Goal: Task Accomplishment & Management: Use online tool/utility

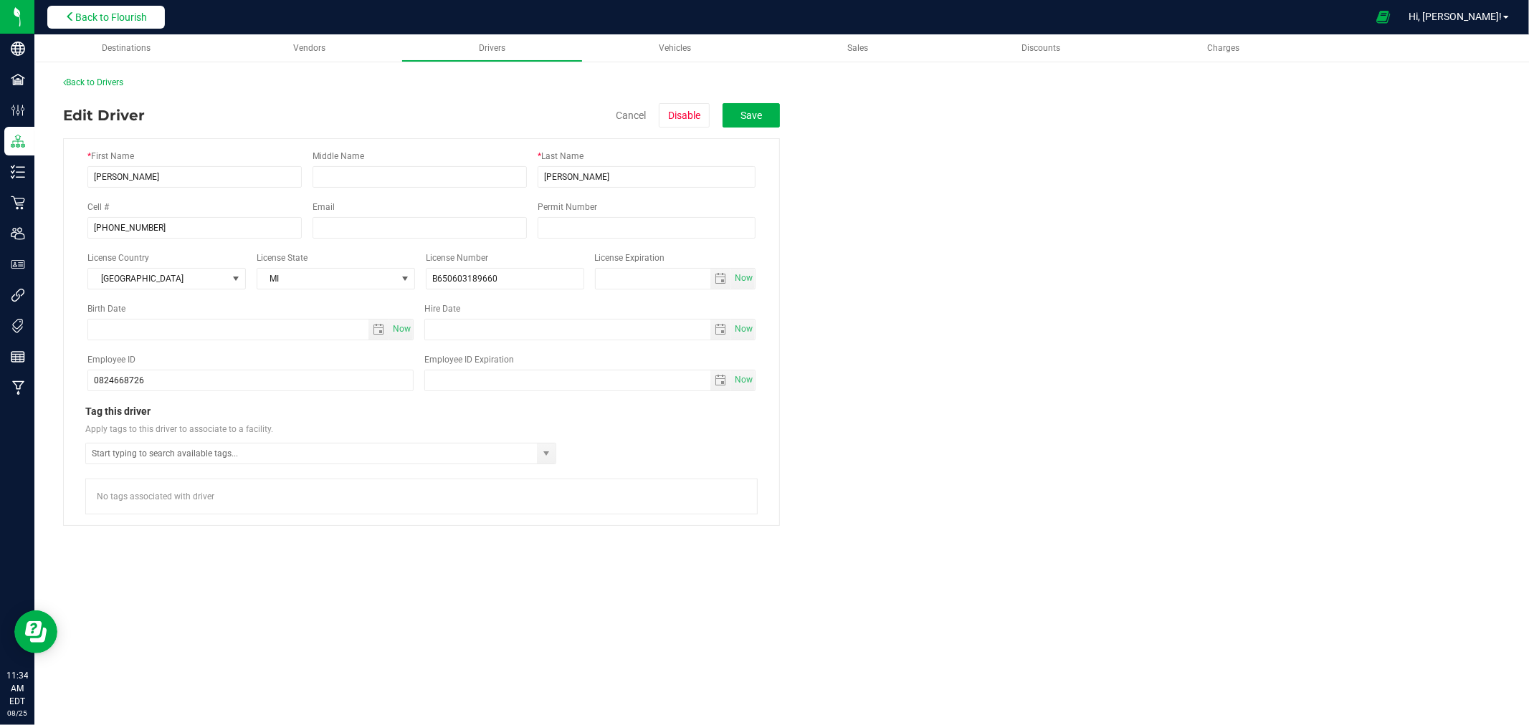
click at [112, 16] on span "Back to Flourish" at bounding box center [111, 16] width 72 height 11
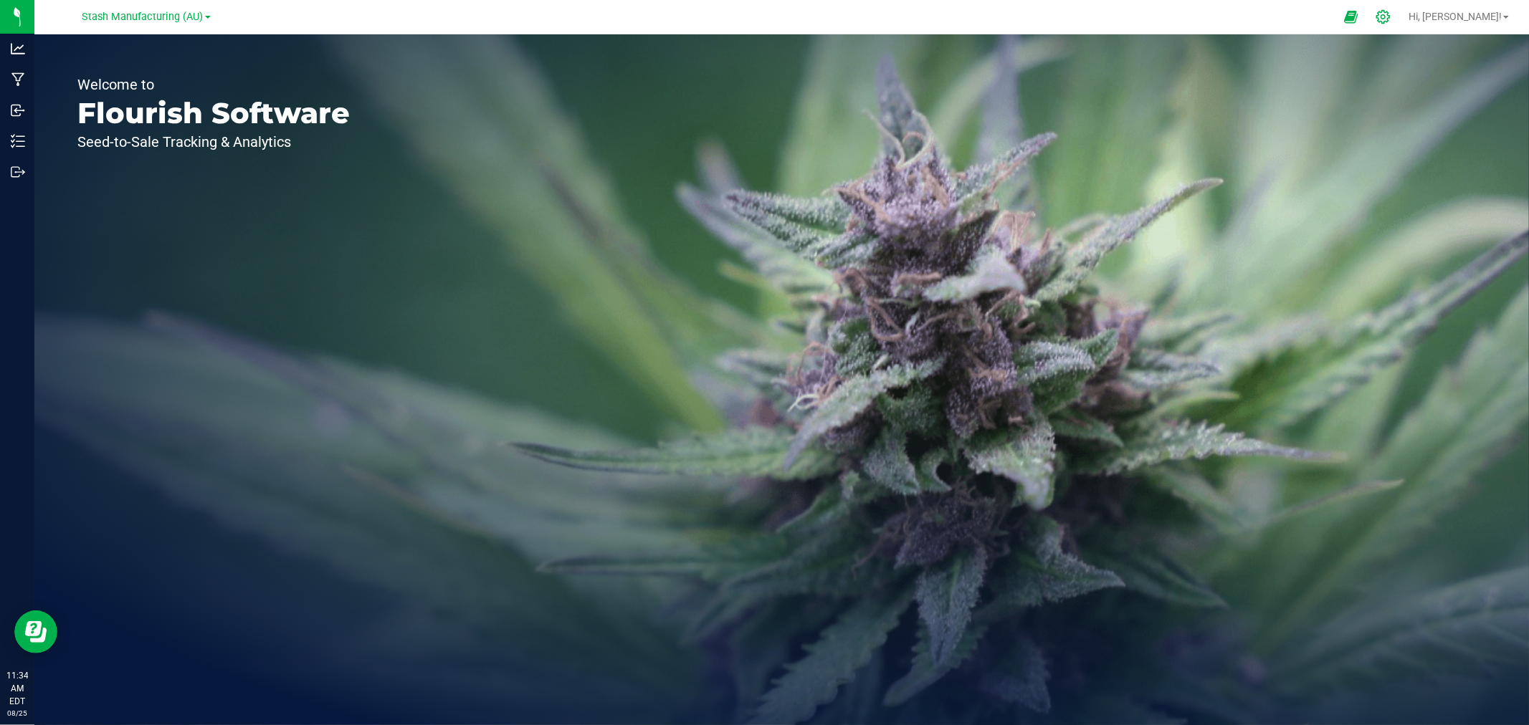
click at [1393, 18] on div at bounding box center [1383, 16] width 20 height 15
click at [1391, 16] on icon at bounding box center [1382, 16] width 15 height 15
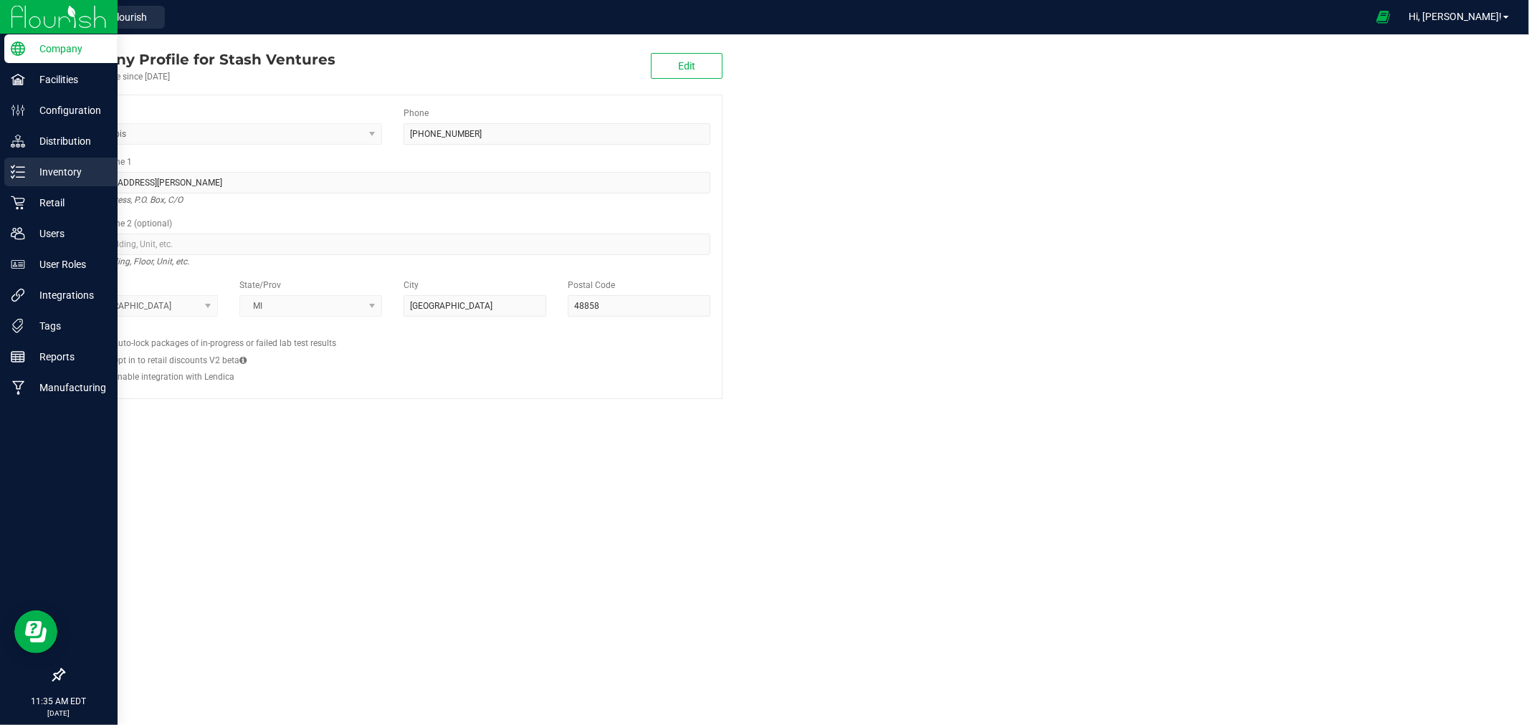
click at [54, 176] on p "Inventory" at bounding box center [68, 171] width 86 height 17
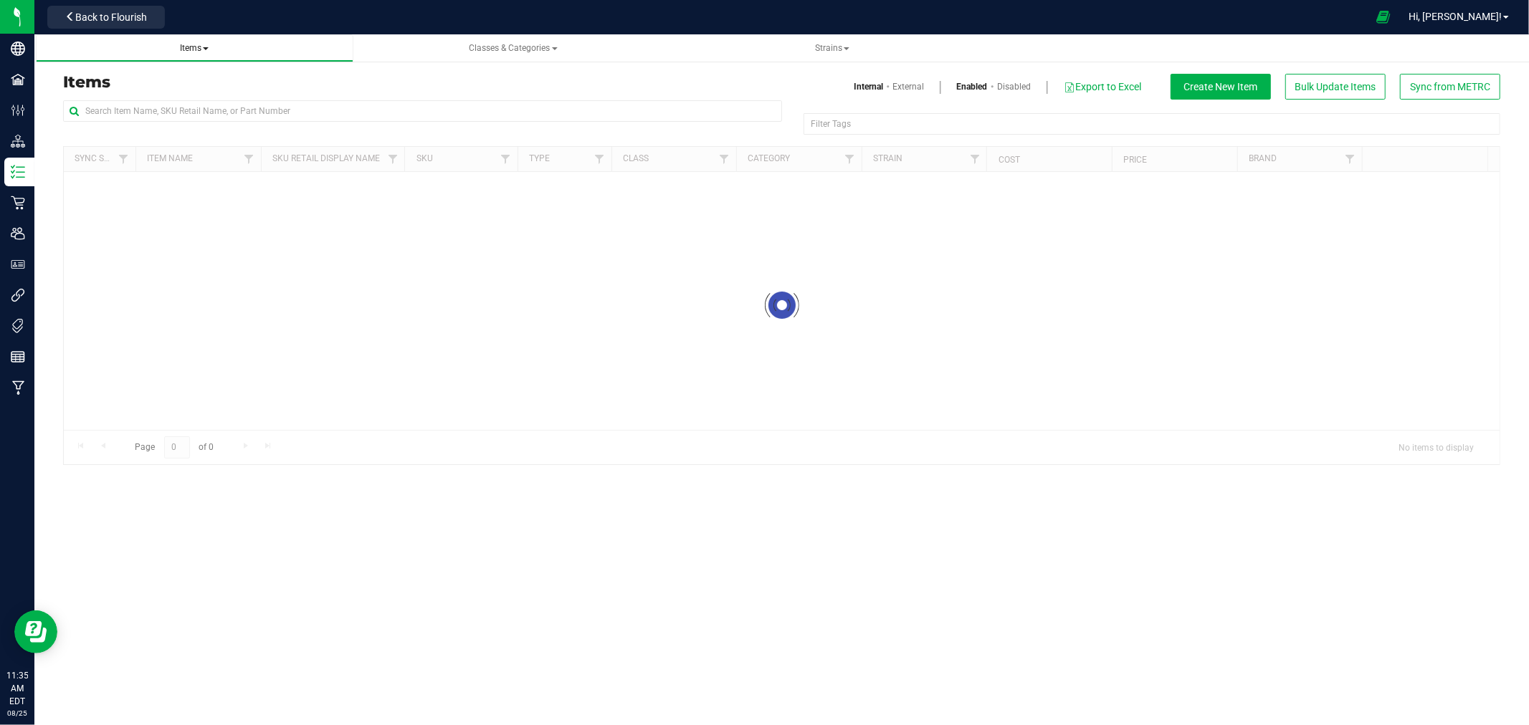
click at [173, 47] on span "Items" at bounding box center [194, 48] width 295 height 12
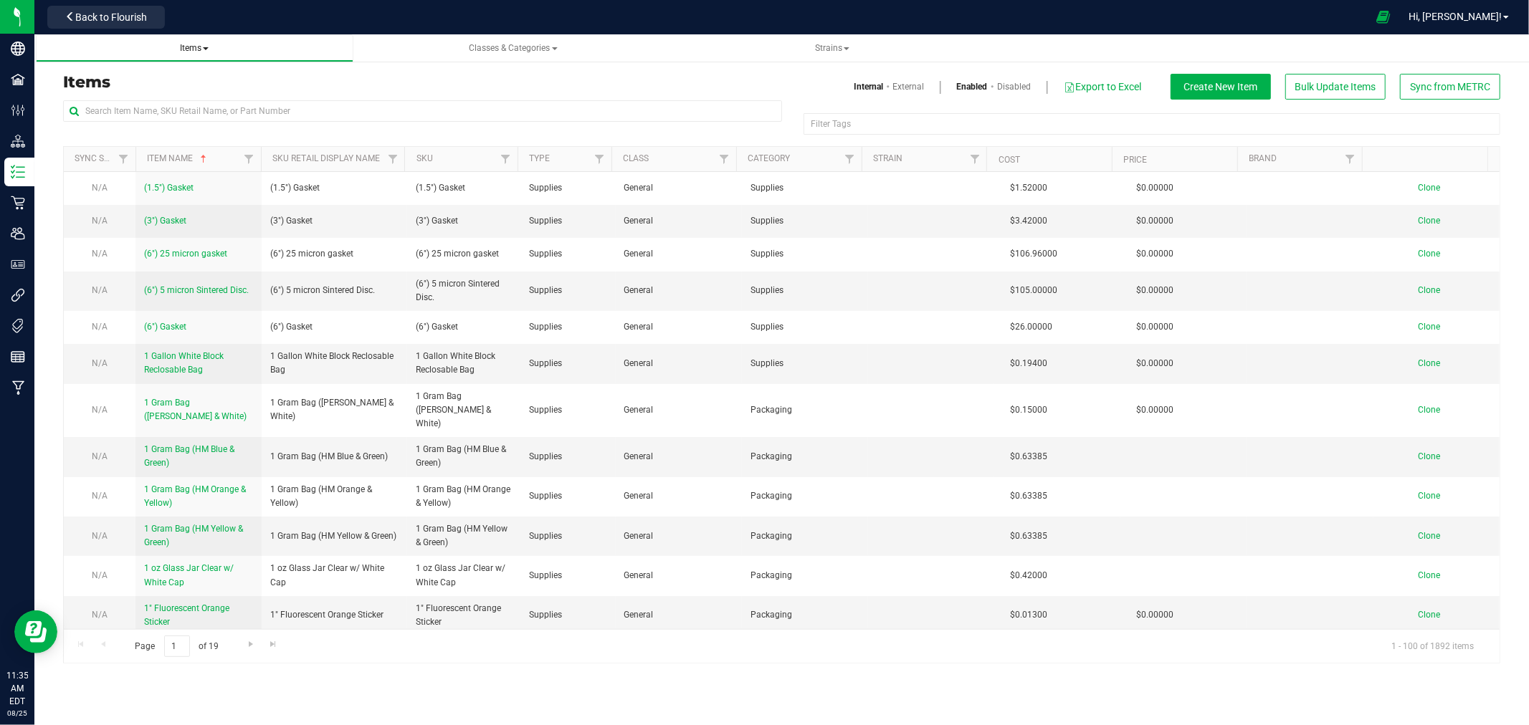
click at [194, 48] on span "Items" at bounding box center [194, 48] width 29 height 10
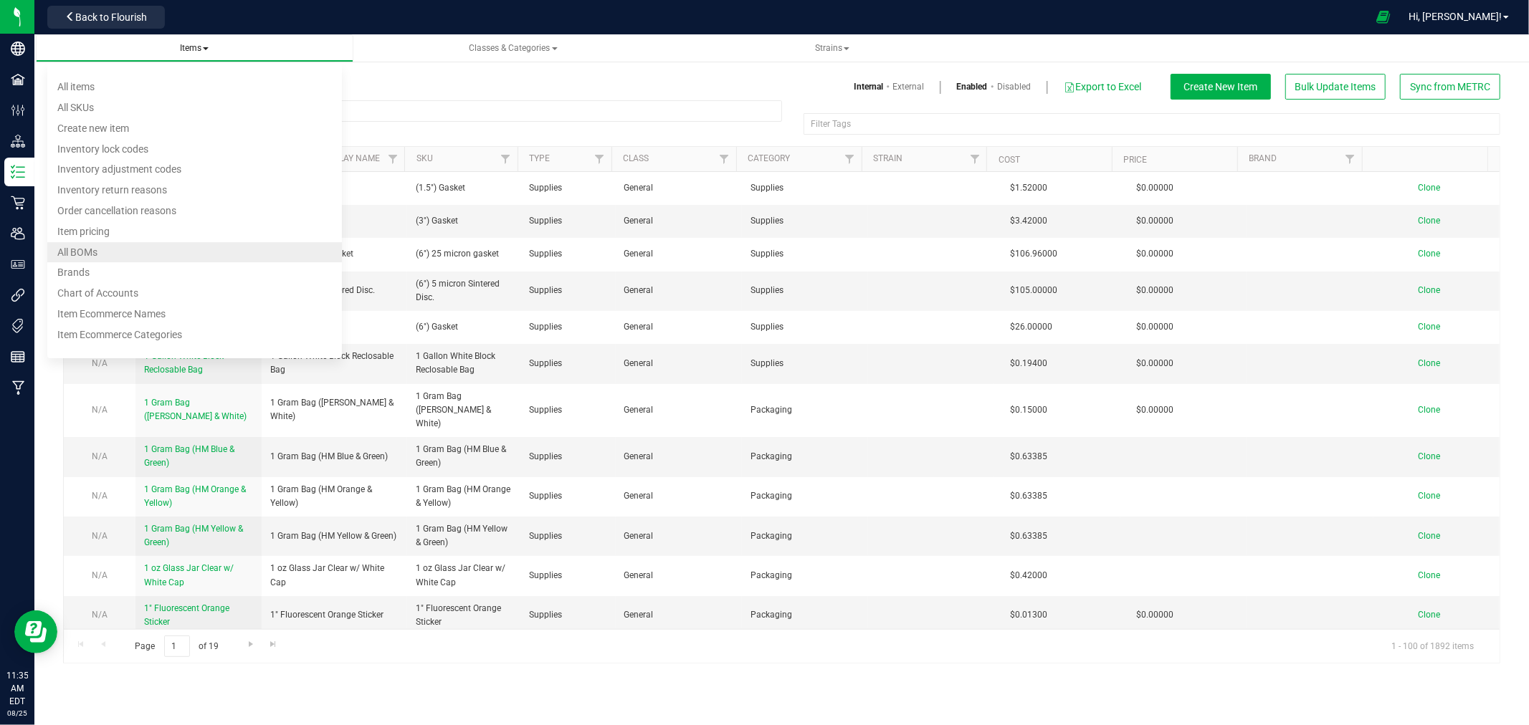
click at [94, 247] on span "All BOMs" at bounding box center [77, 252] width 40 height 11
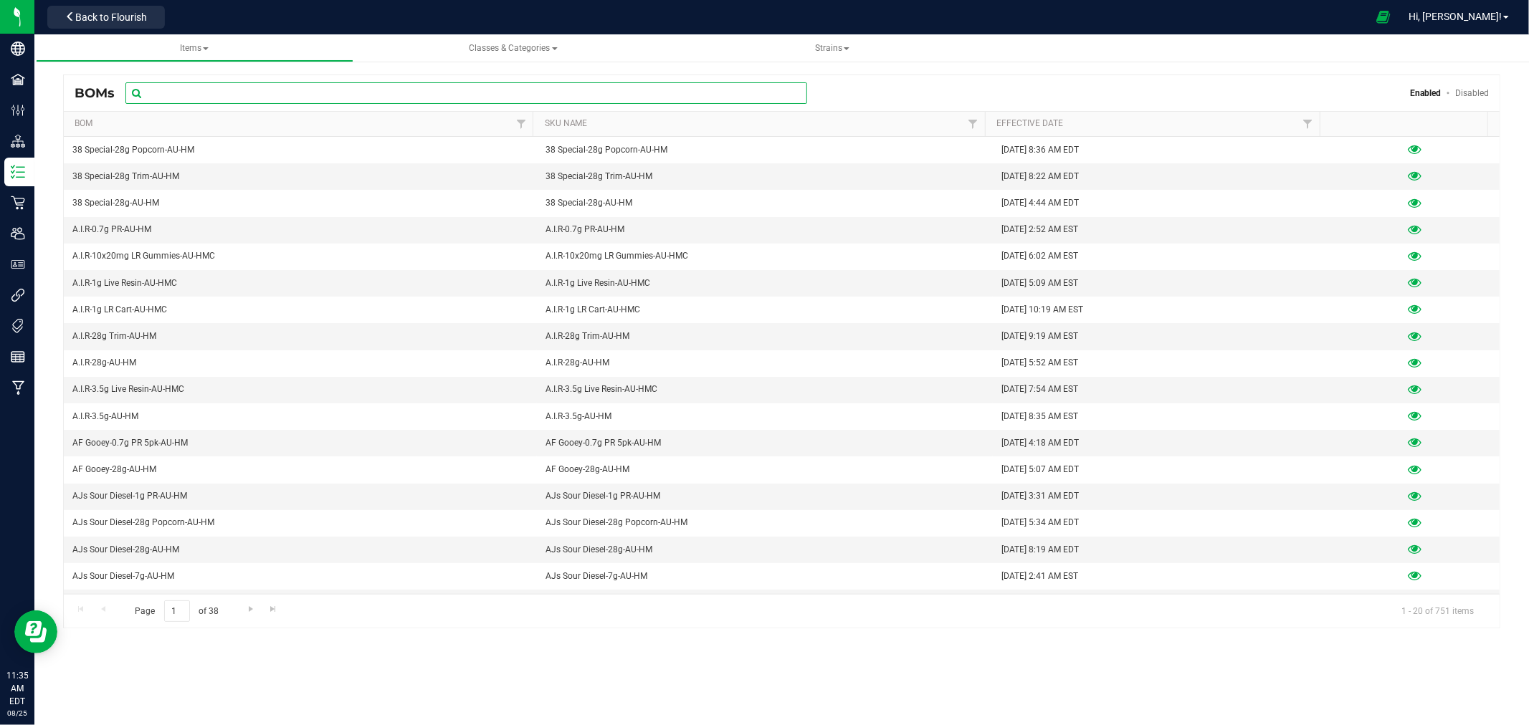
click at [249, 94] on input "text" at bounding box center [466, 93] width 682 height 22
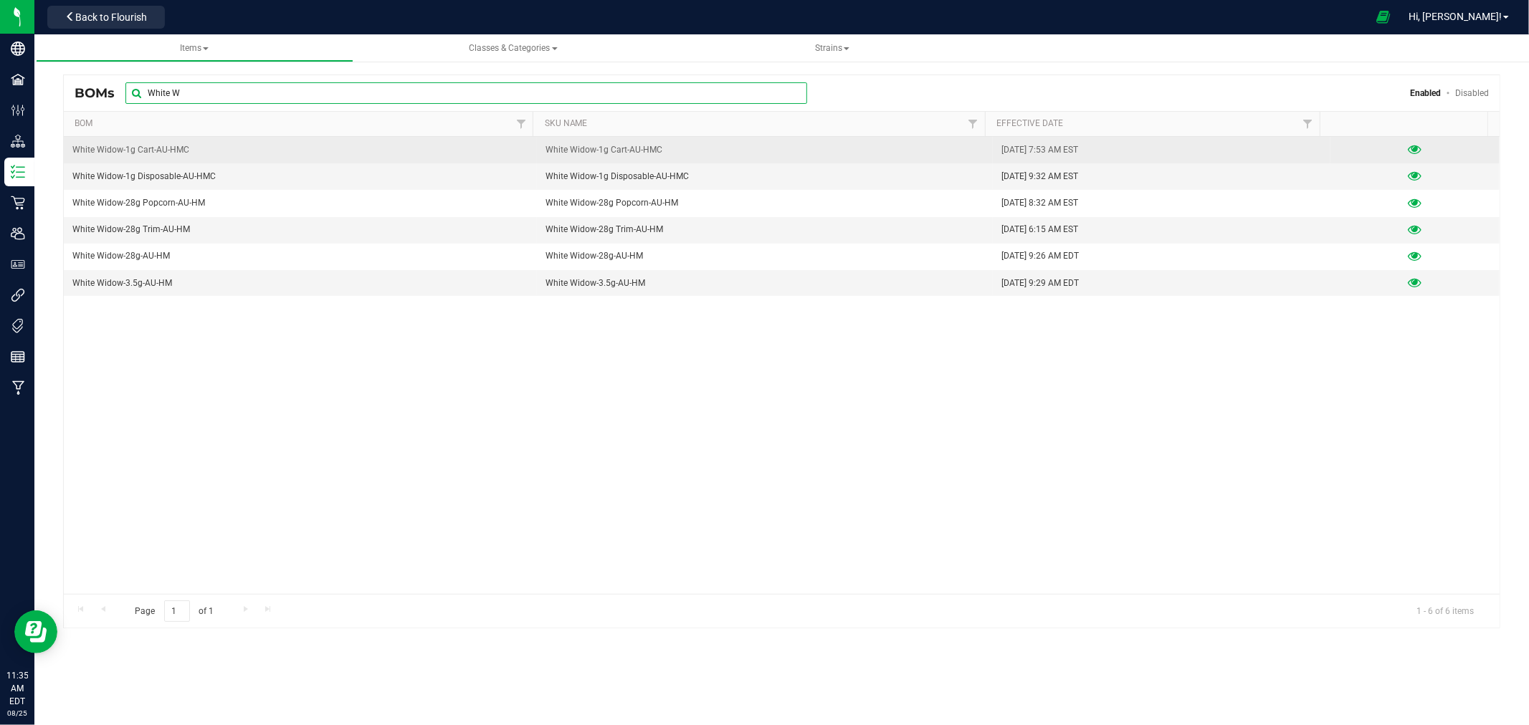
type input "White W"
click at [1408, 151] on icon at bounding box center [1415, 150] width 14 height 10
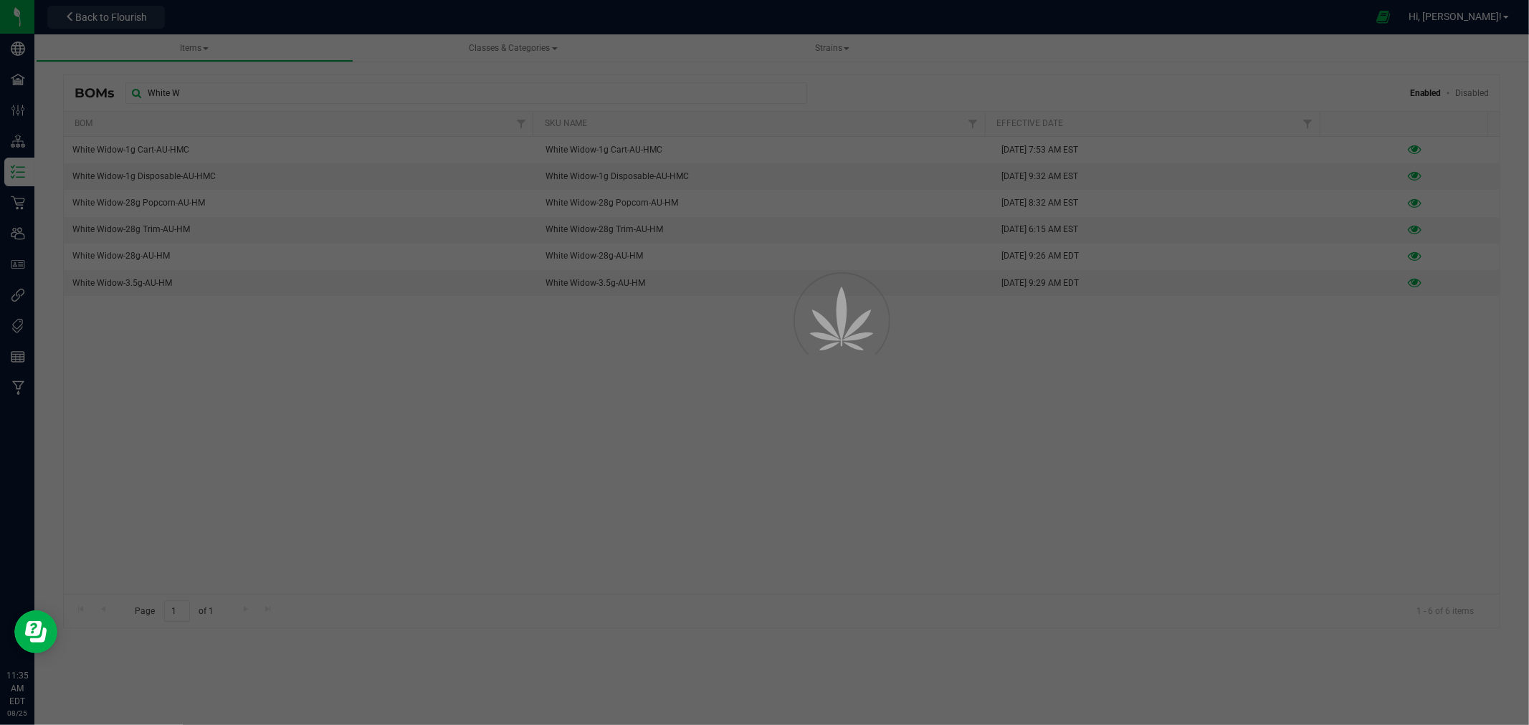
select select "436"
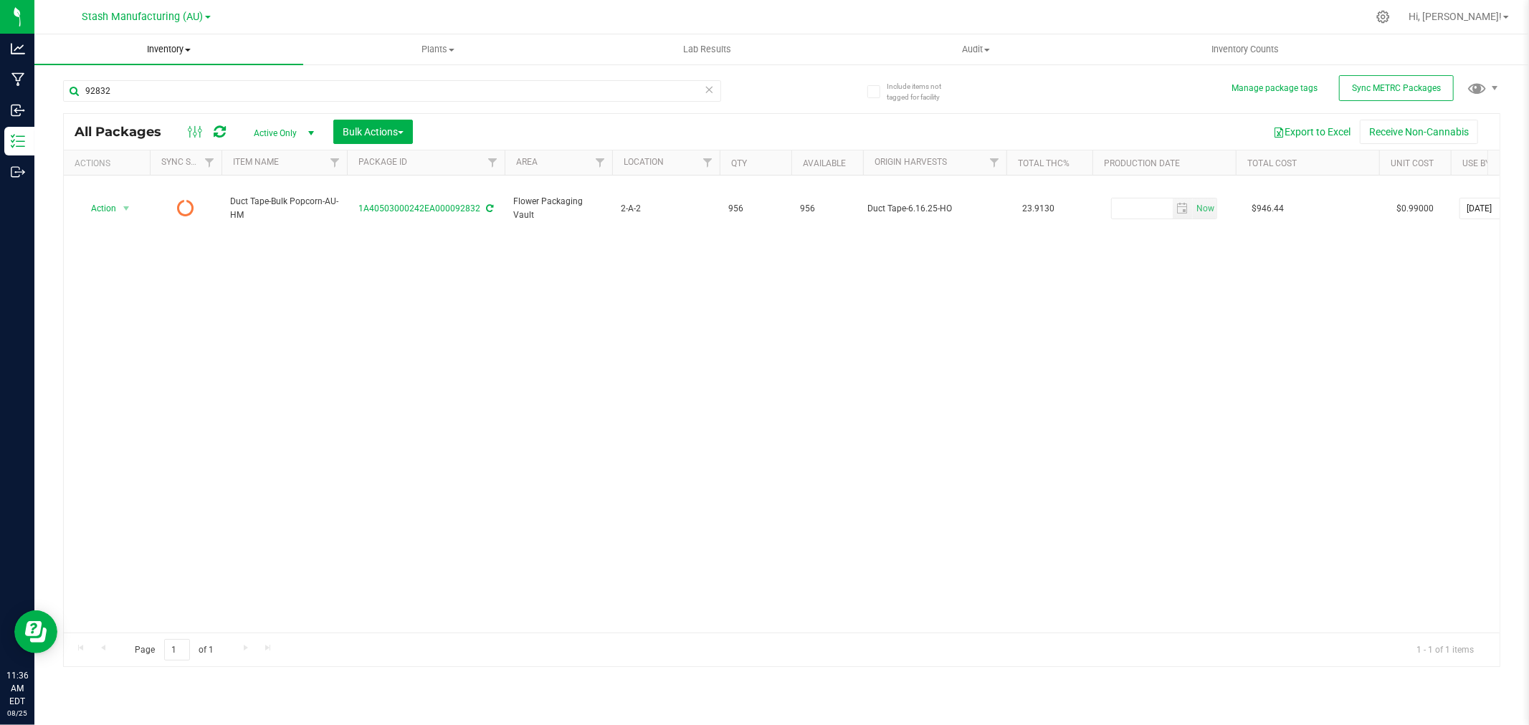
drag, startPoint x: 158, startPoint y: 42, endPoint x: 162, endPoint y: 52, distance: 10.7
click at [158, 43] on span "Inventory" at bounding box center [168, 49] width 269 height 13
click at [116, 170] on span "From bill of materials" at bounding box center [99, 172] width 130 height 12
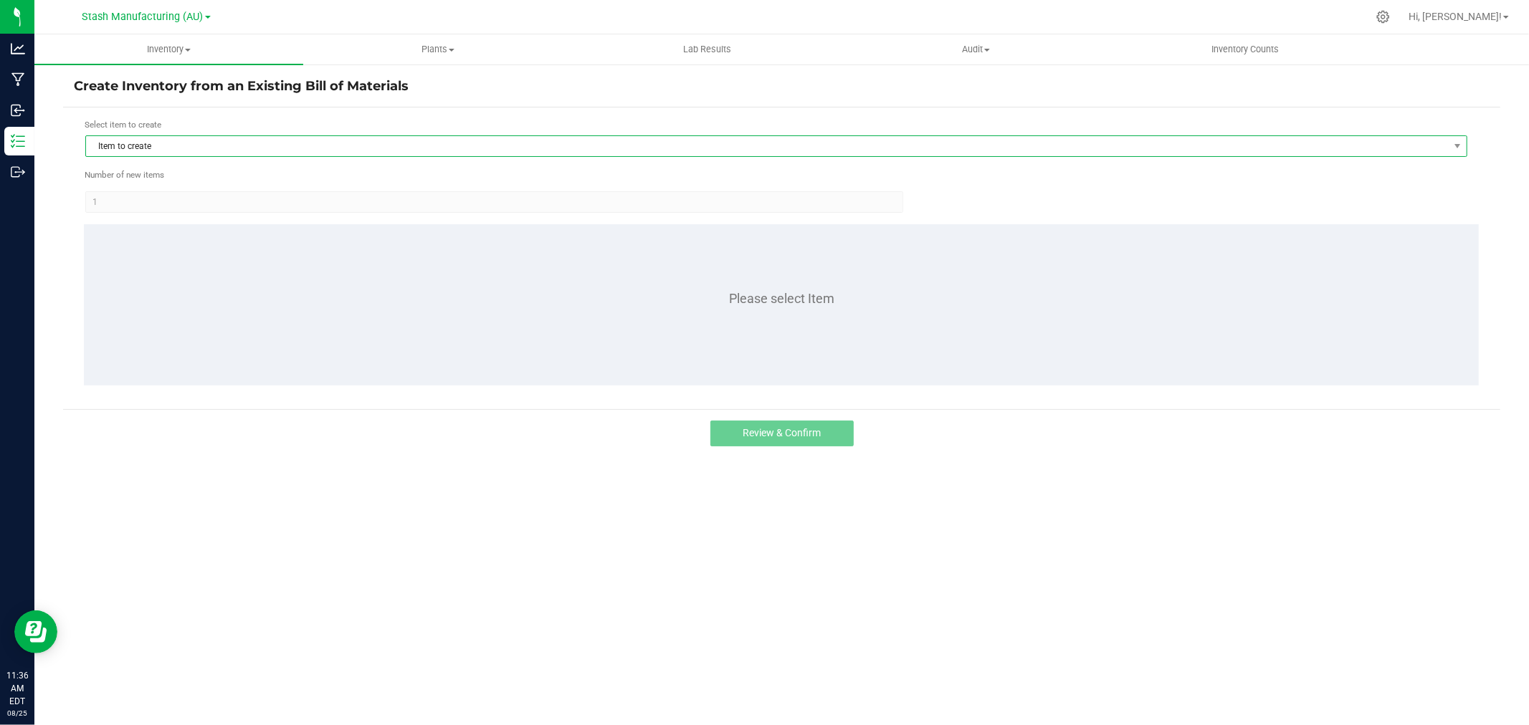
click at [194, 143] on span "Item to create" at bounding box center [767, 146] width 1363 height 20
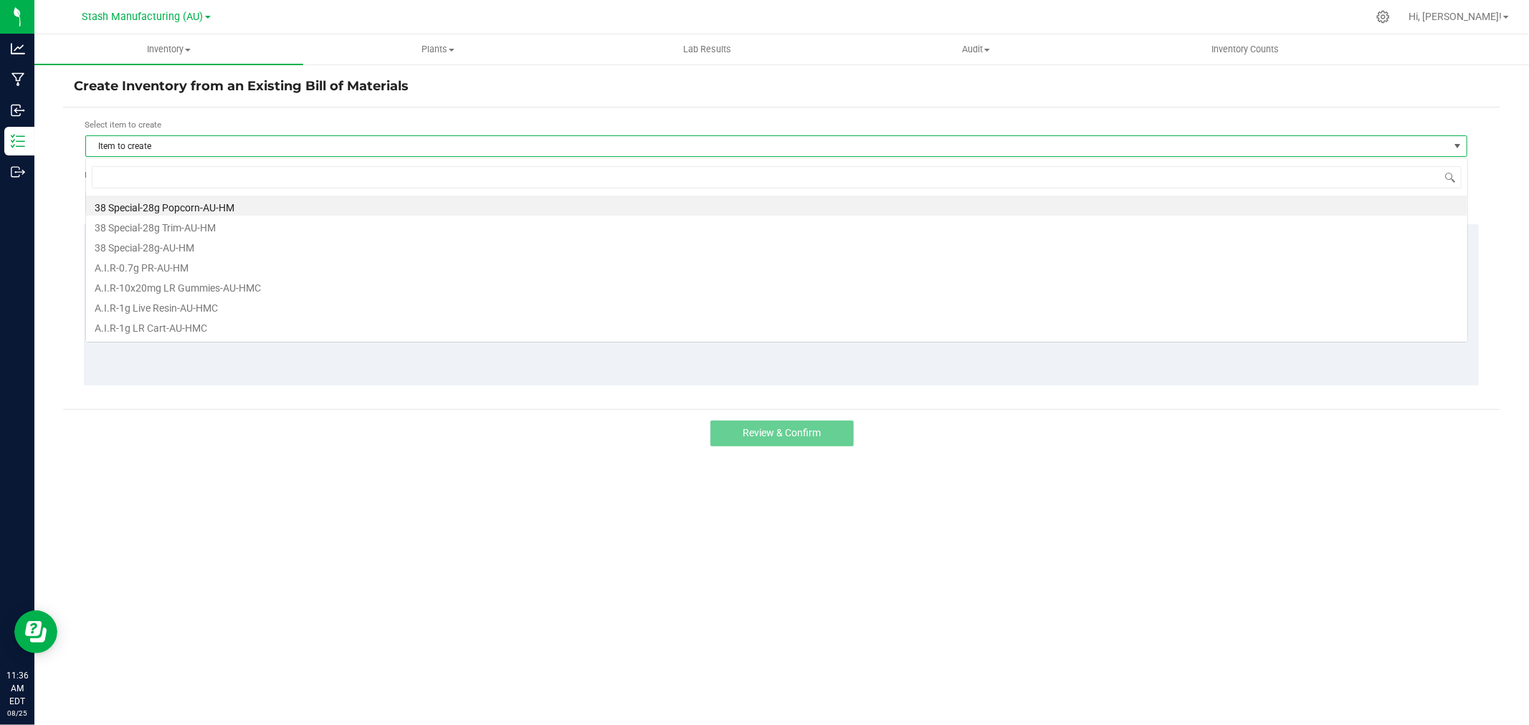
scroll to position [22, 1381]
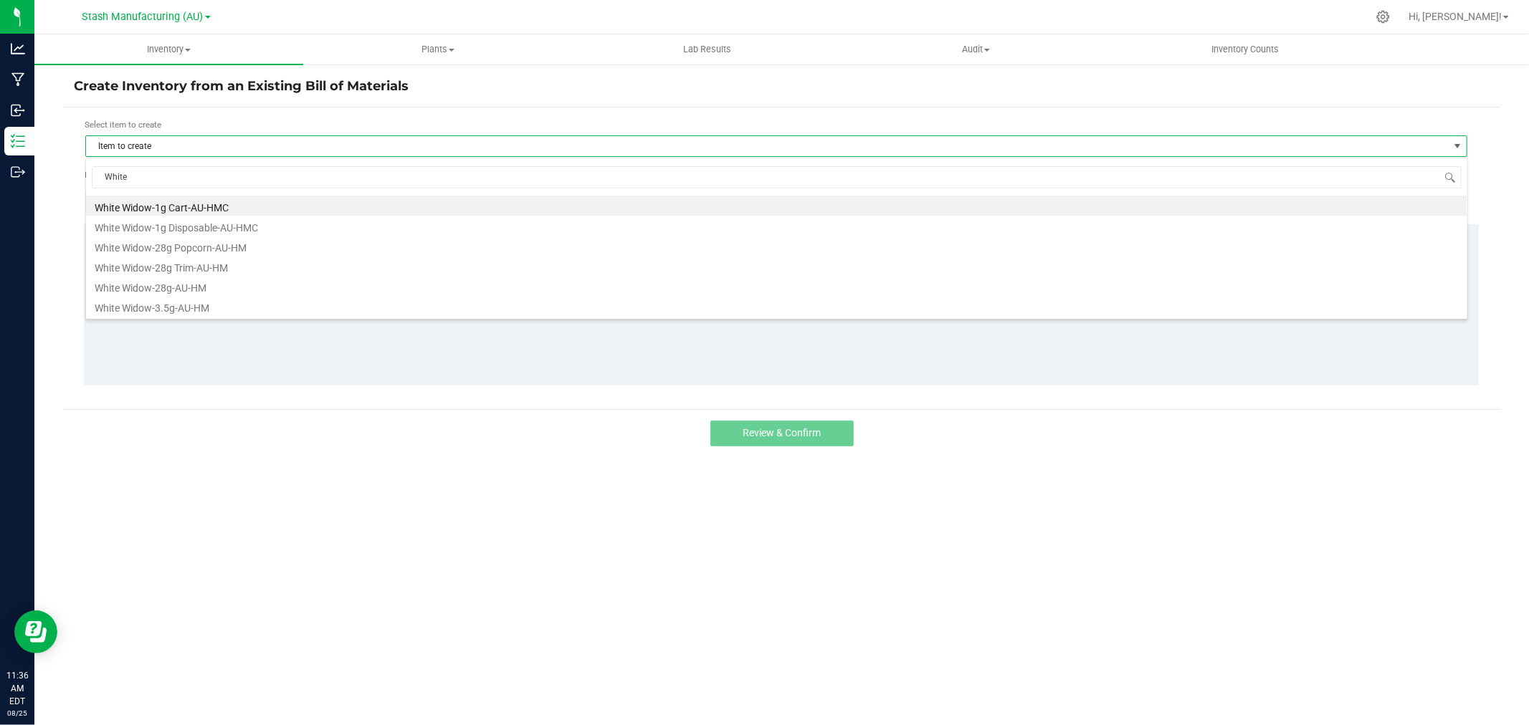
type input "White W"
click at [208, 205] on li "White Widow-1g Cart-AU-HMC" at bounding box center [776, 206] width 1381 height 20
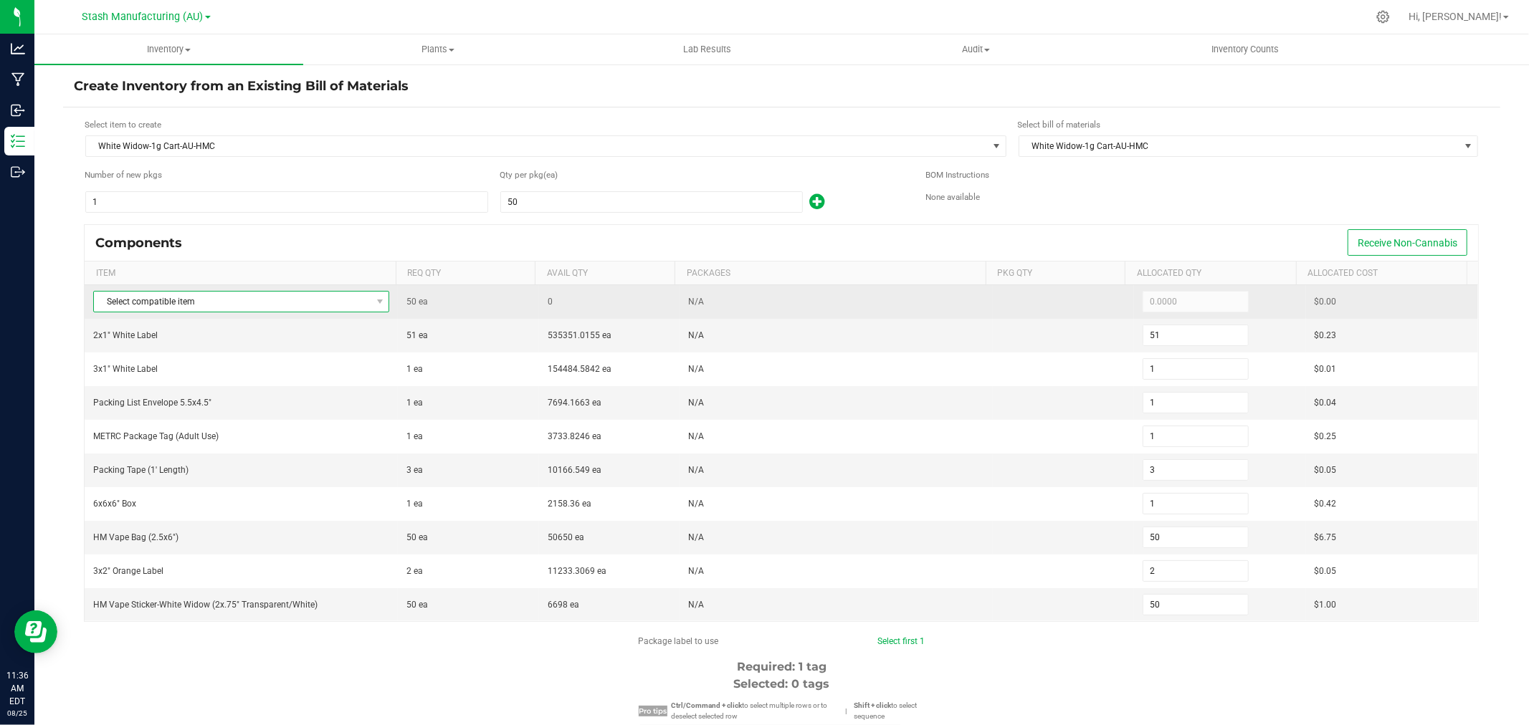
click at [188, 302] on span "Select compatible item" at bounding box center [232, 302] width 277 height 20
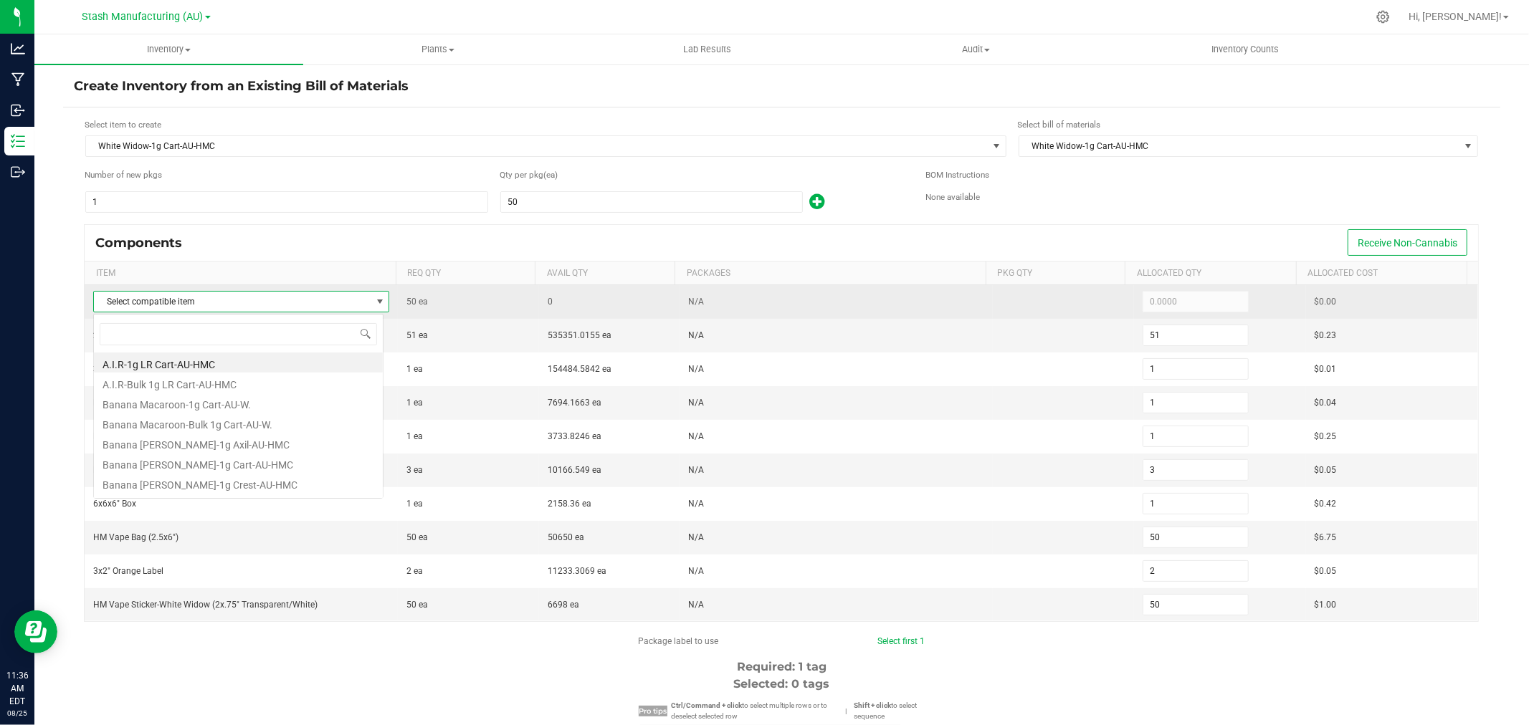
scroll to position [22, 290]
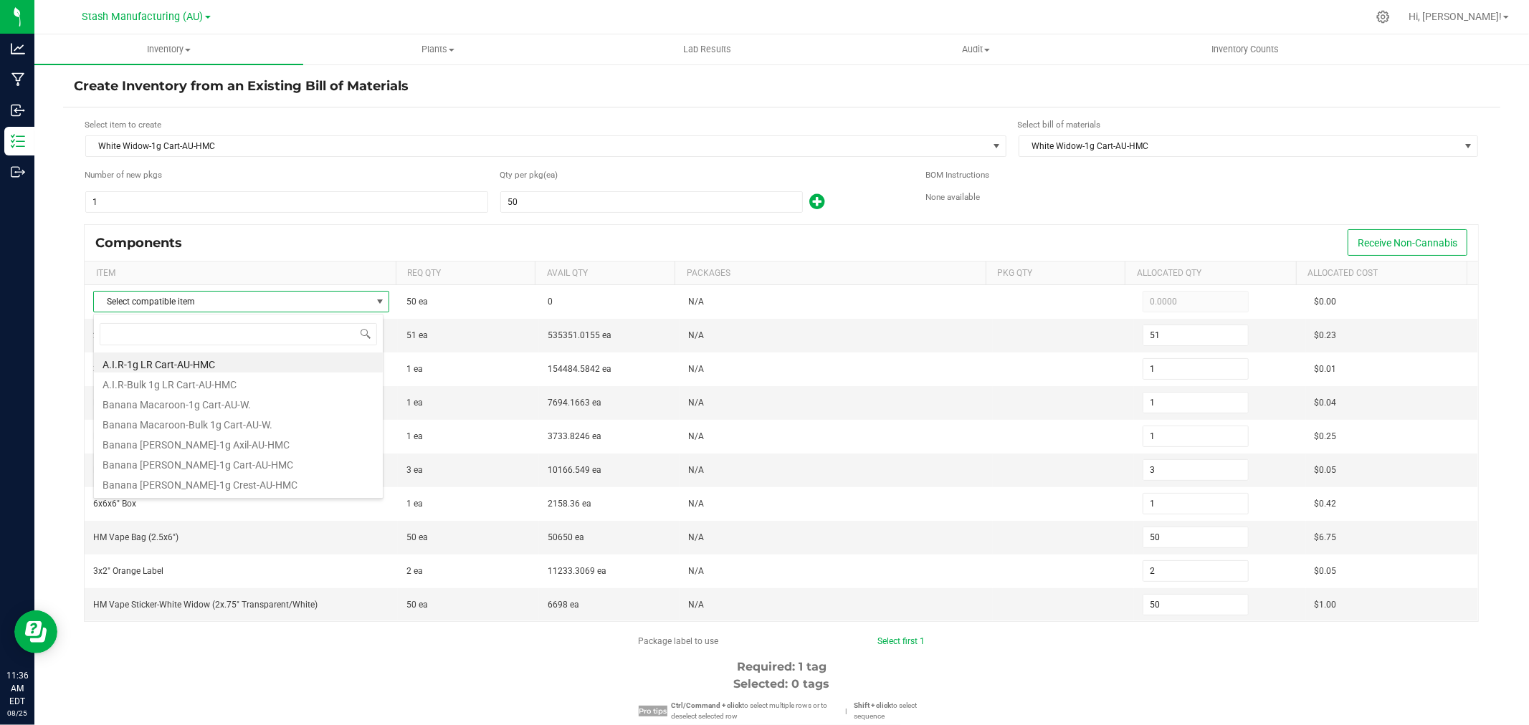
click at [70, 249] on div "Select item to create White Widow-1g Cart-AU-HMC Select bill of materials White…" at bounding box center [781, 514] width 1437 height 812
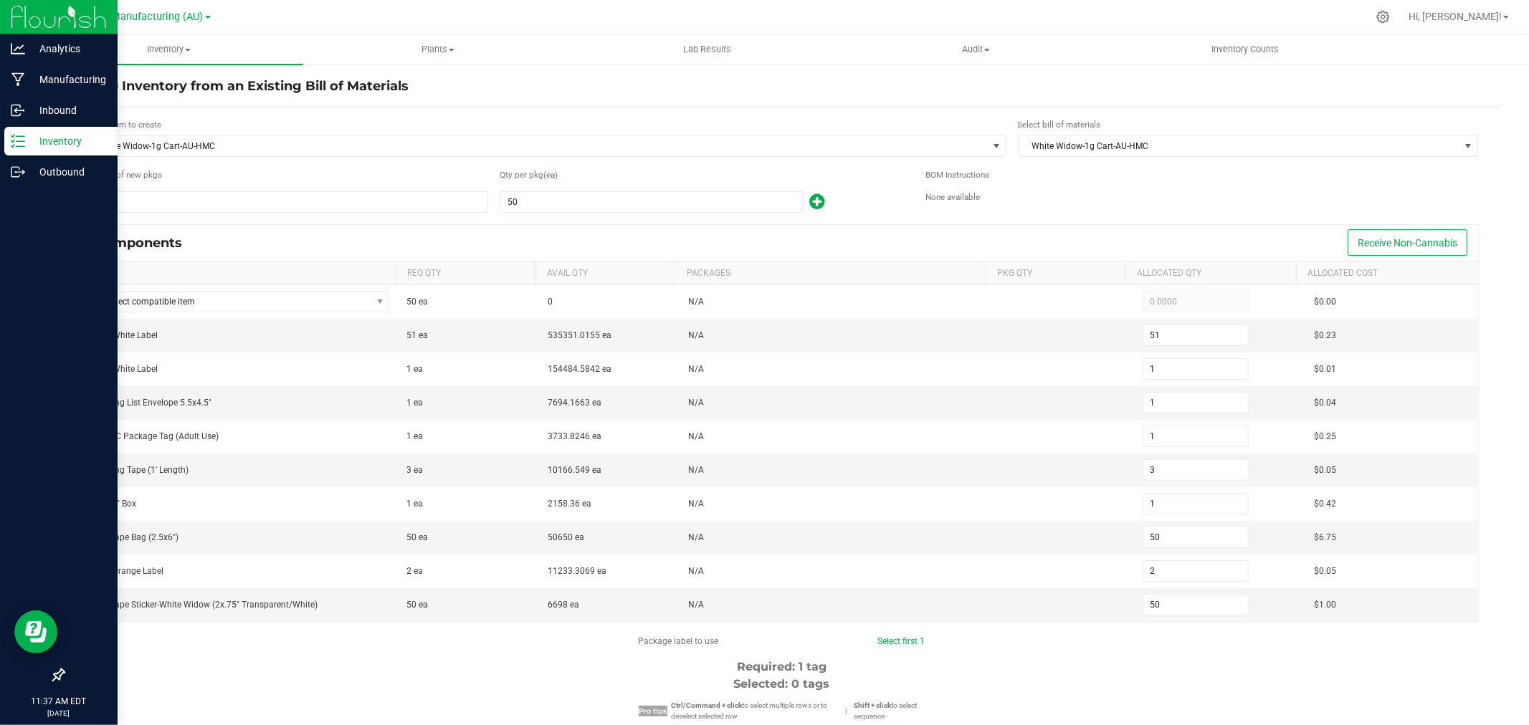
click at [27, 144] on p "Inventory" at bounding box center [68, 141] width 86 height 17
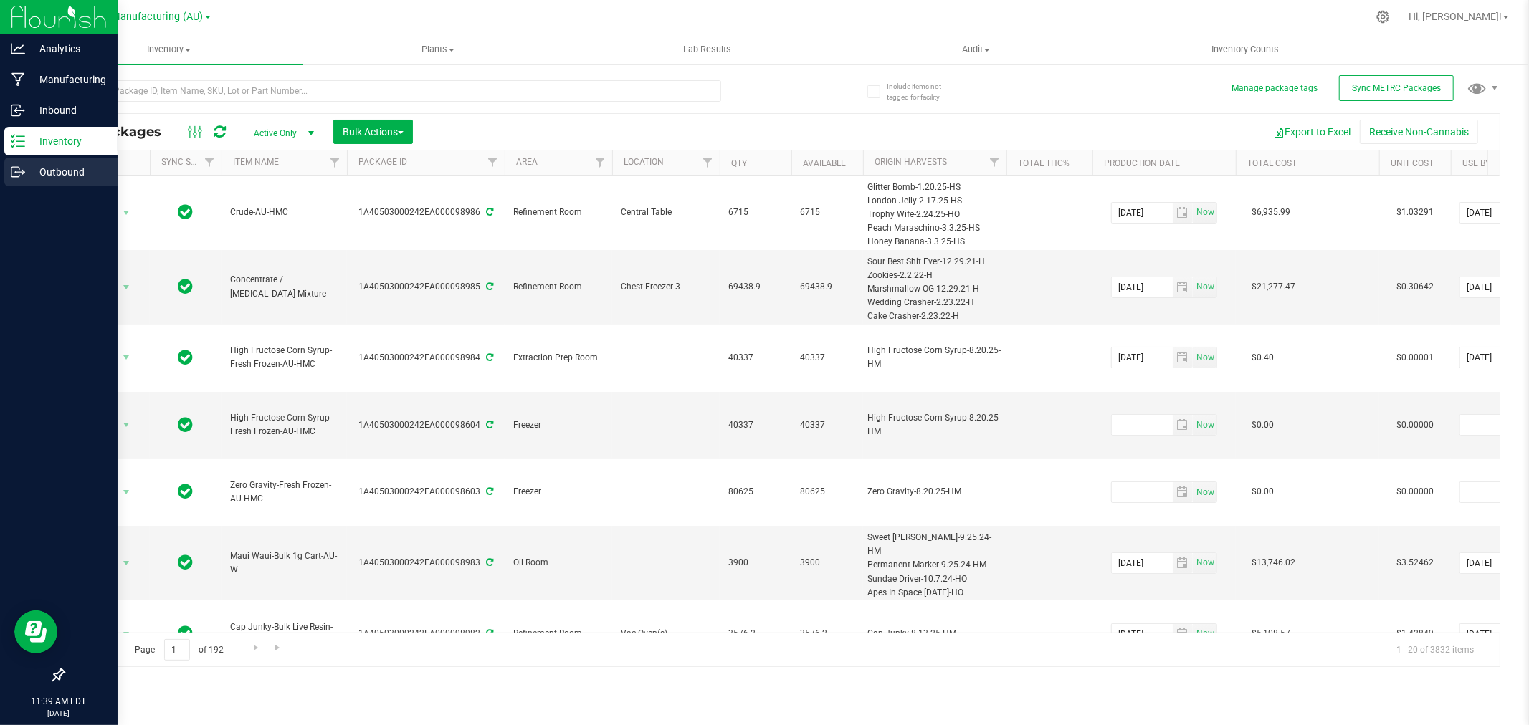
click at [50, 168] on p "Outbound" at bounding box center [68, 171] width 86 height 17
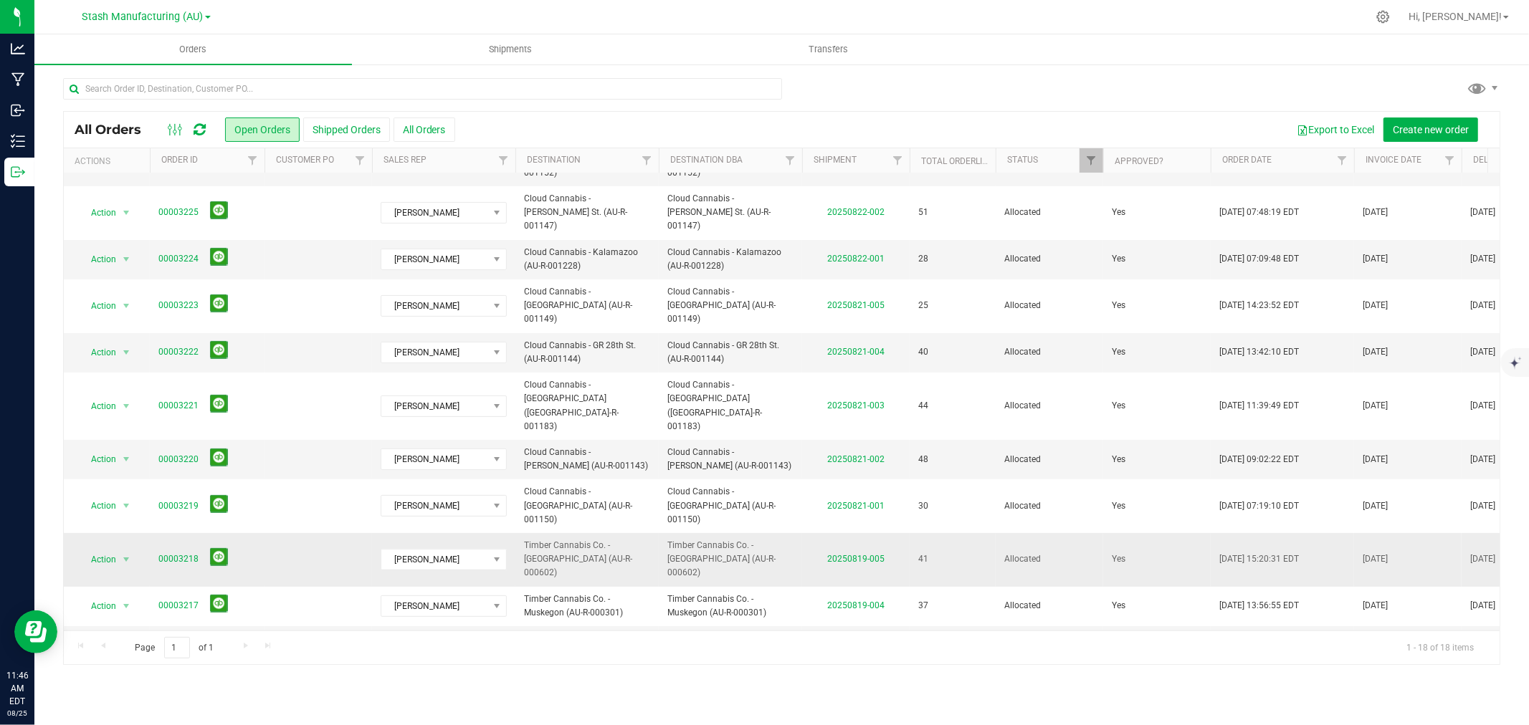
scroll to position [270, 0]
click at [514, 54] on span "Shipments" at bounding box center [511, 49] width 82 height 13
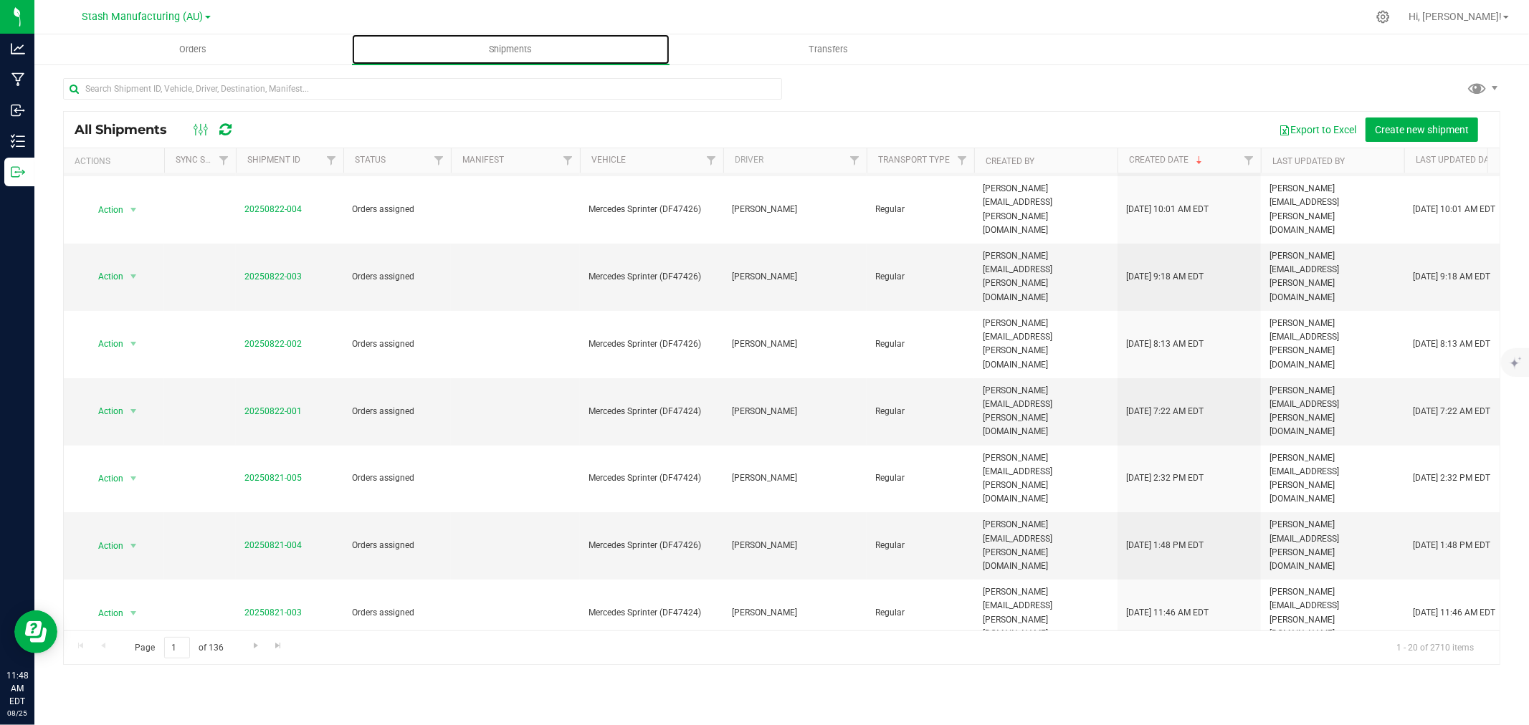
scroll to position [349, 0]
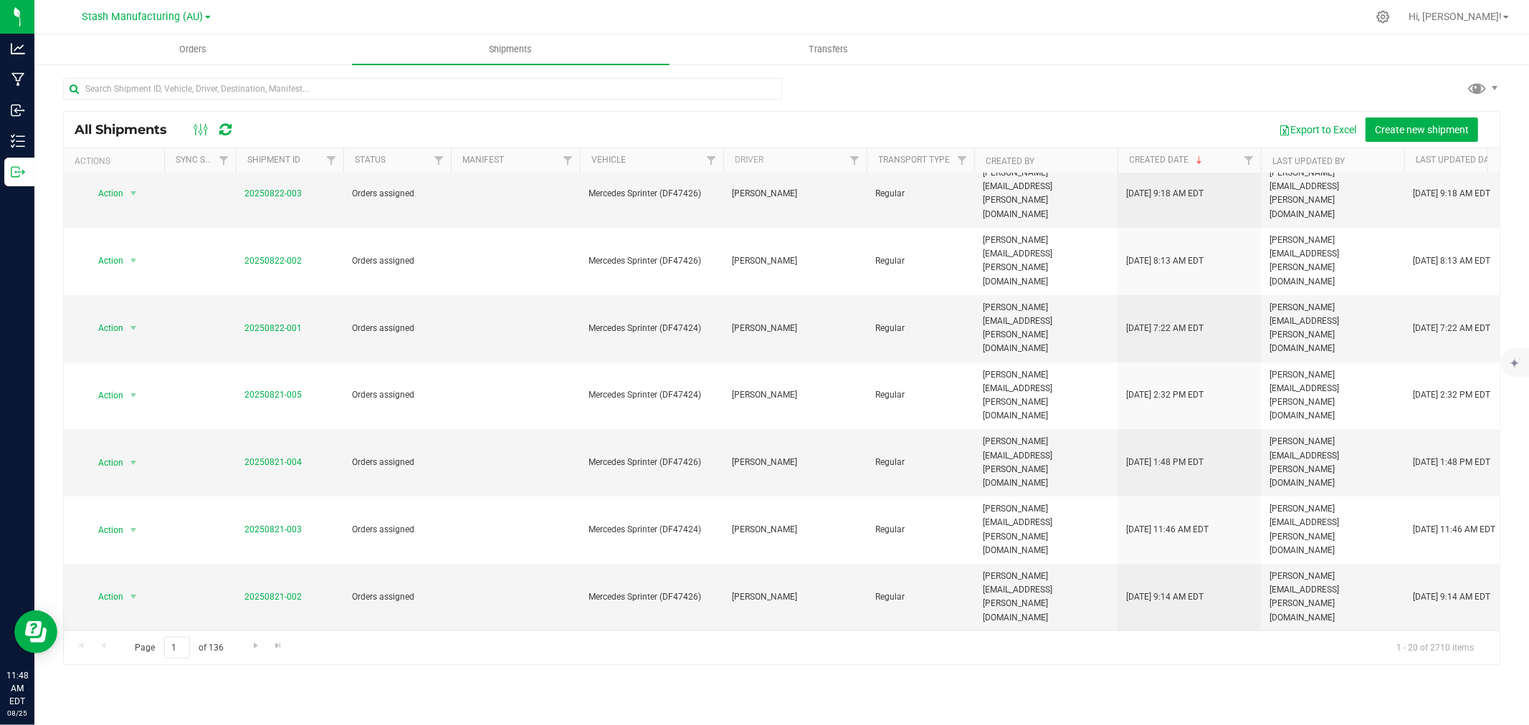
click at [131, 668] on li "Ship shipment" at bounding box center [139, 669] width 107 height 22
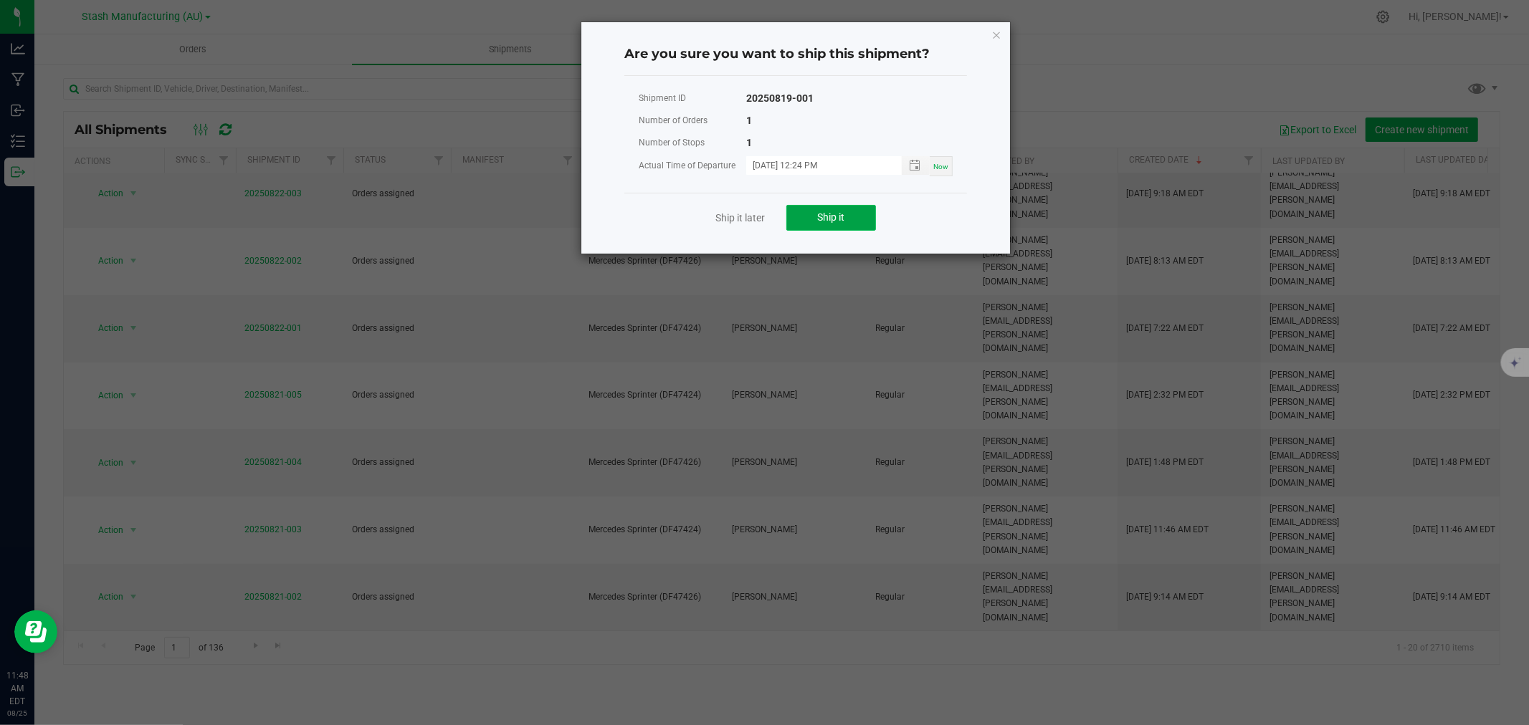
click at [814, 211] on button "Ship it" at bounding box center [831, 218] width 90 height 26
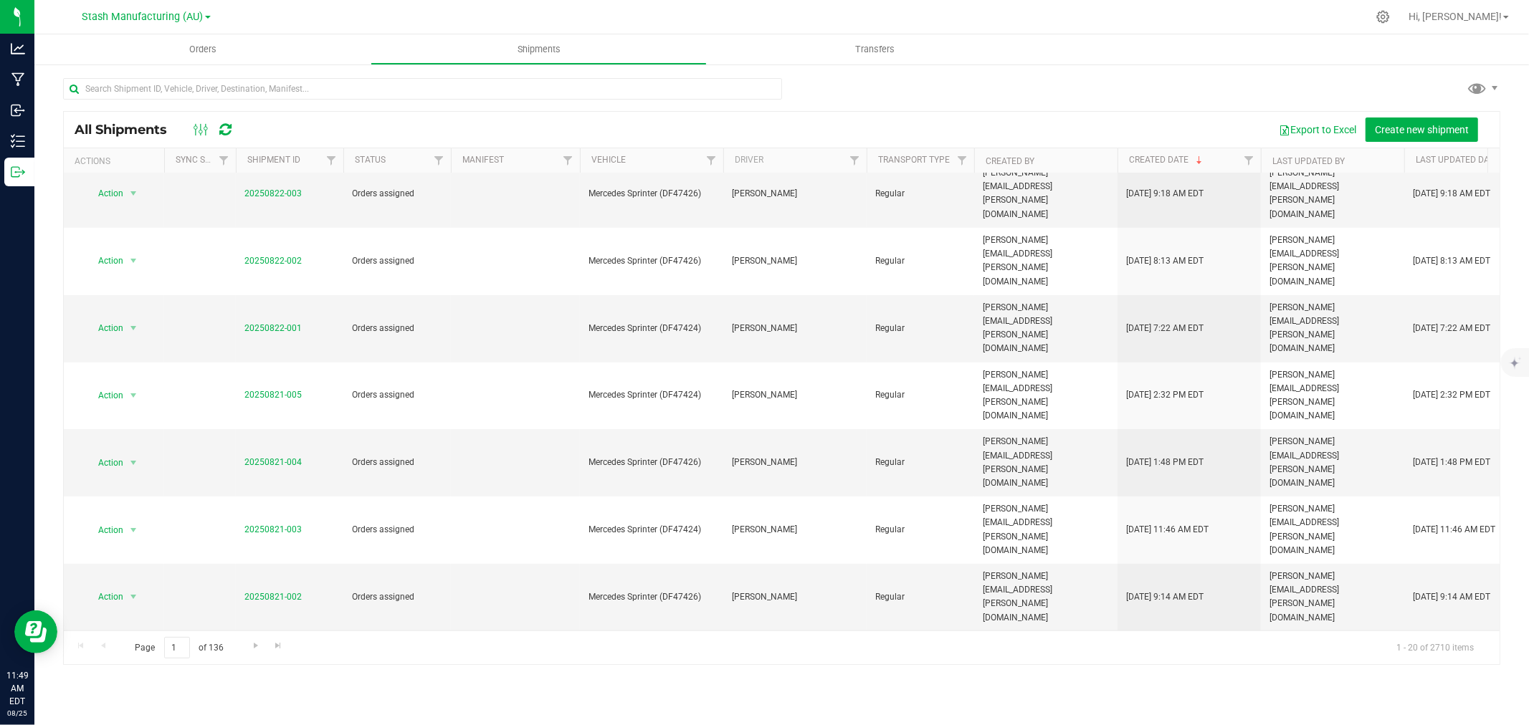
click at [145, 635] on li "Ship shipment" at bounding box center [139, 629] width 107 height 22
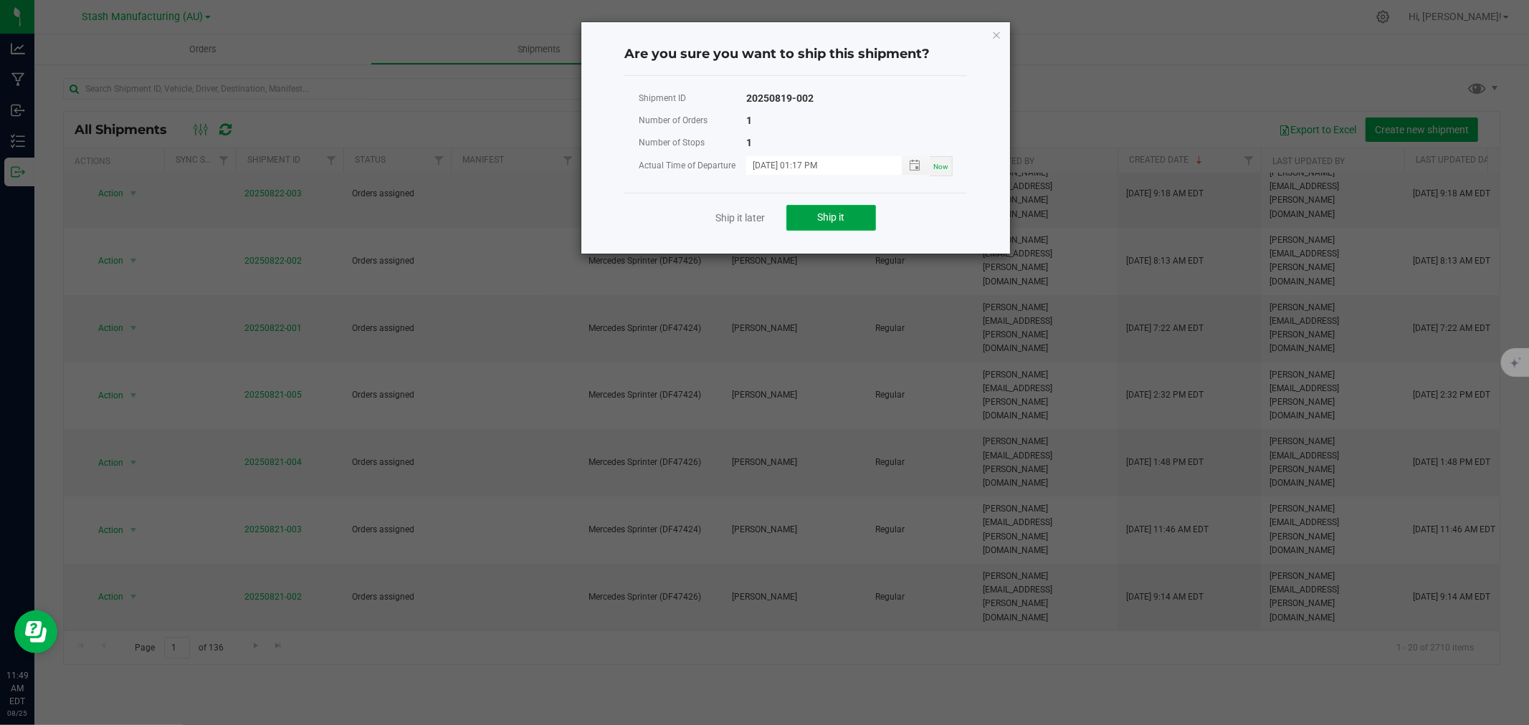
click at [842, 225] on button "Ship it" at bounding box center [831, 218] width 90 height 26
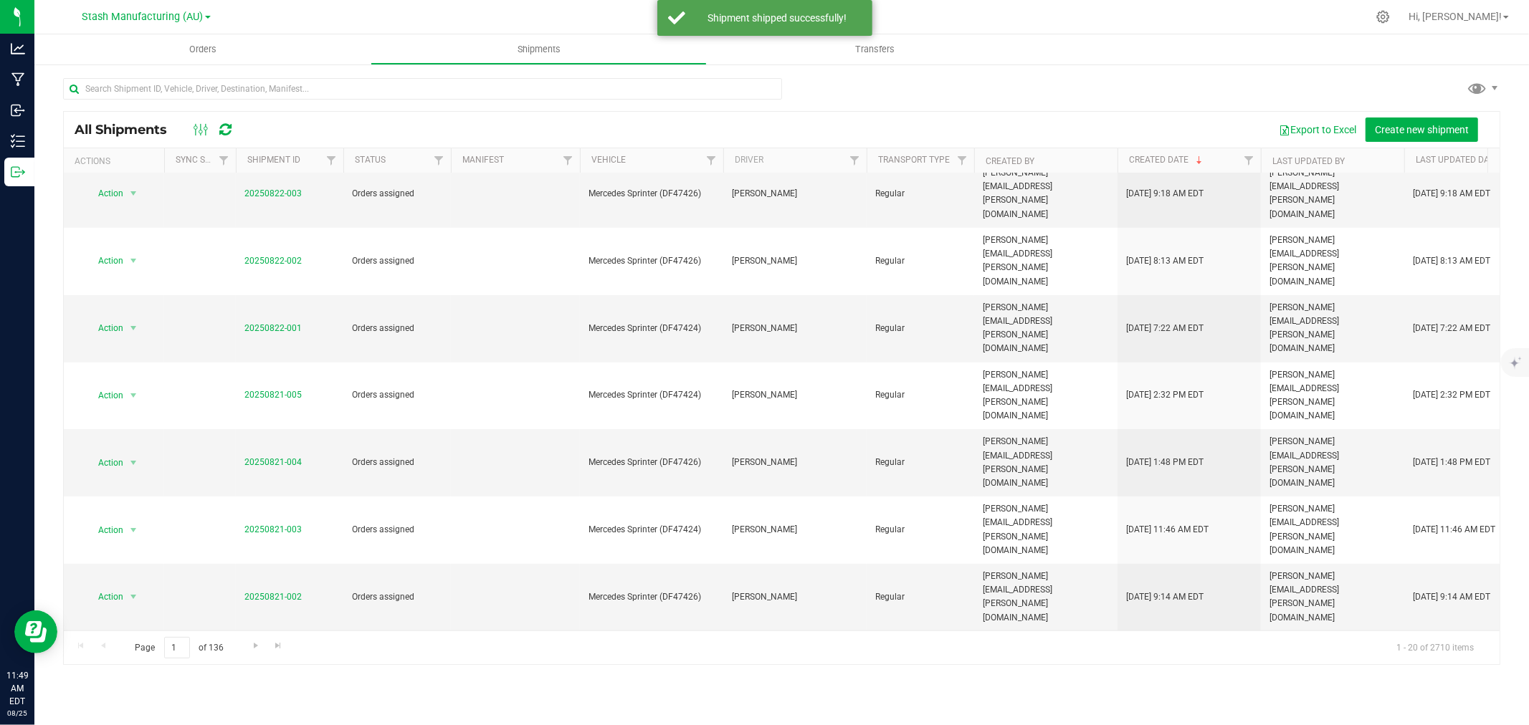
click at [129, 583] on li "Ship shipment" at bounding box center [139, 589] width 107 height 22
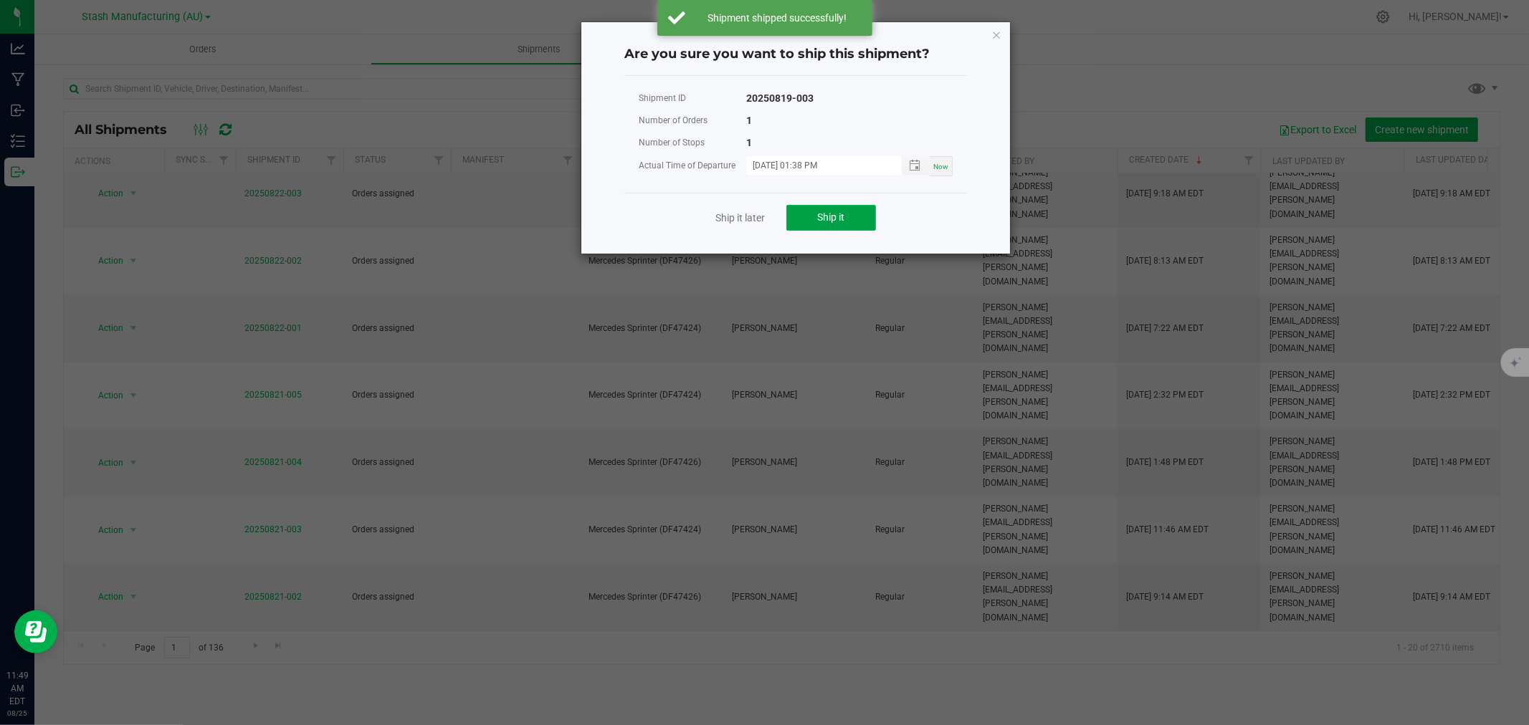
click at [849, 220] on button "Ship it" at bounding box center [831, 218] width 90 height 26
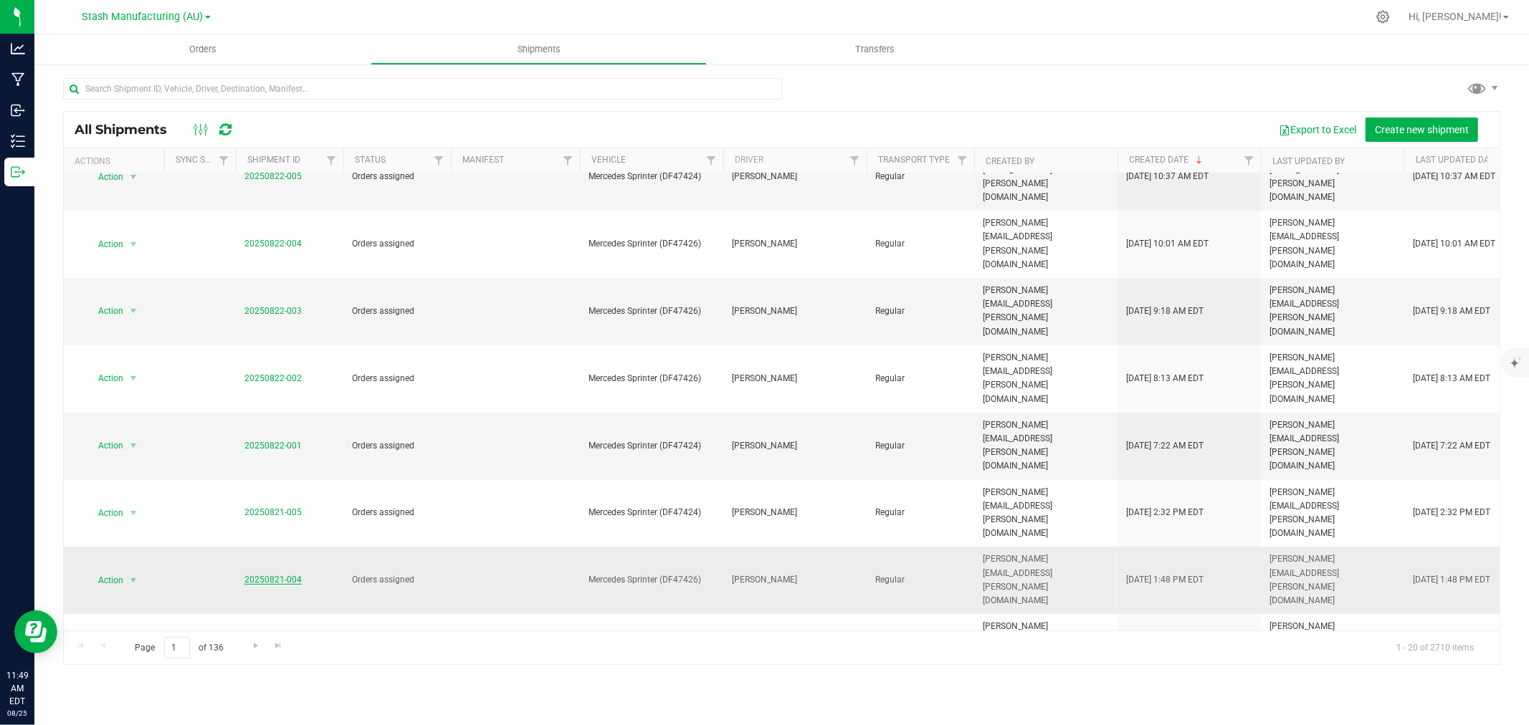
scroll to position [239, 0]
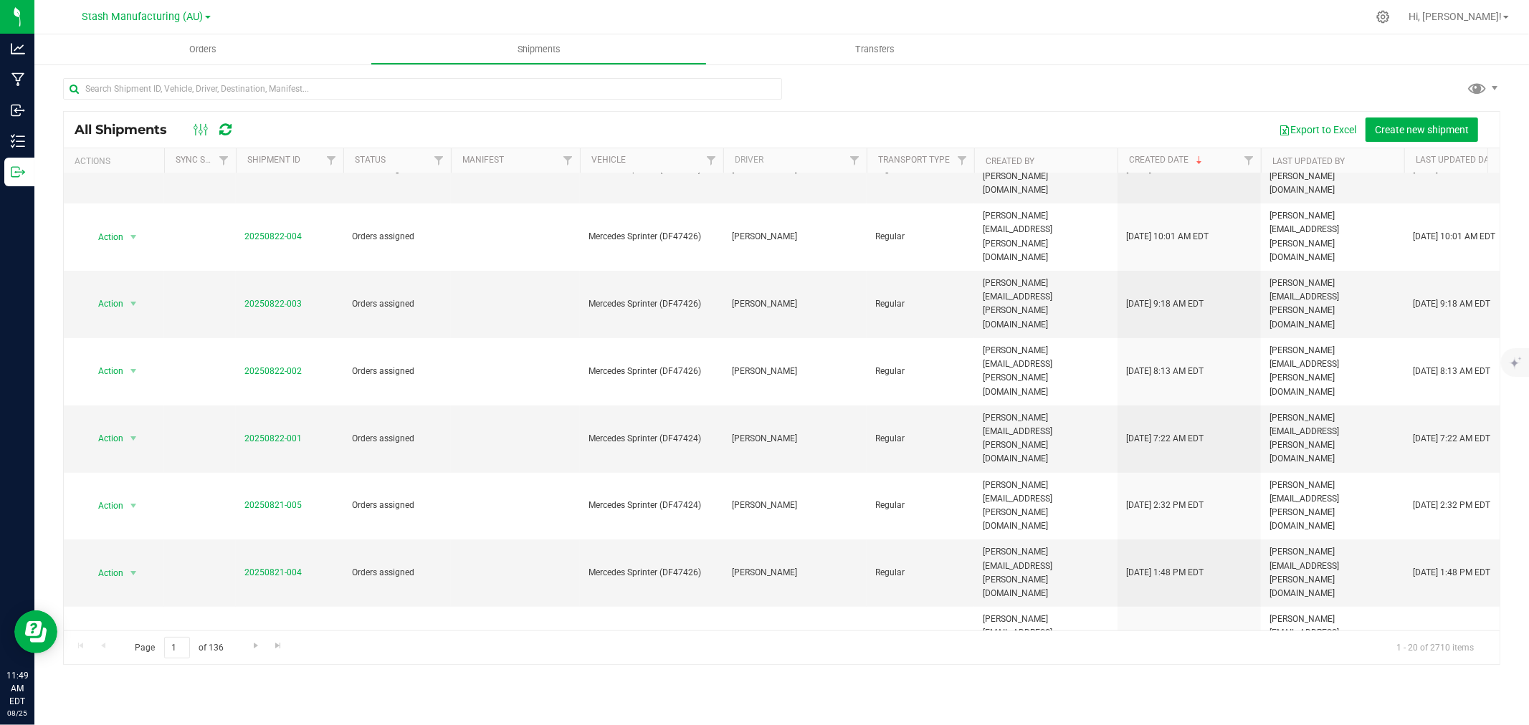
click at [117, 654] on li "Ship shipment" at bounding box center [139, 660] width 107 height 22
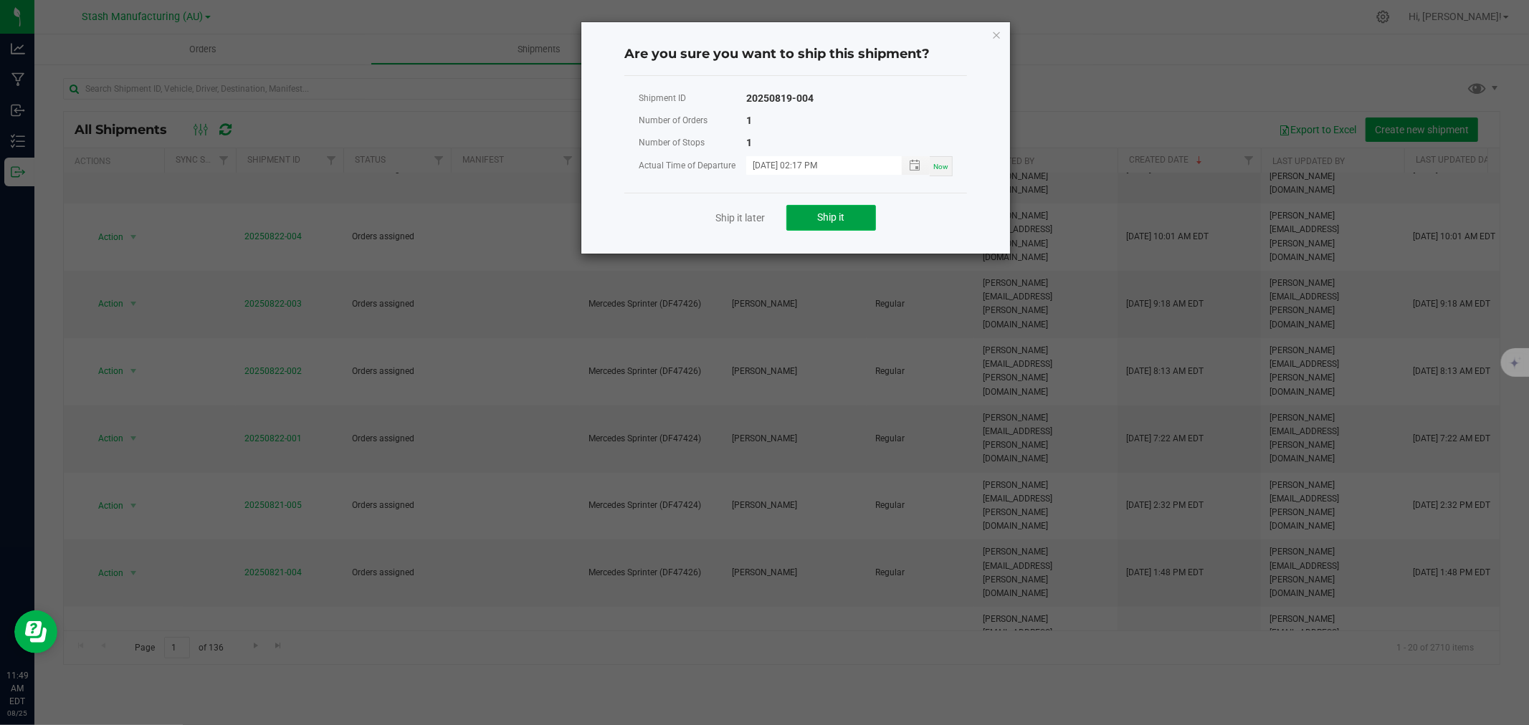
click at [836, 214] on span "Ship it" at bounding box center [831, 216] width 27 height 11
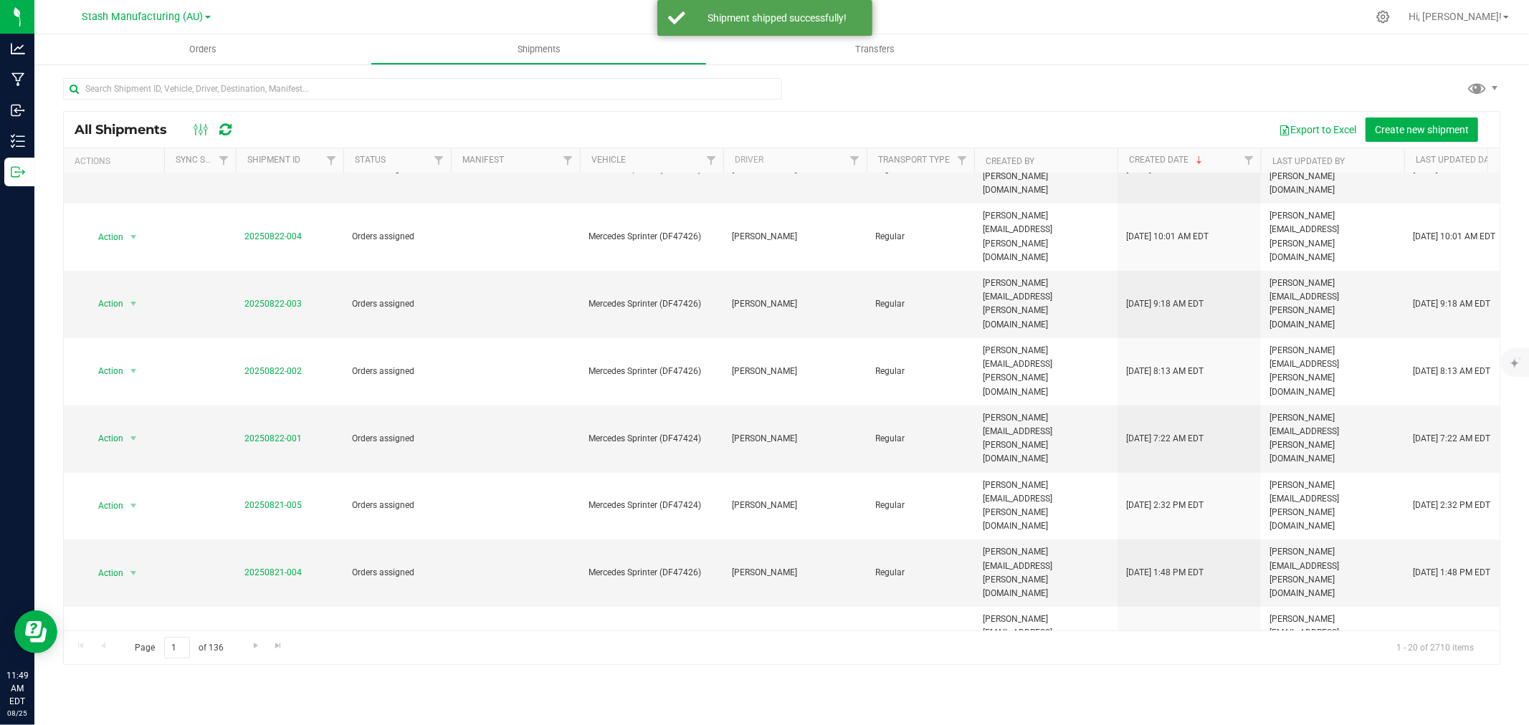
click at [130, 615] on li "Ship shipment" at bounding box center [139, 620] width 107 height 22
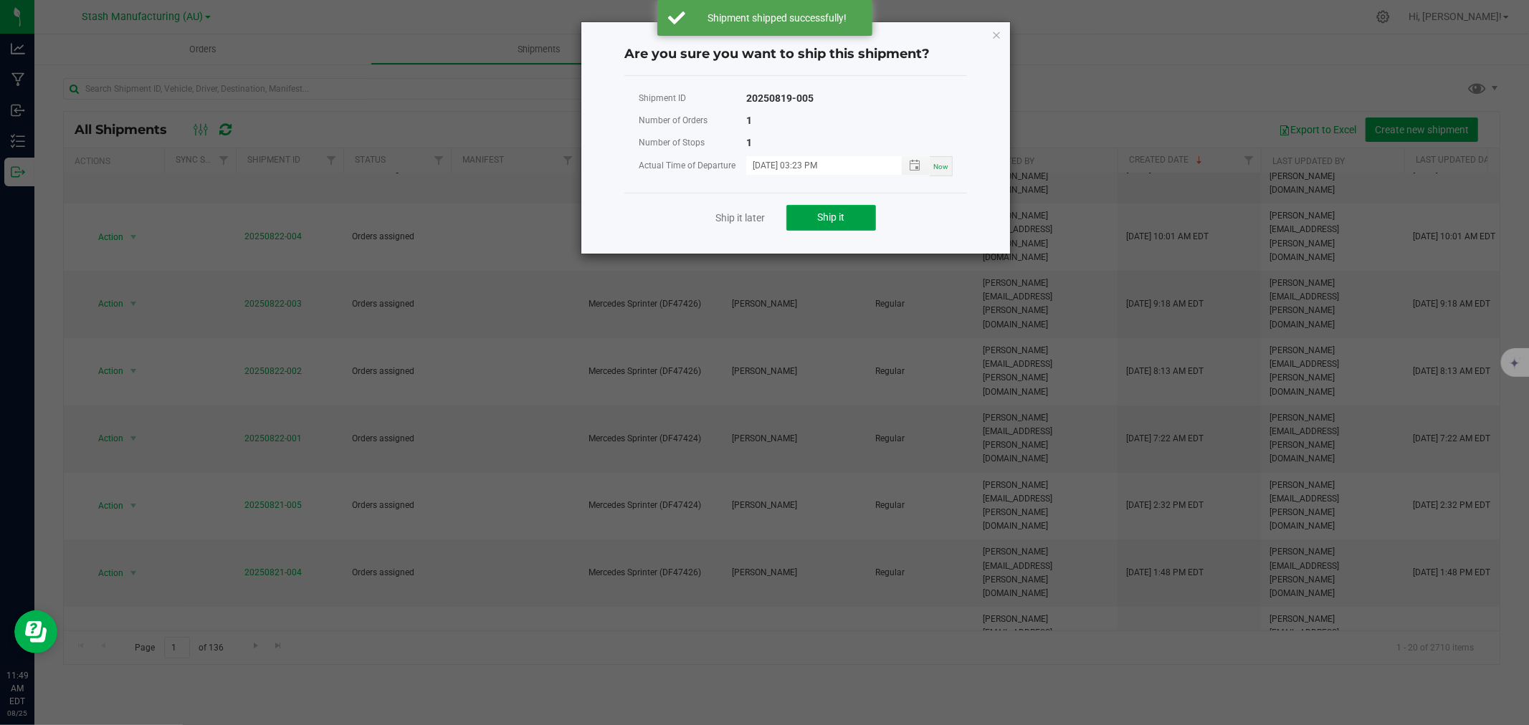
click at [860, 210] on button "Ship it" at bounding box center [831, 218] width 90 height 26
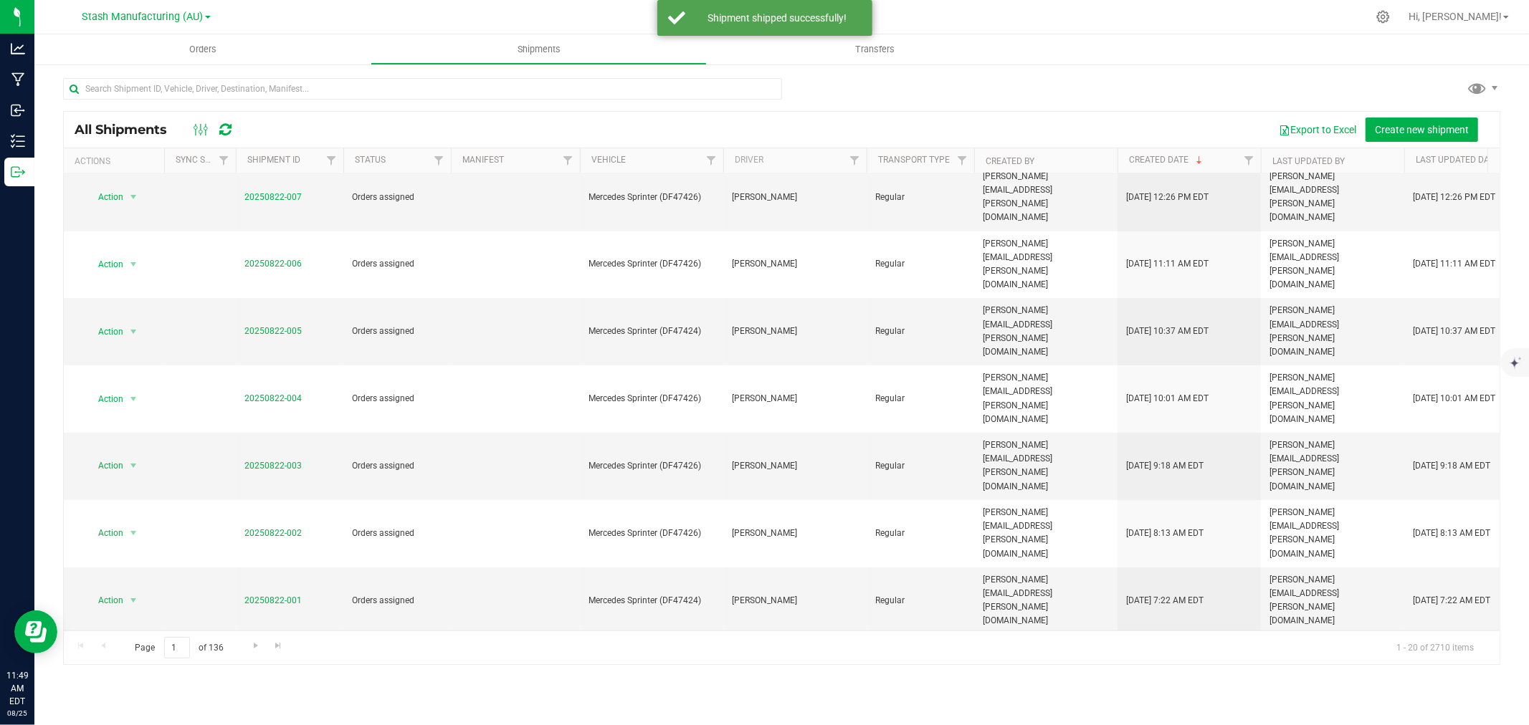
scroll to position [318, 0]
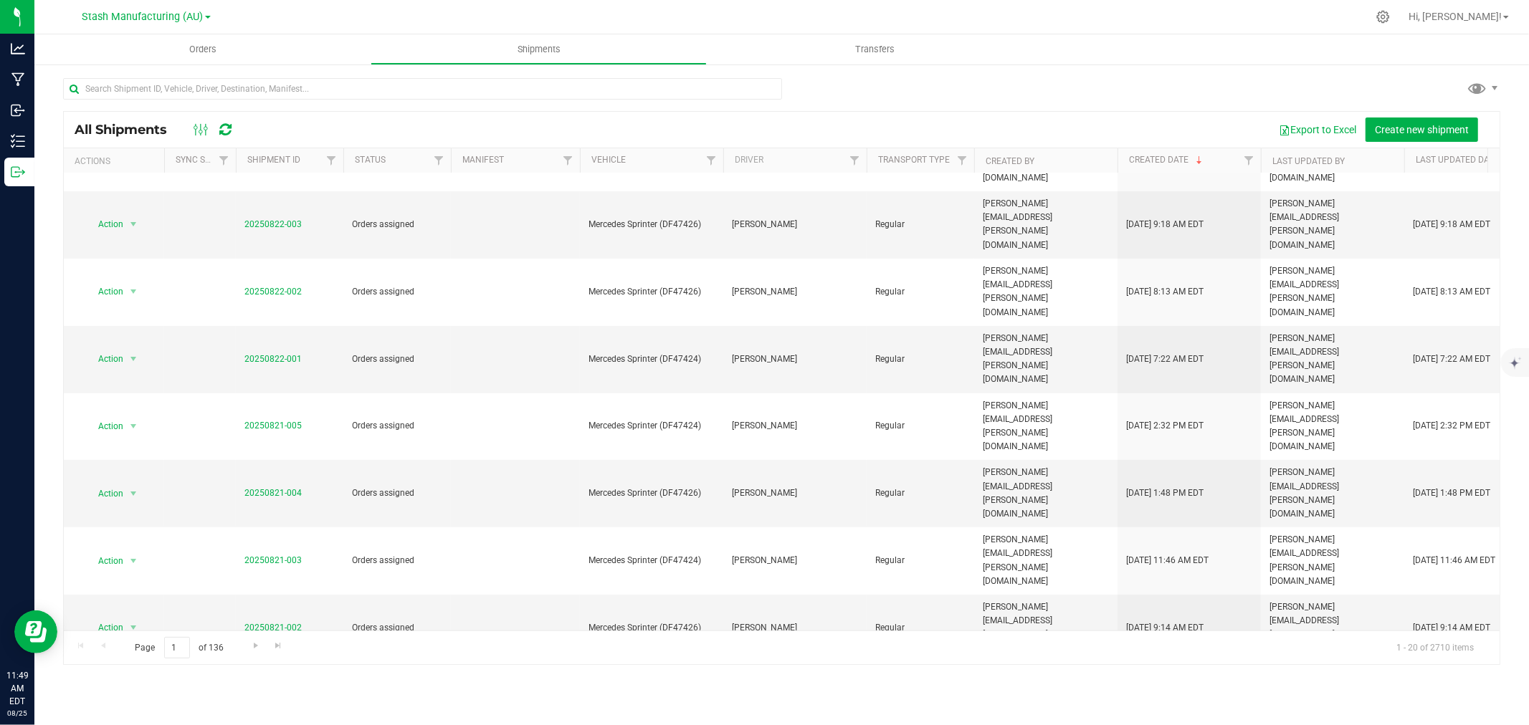
click at [112, 685] on span "Action" at bounding box center [104, 695] width 39 height 20
click at [146, 492] on li "Ship shipment" at bounding box center [139, 501] width 107 height 22
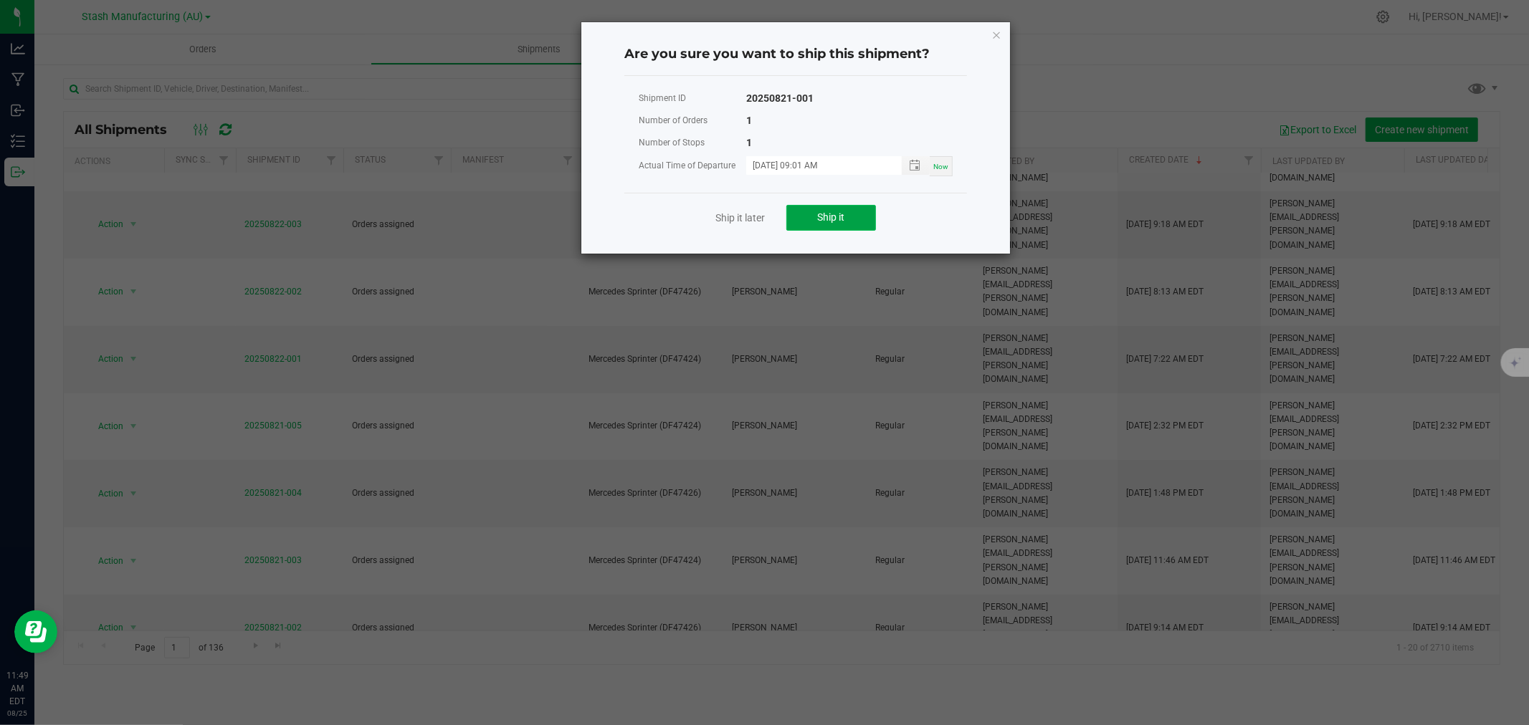
click at [810, 220] on button "Ship it" at bounding box center [831, 218] width 90 height 26
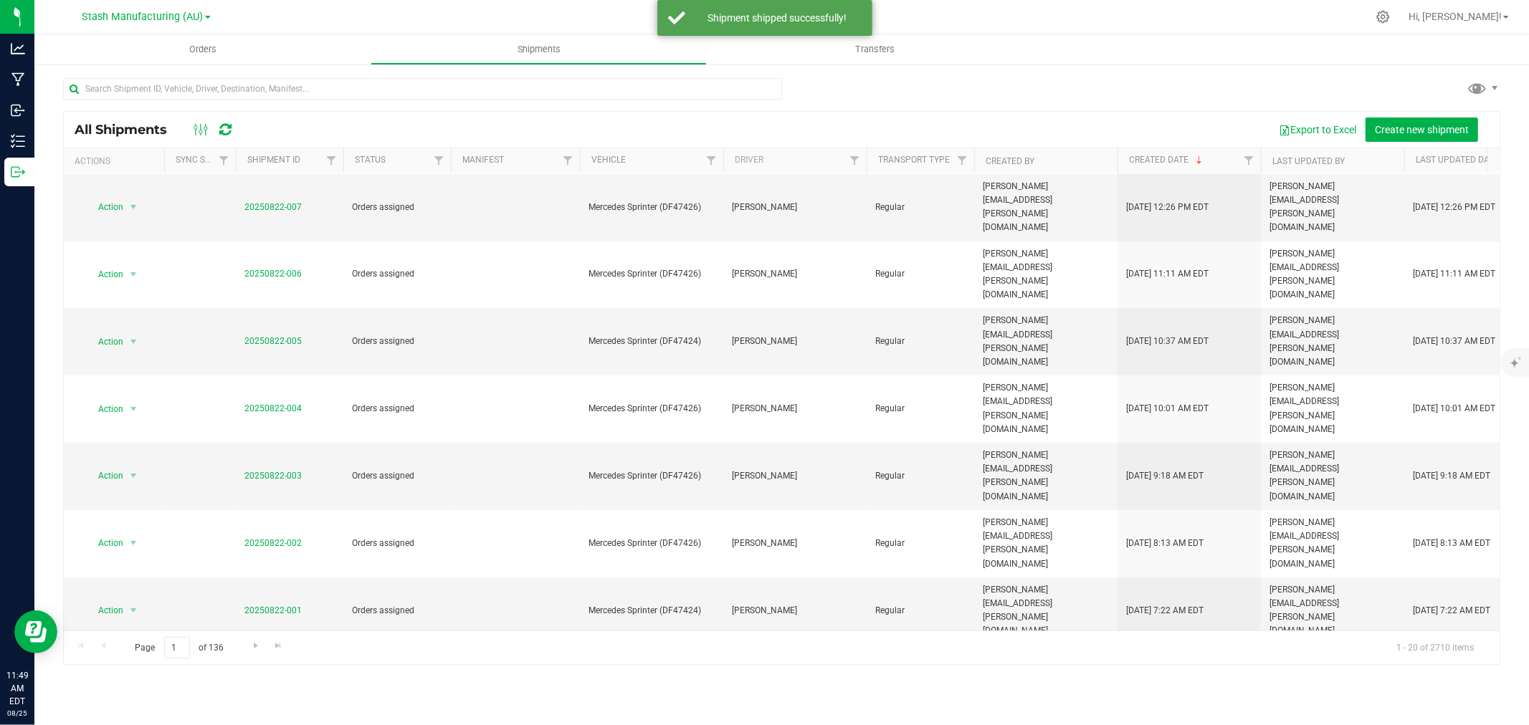
scroll to position [159, 0]
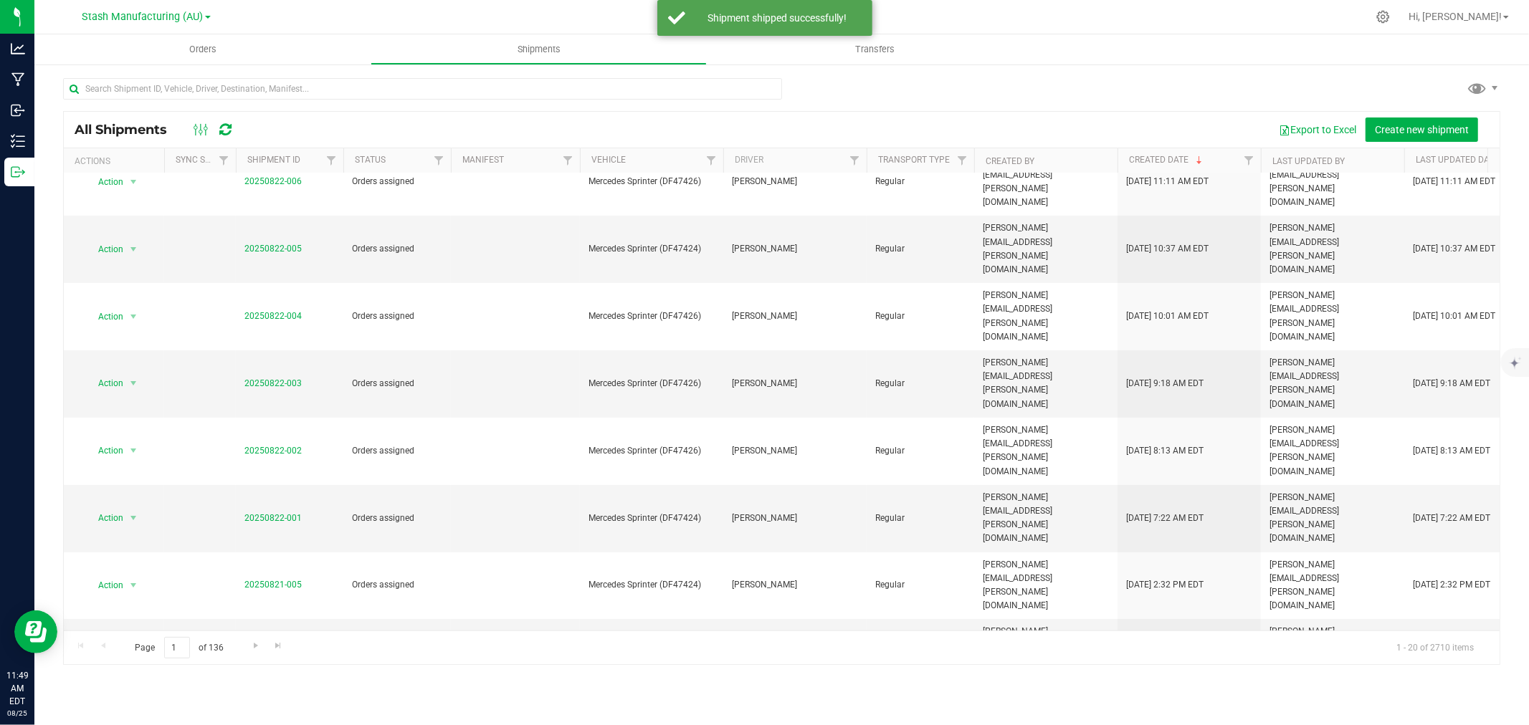
click at [129, 614] on li "Ship shipment" at bounding box center [139, 620] width 107 height 22
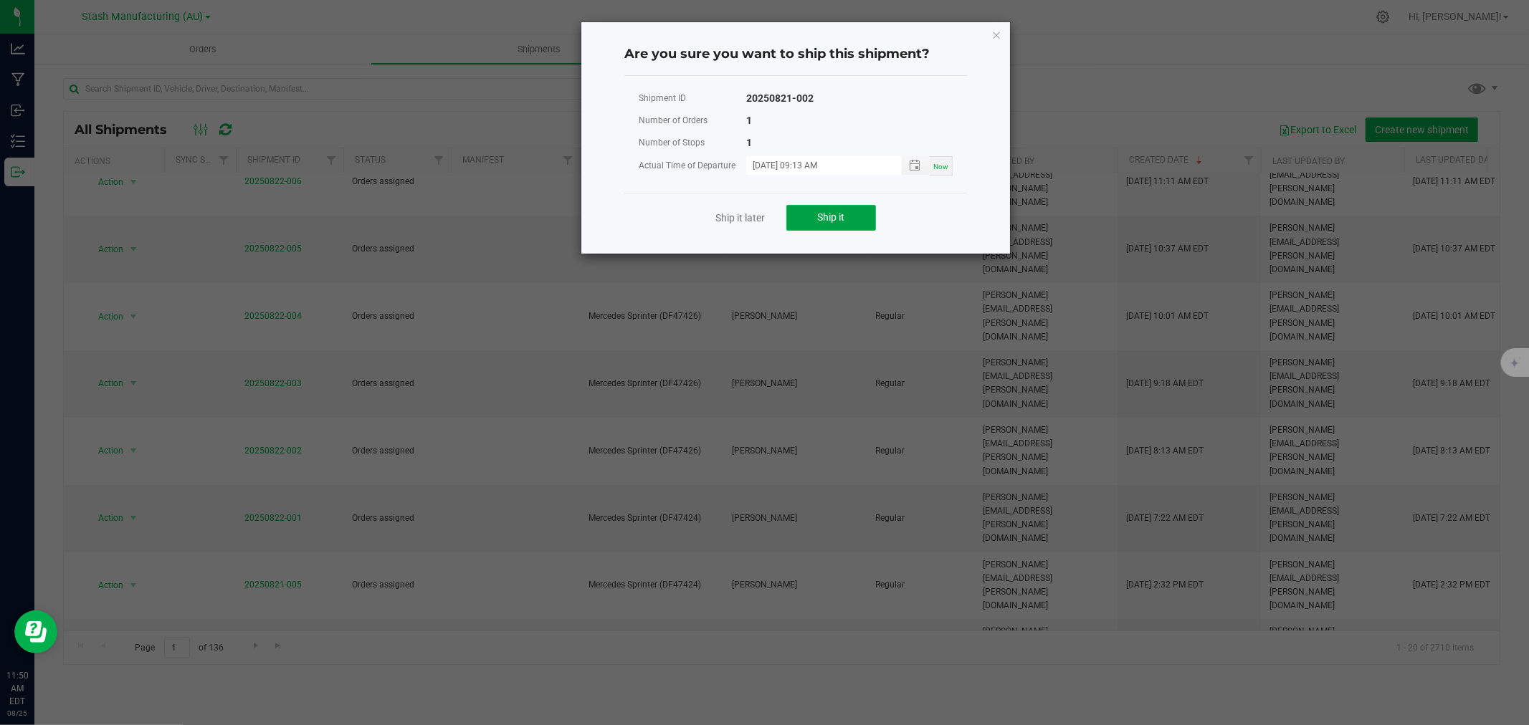
click at [833, 220] on span "Ship it" at bounding box center [831, 216] width 27 height 11
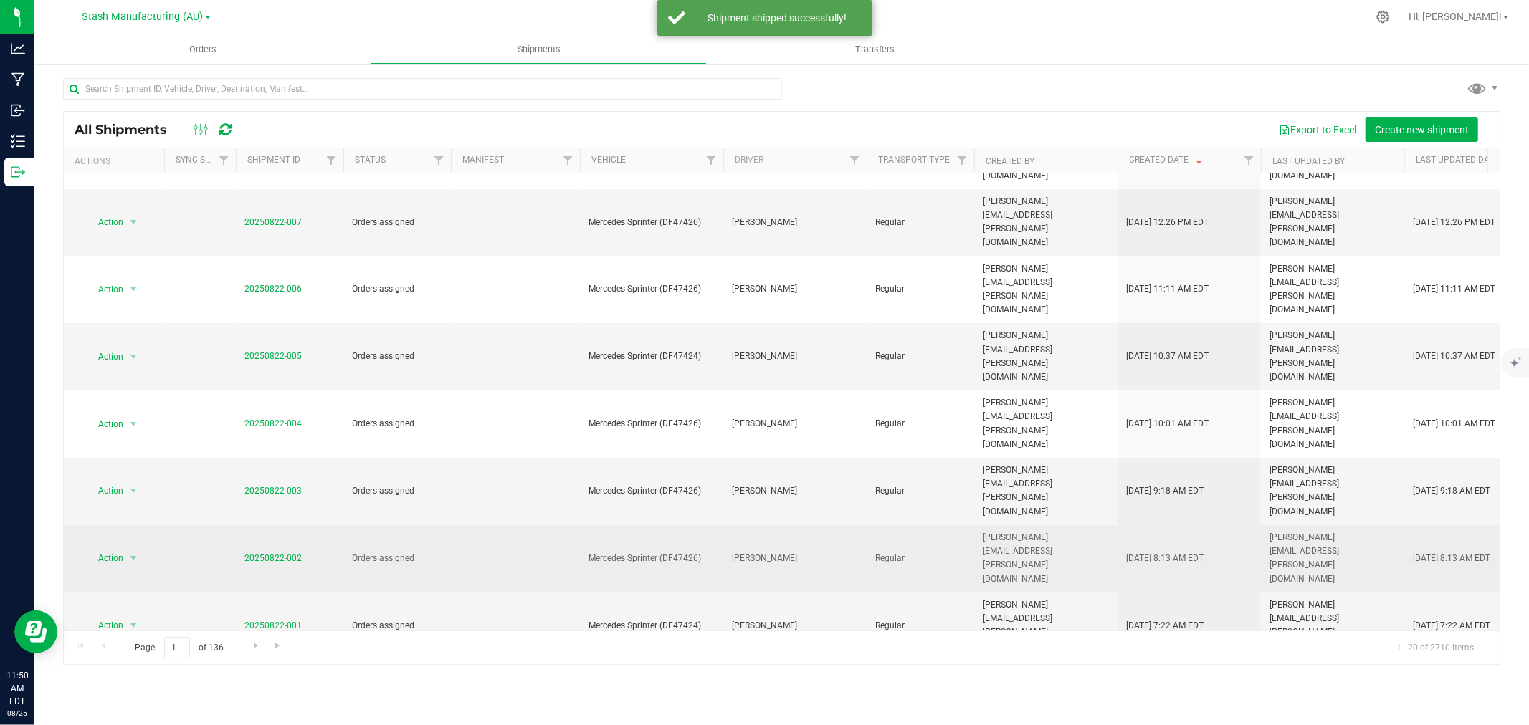
scroll to position [80, 0]
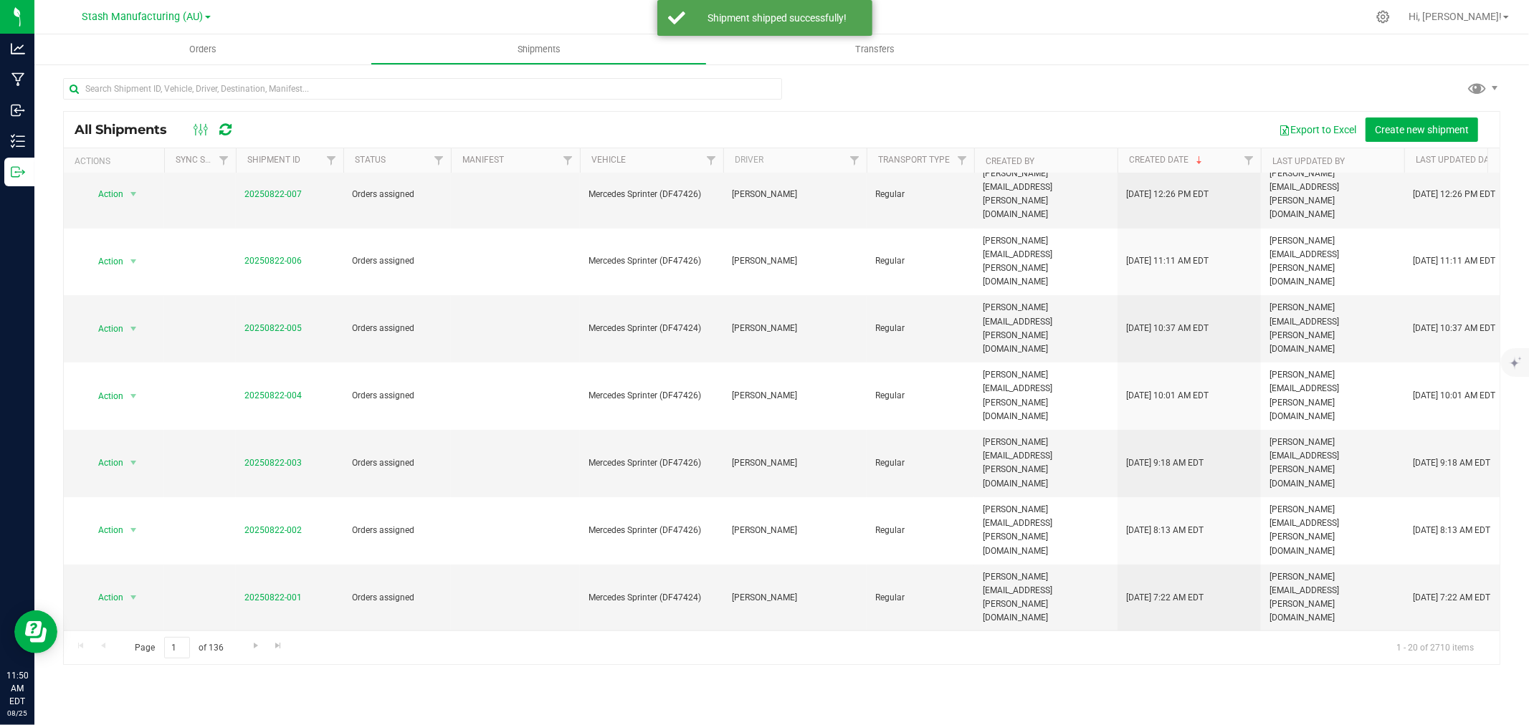
click at [158, 658] on li "Ship shipment" at bounding box center [139, 660] width 107 height 22
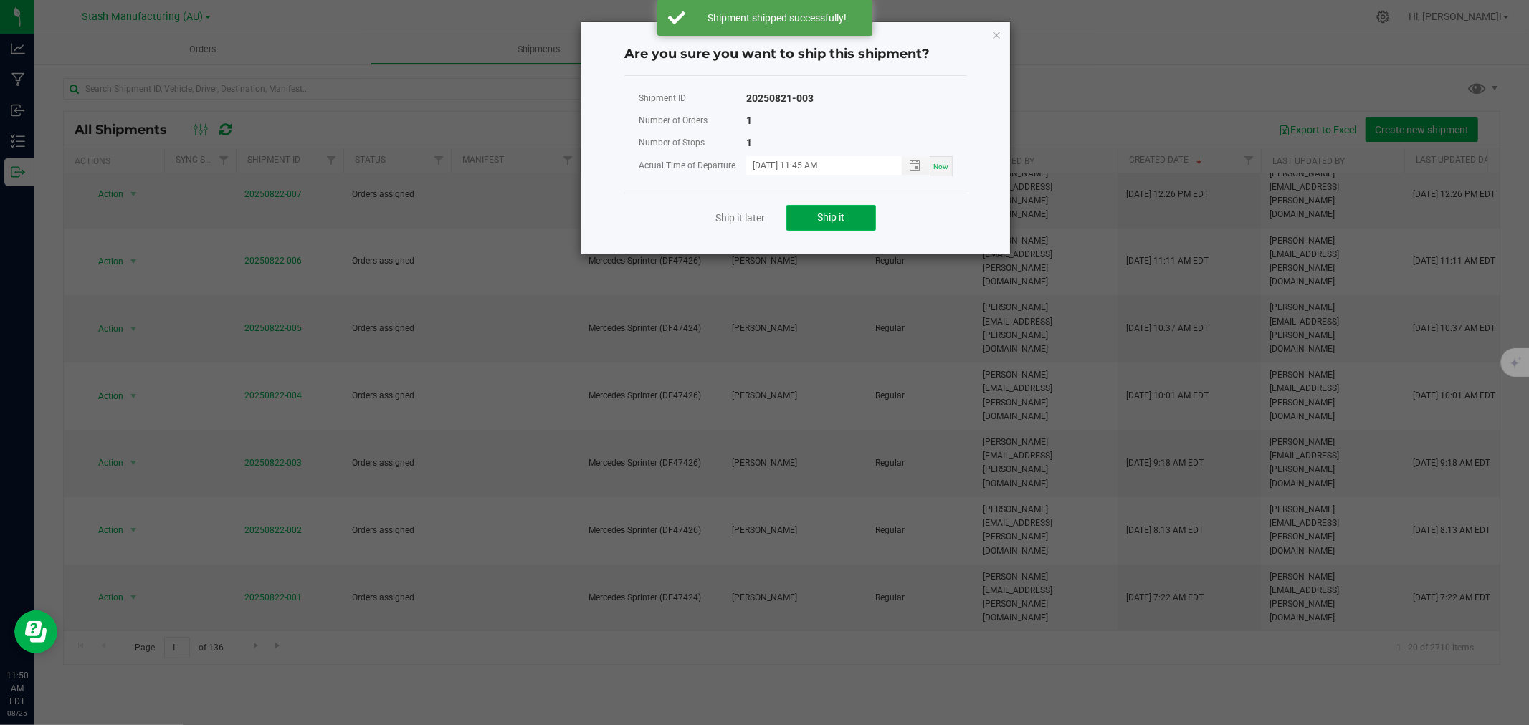
click at [844, 220] on span "Ship it" at bounding box center [831, 216] width 27 height 11
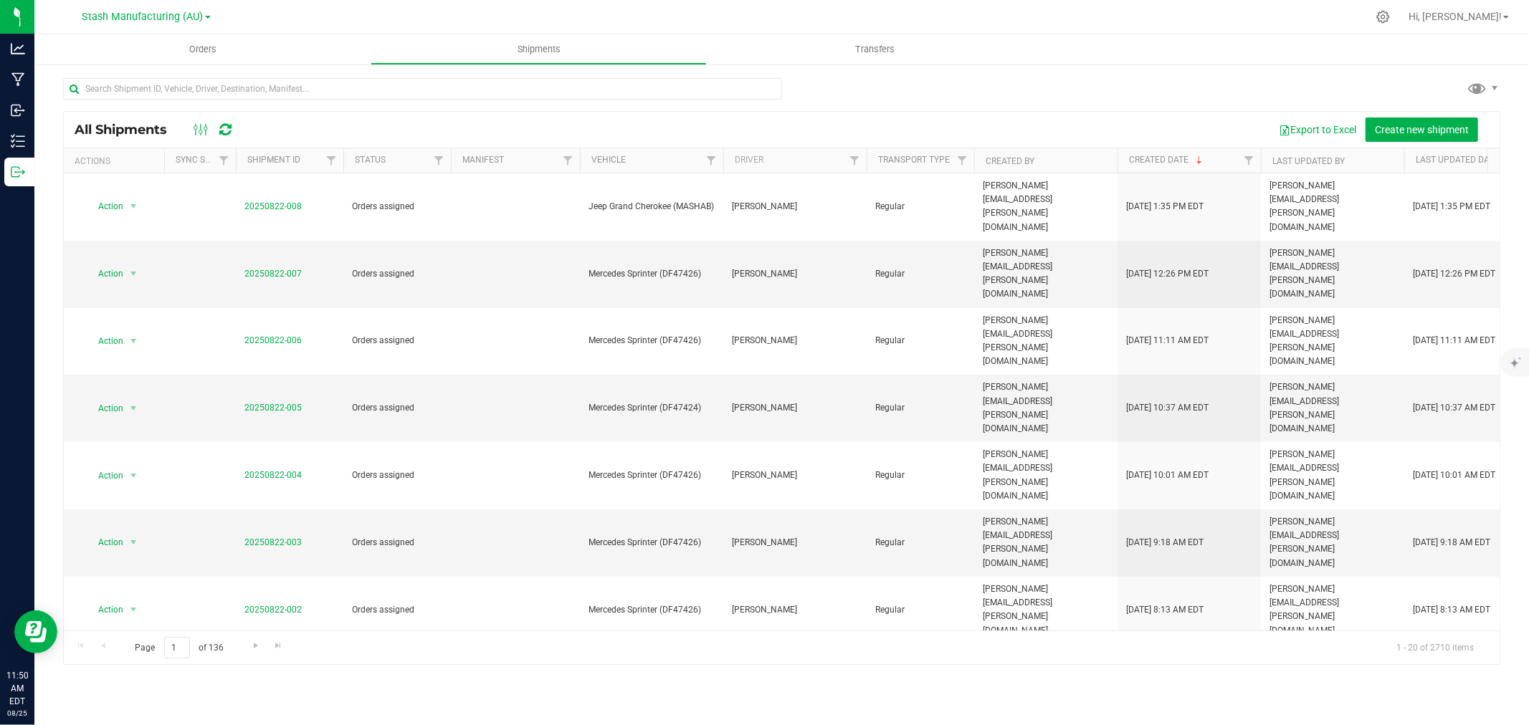
click at [165, 510] on li "Ship shipment" at bounding box center [139, 506] width 107 height 22
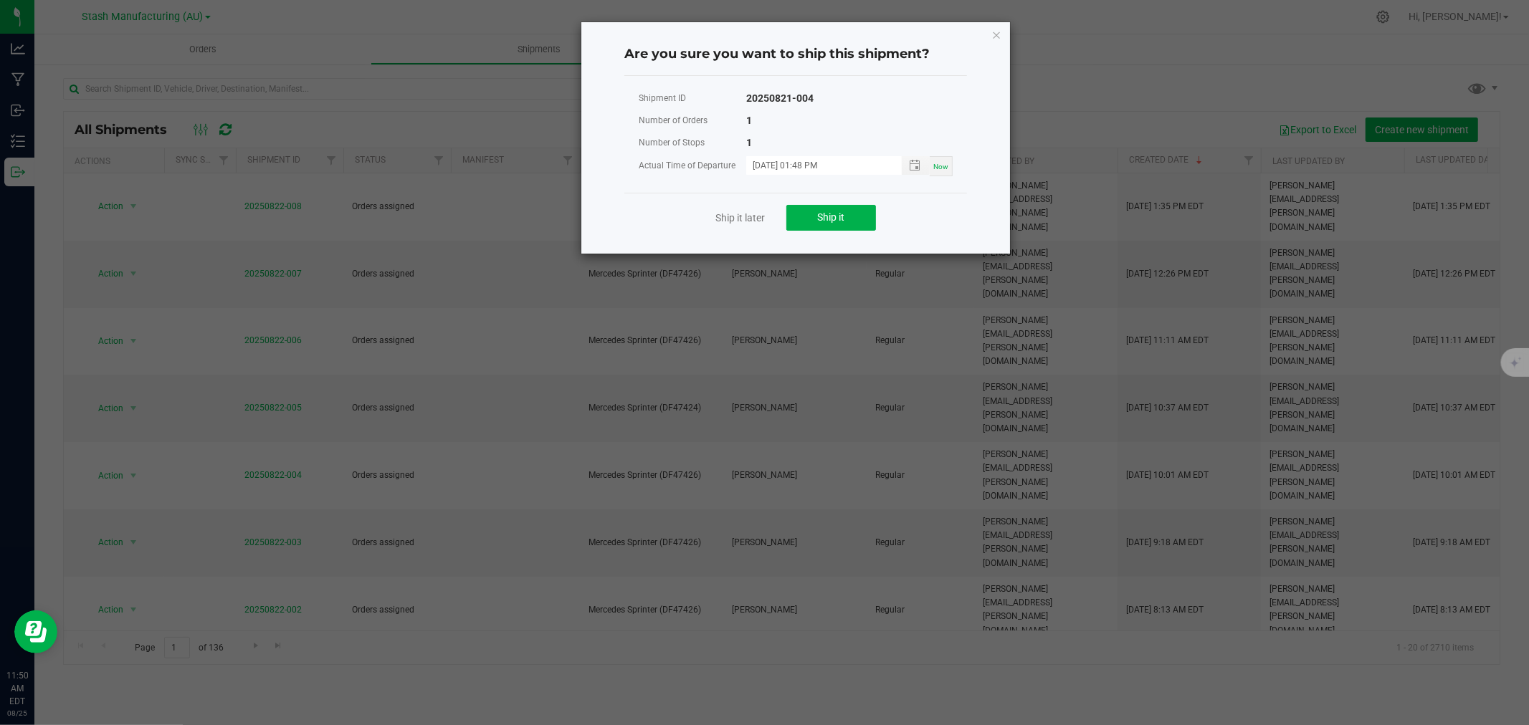
click at [822, 204] on div "Ship it later Ship it" at bounding box center [795, 217] width 343 height 49
click at [813, 222] on button "Ship it" at bounding box center [831, 218] width 90 height 26
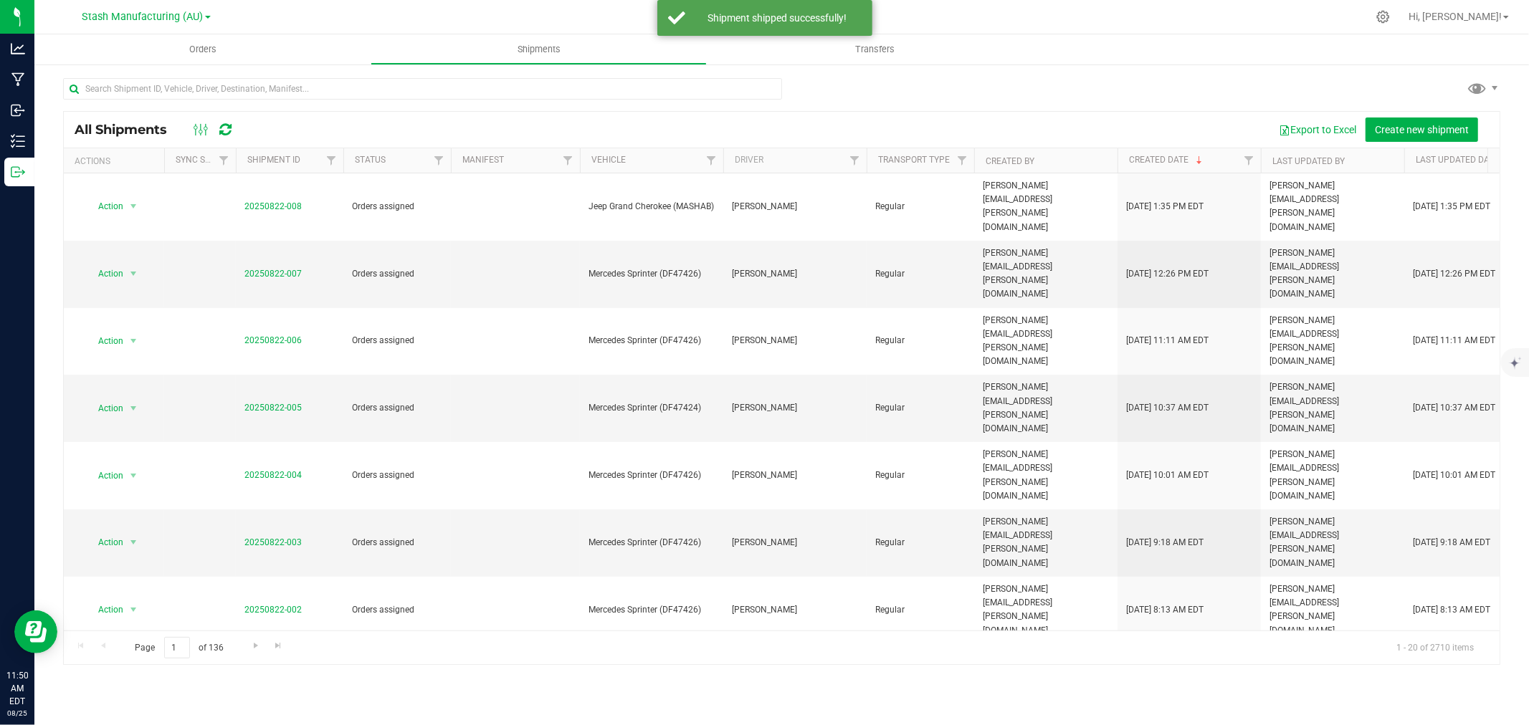
click at [132, 661] on li "Ship shipment" at bounding box center [139, 660] width 107 height 22
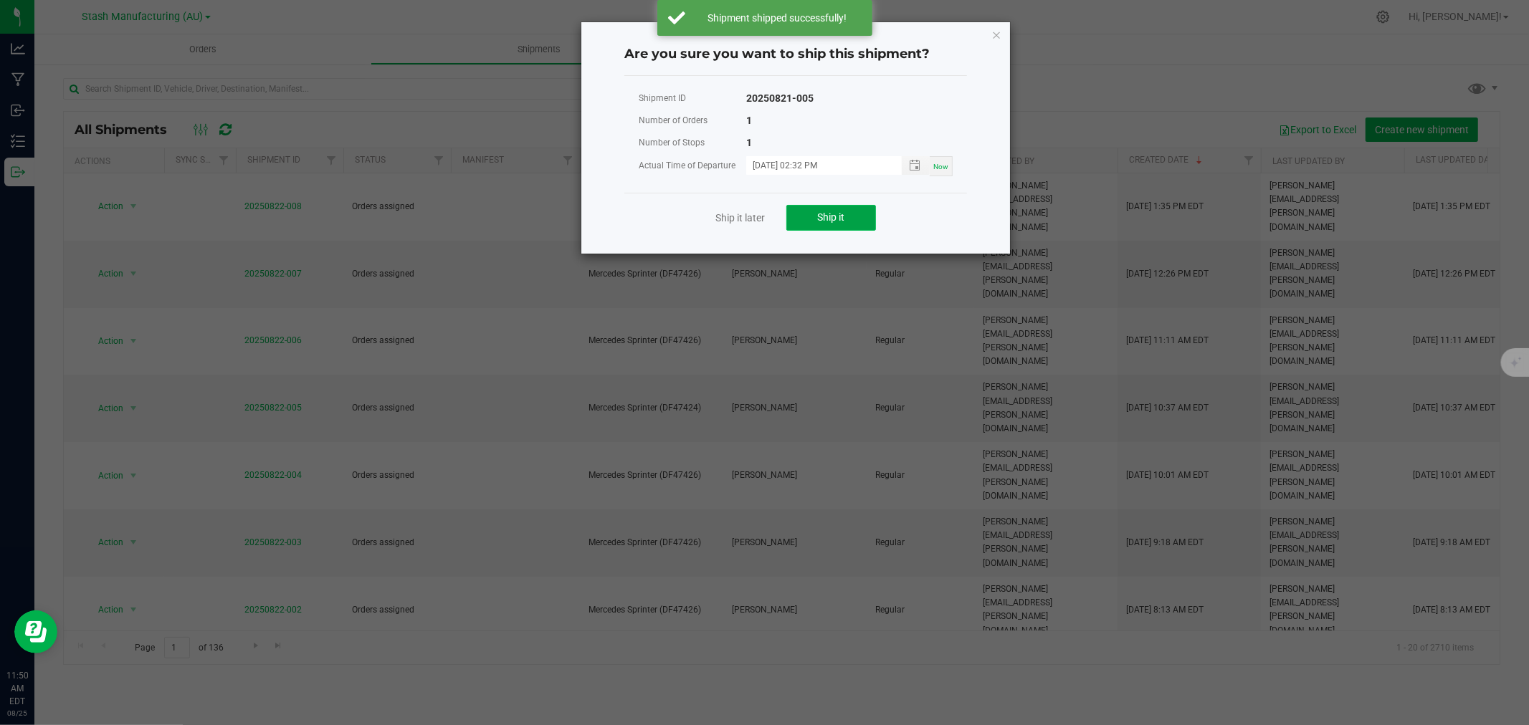
click at [834, 226] on button "Ship it" at bounding box center [831, 218] width 90 height 26
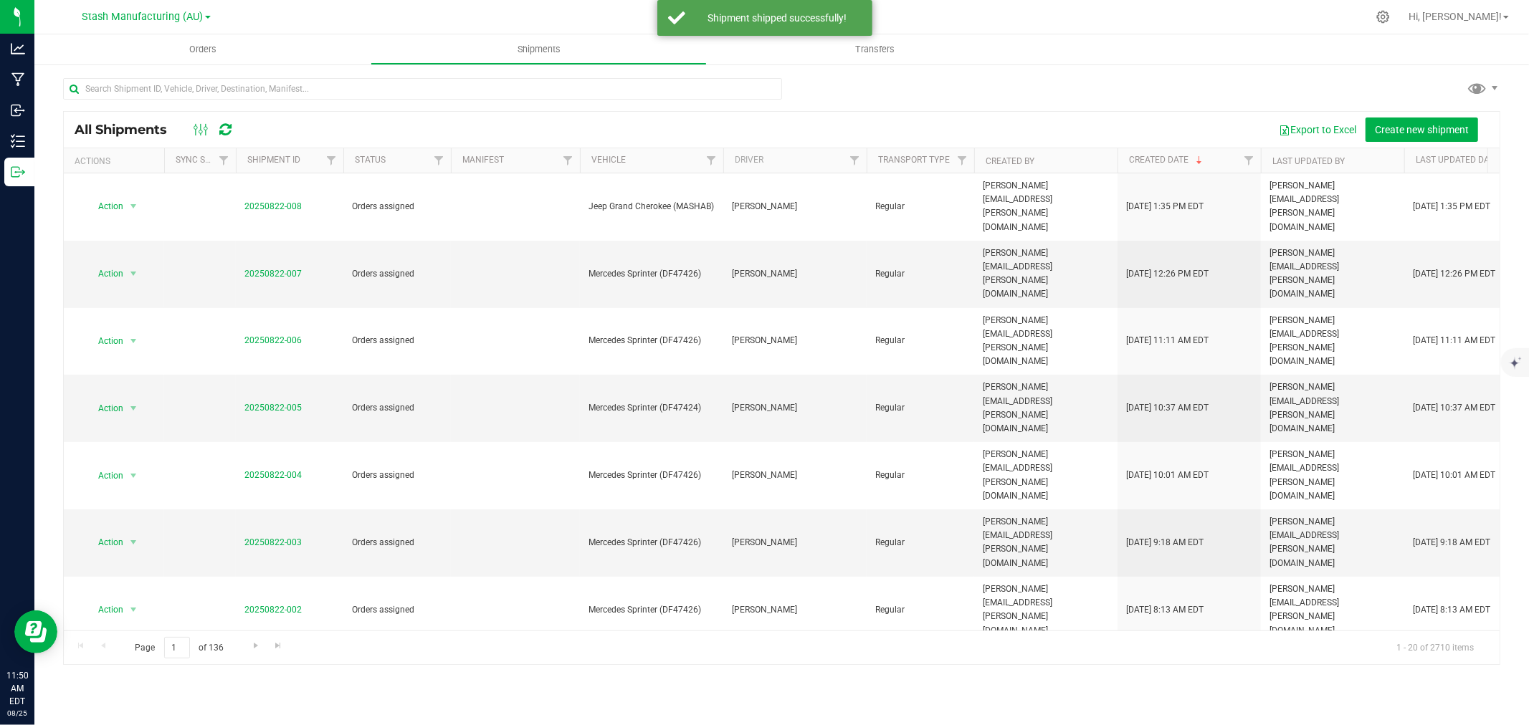
click at [109, 667] on span "Action" at bounding box center [104, 677] width 39 height 20
click at [118, 626] on li "Ship shipment" at bounding box center [139, 621] width 107 height 22
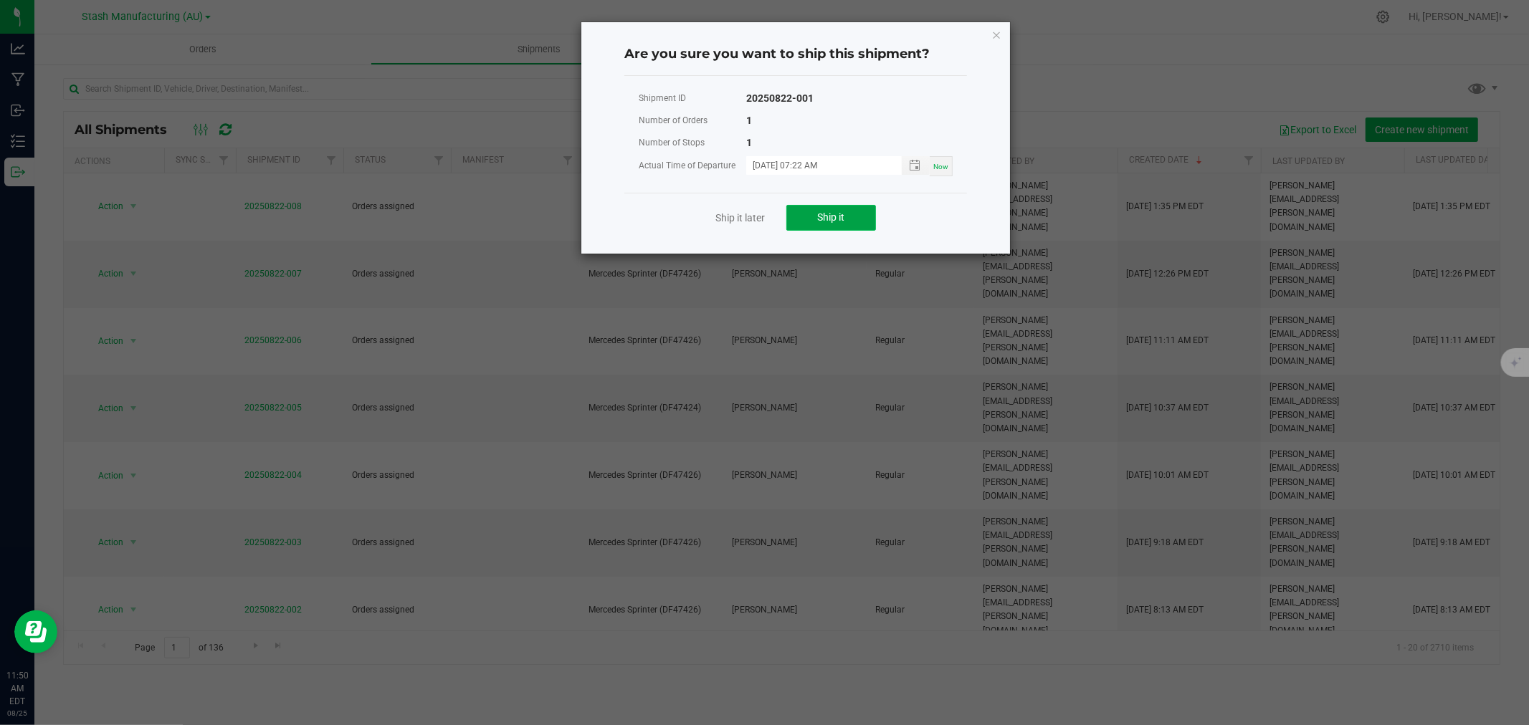
click at [827, 214] on span "Ship it" at bounding box center [831, 216] width 27 height 11
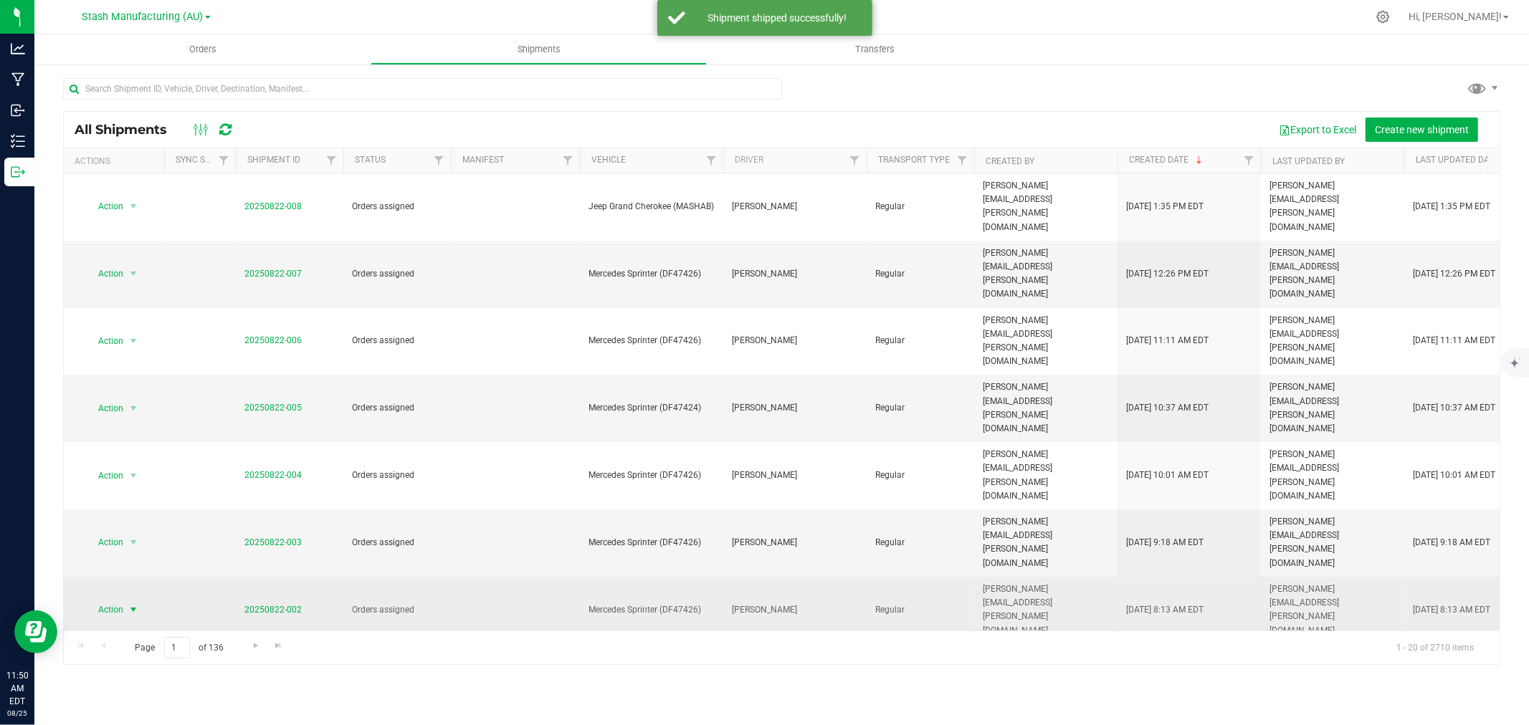
click at [115, 600] on span "Action" at bounding box center [104, 610] width 39 height 20
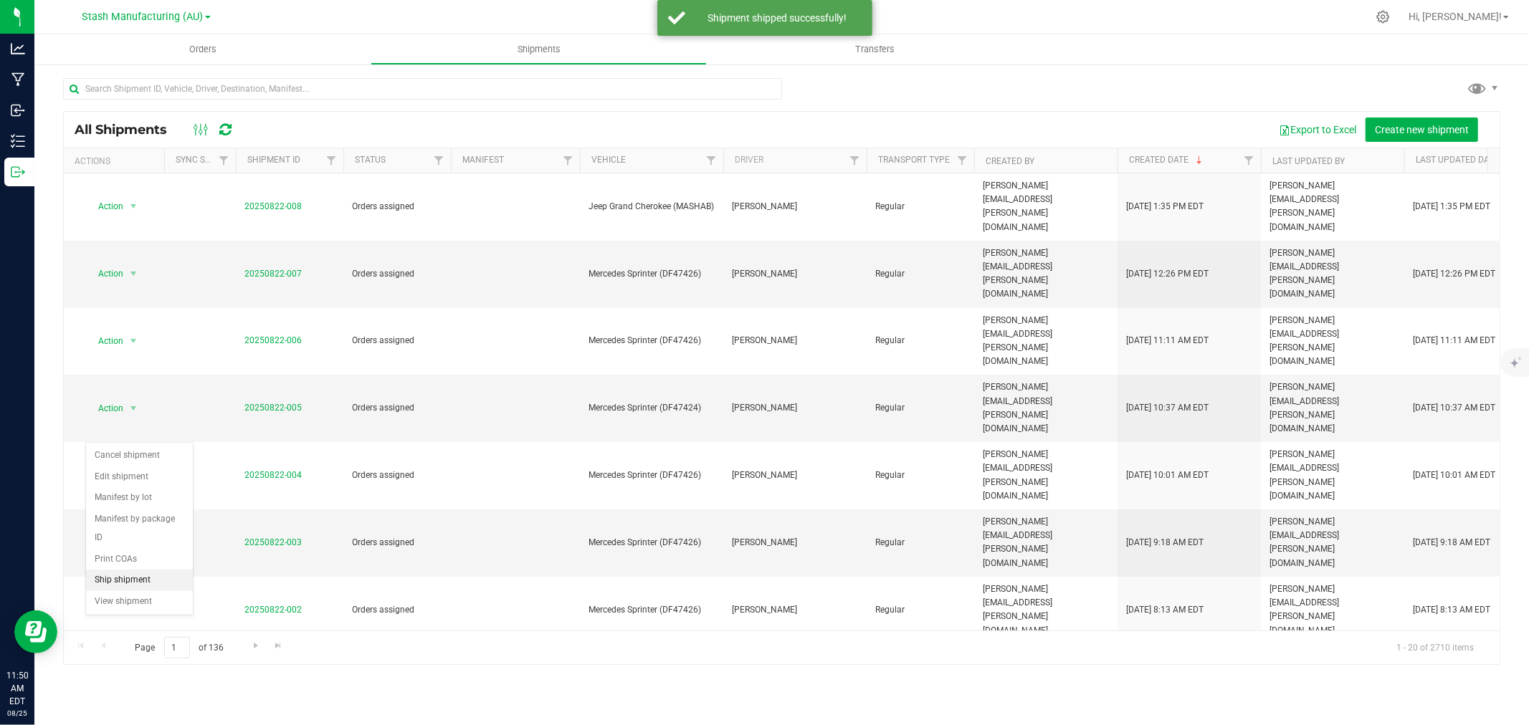
click at [125, 575] on li "Ship shipment" at bounding box center [139, 581] width 107 height 22
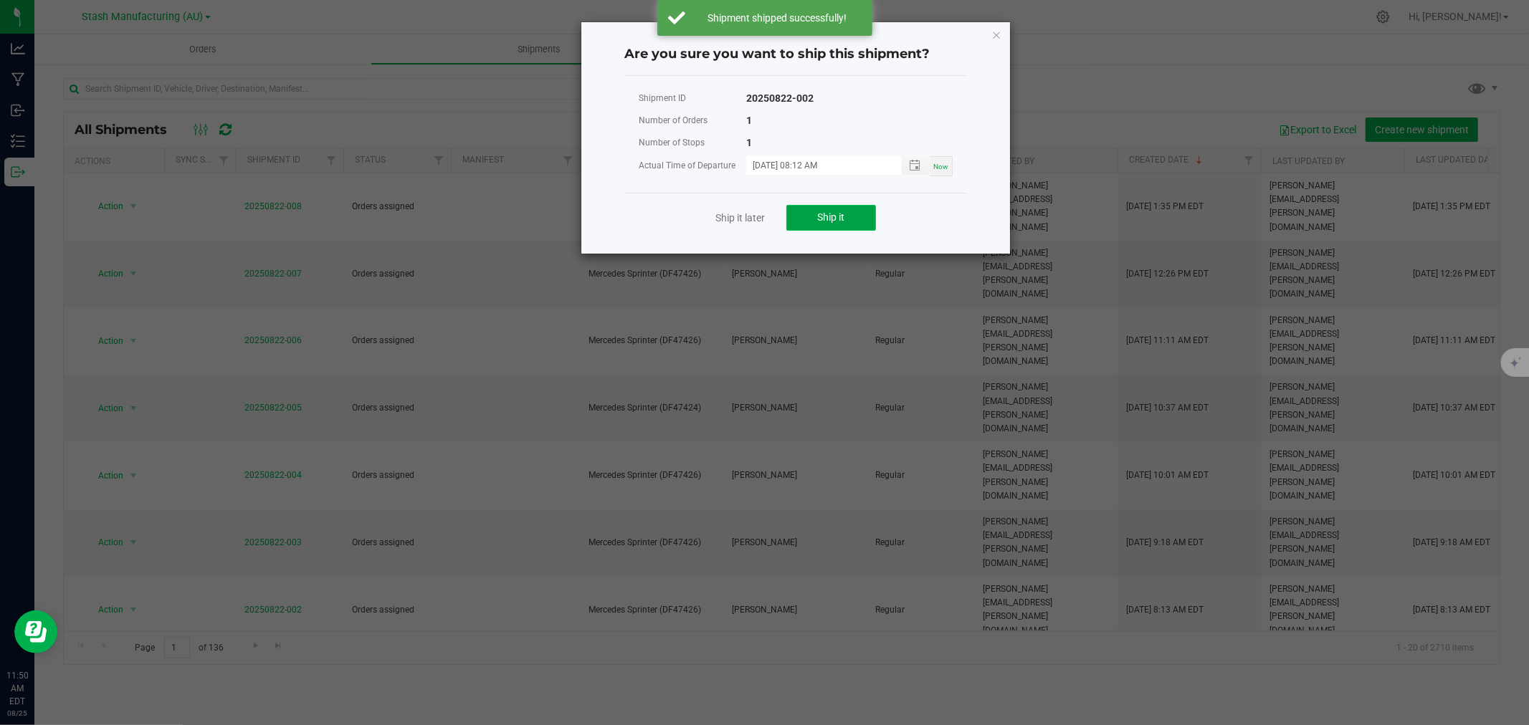
click at [814, 216] on button "Ship it" at bounding box center [831, 218] width 90 height 26
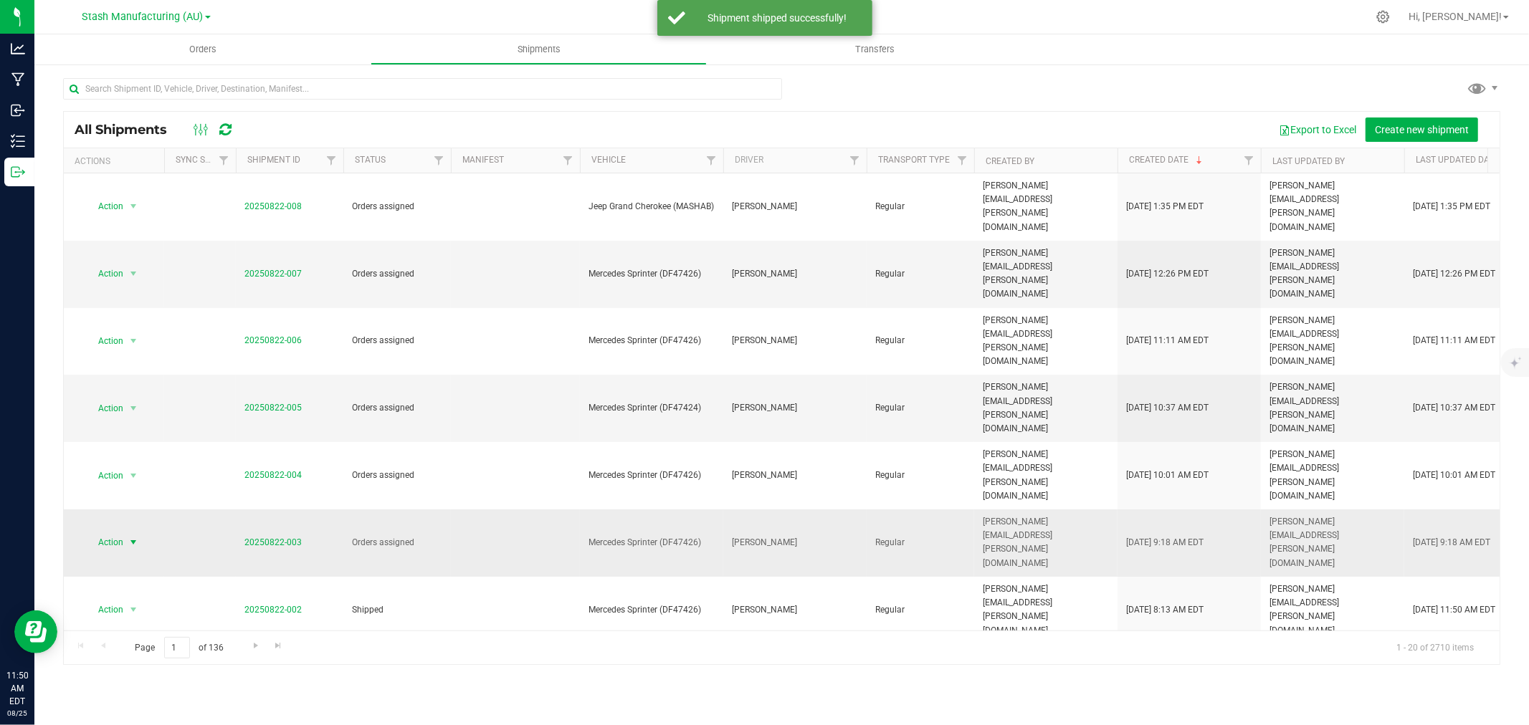
click at [123, 533] on span "Action" at bounding box center [104, 543] width 39 height 20
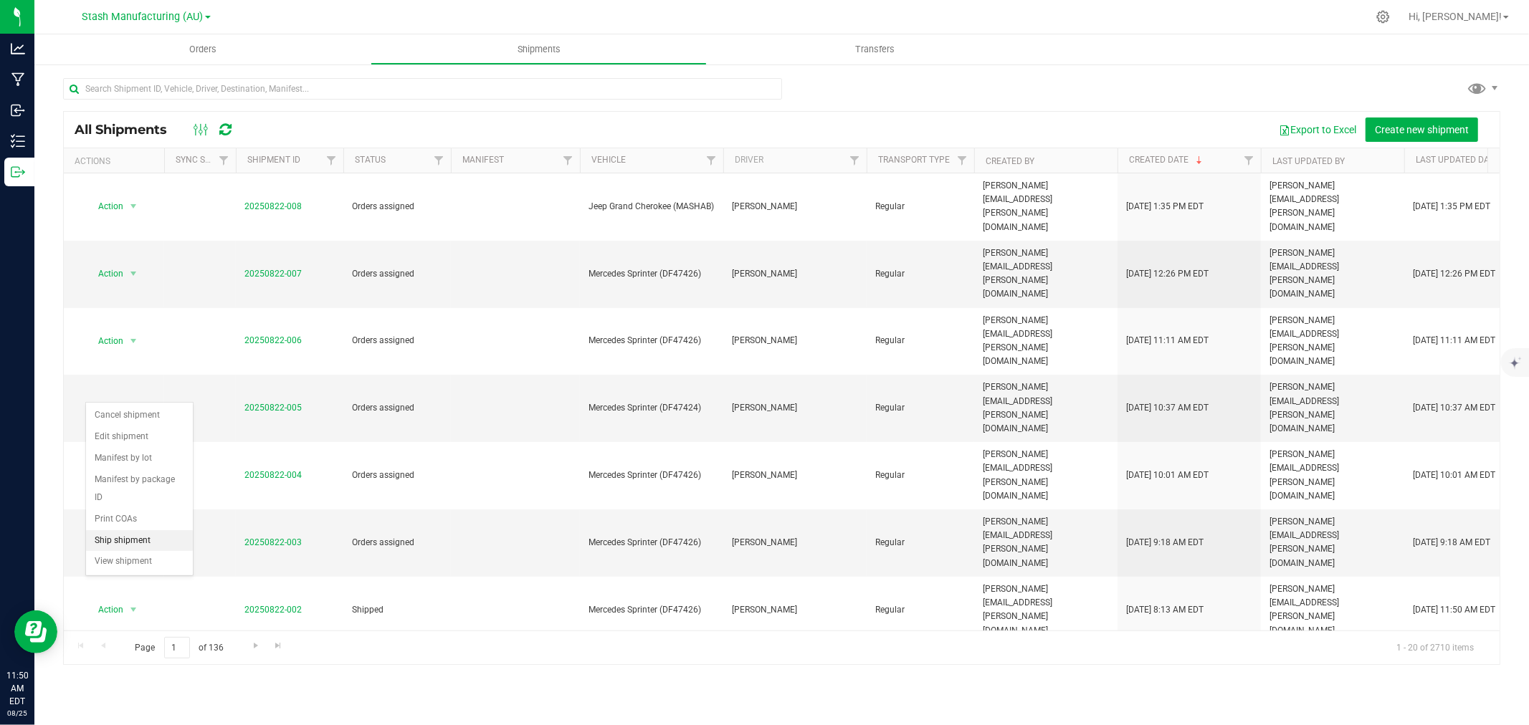
click at [127, 546] on li "Ship shipment" at bounding box center [139, 541] width 107 height 22
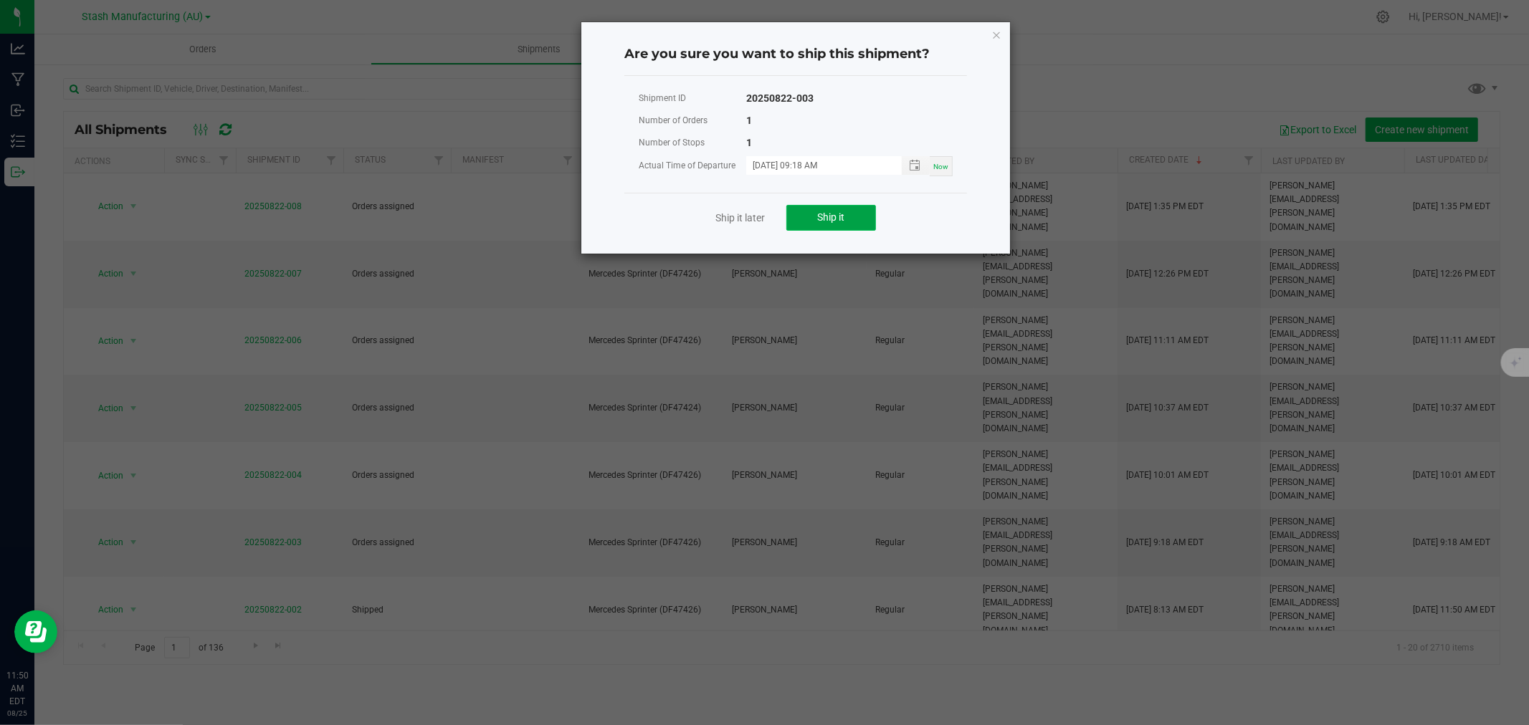
click at [808, 224] on button "Ship it" at bounding box center [831, 218] width 90 height 26
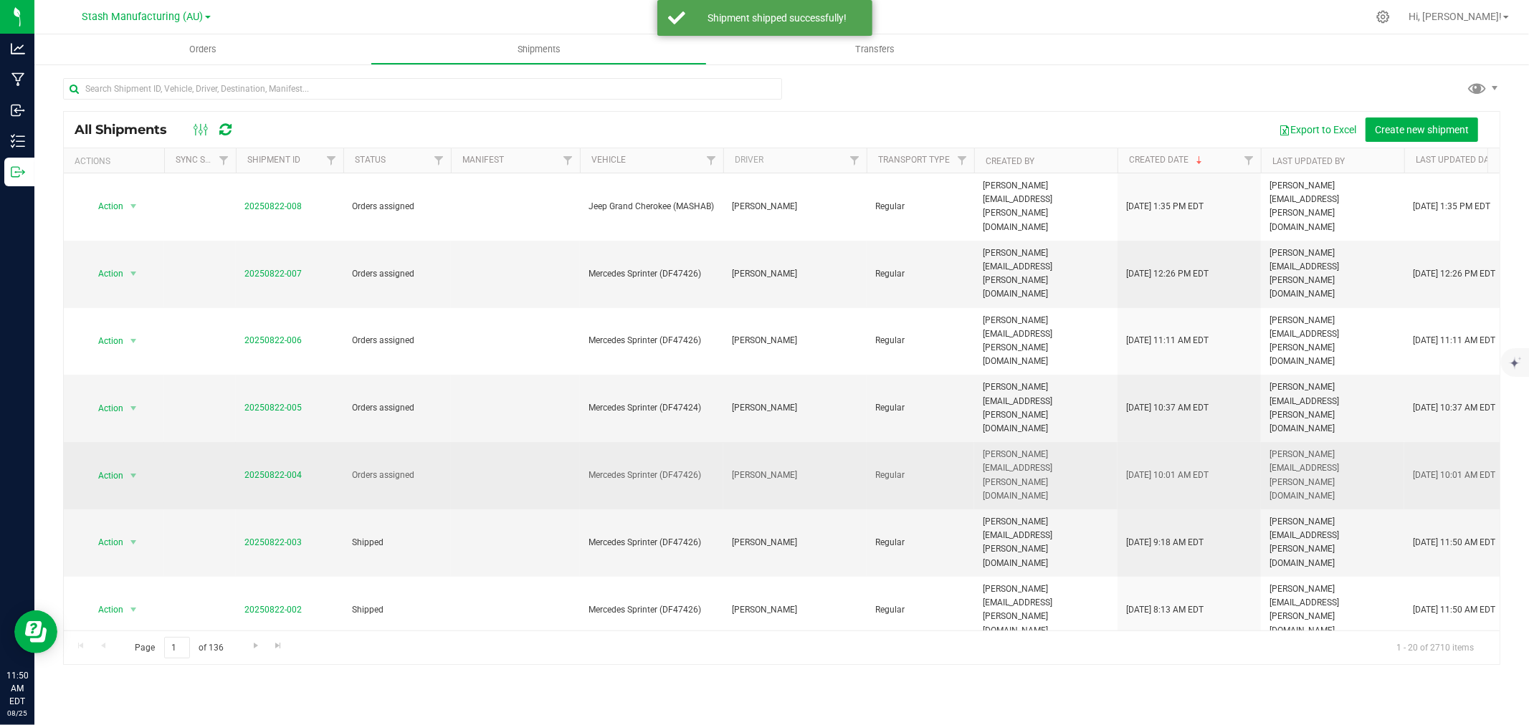
click at [137, 442] on td "Action Action Cancel shipment Edit shipment Manifest by lot Manifest by package…" at bounding box center [114, 475] width 100 height 67
click at [95, 466] on span "Action" at bounding box center [104, 476] width 39 height 20
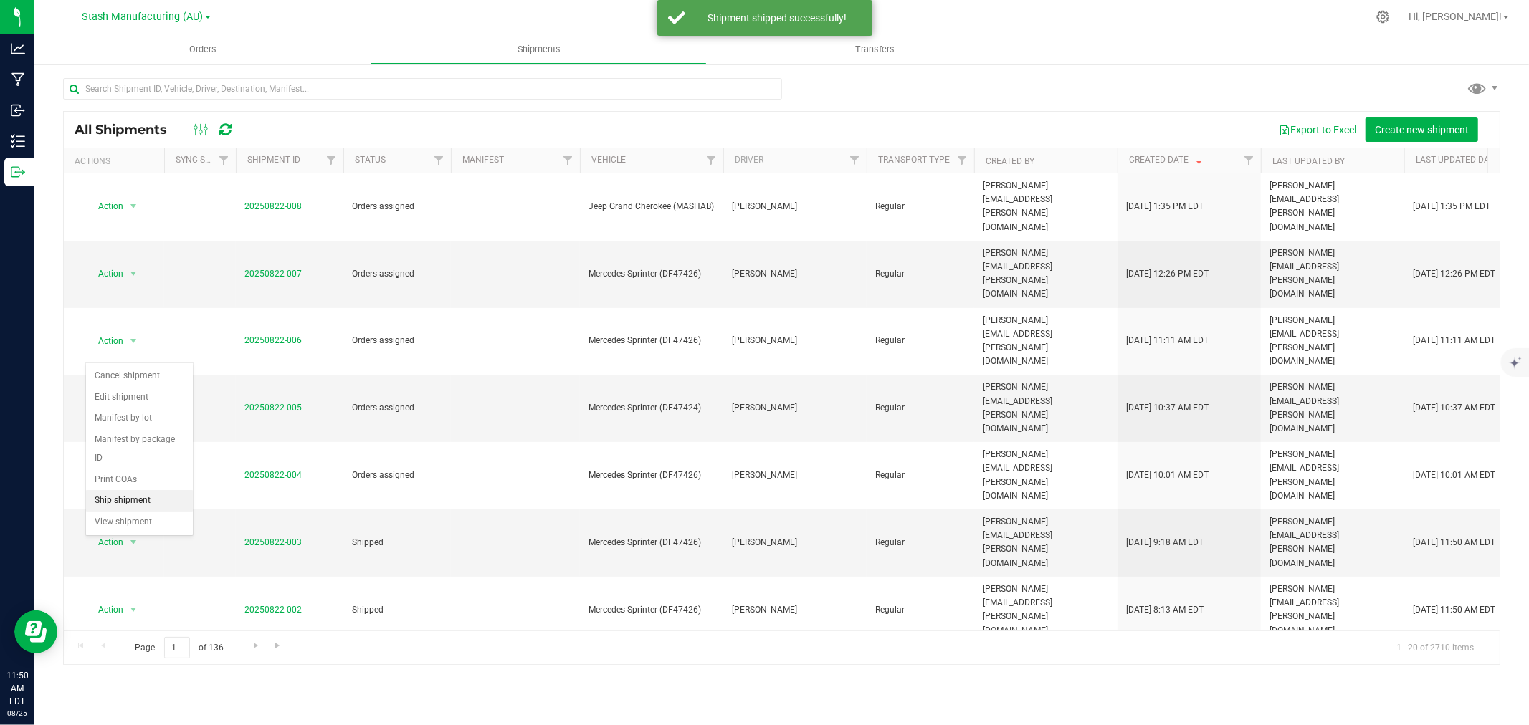
click at [137, 495] on li "Ship shipment" at bounding box center [139, 501] width 107 height 22
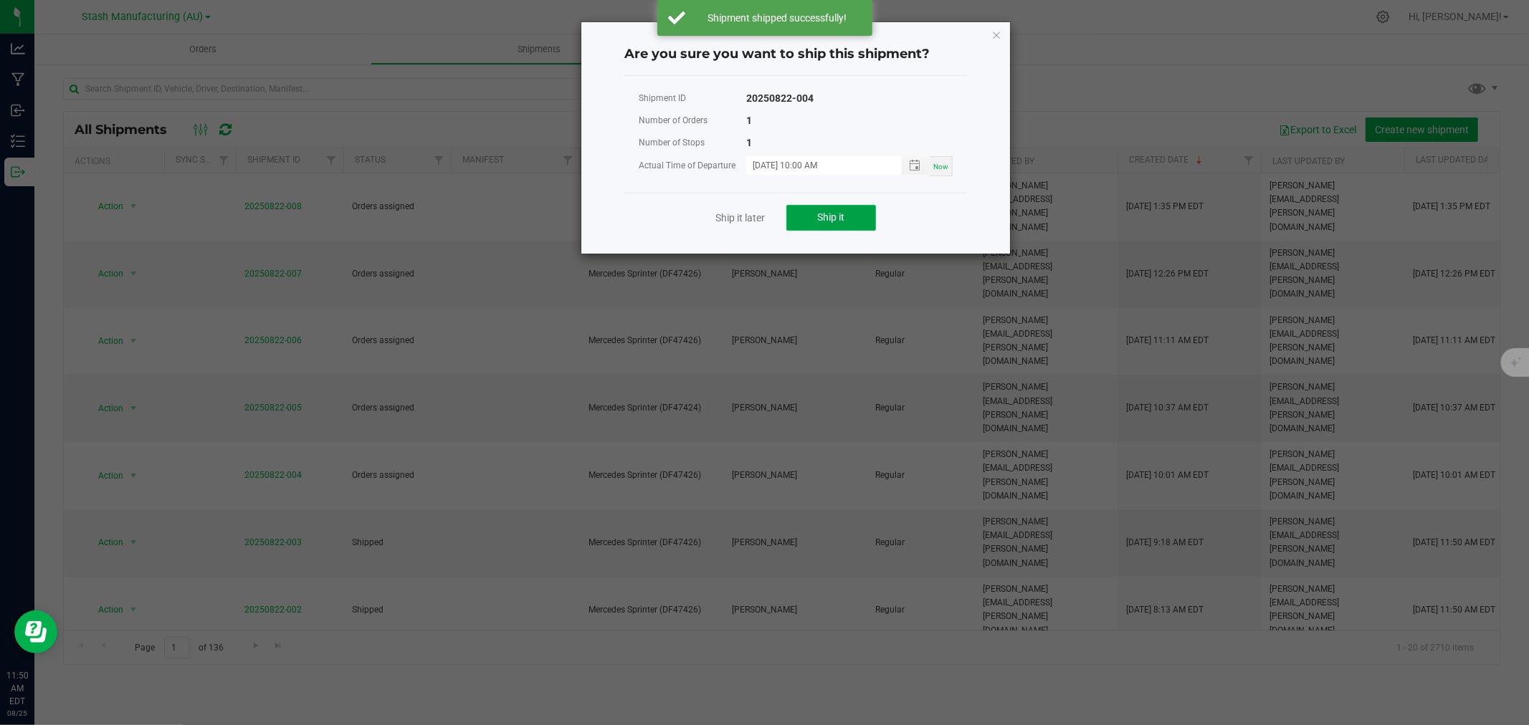
click at [844, 226] on button "Ship it" at bounding box center [831, 218] width 90 height 26
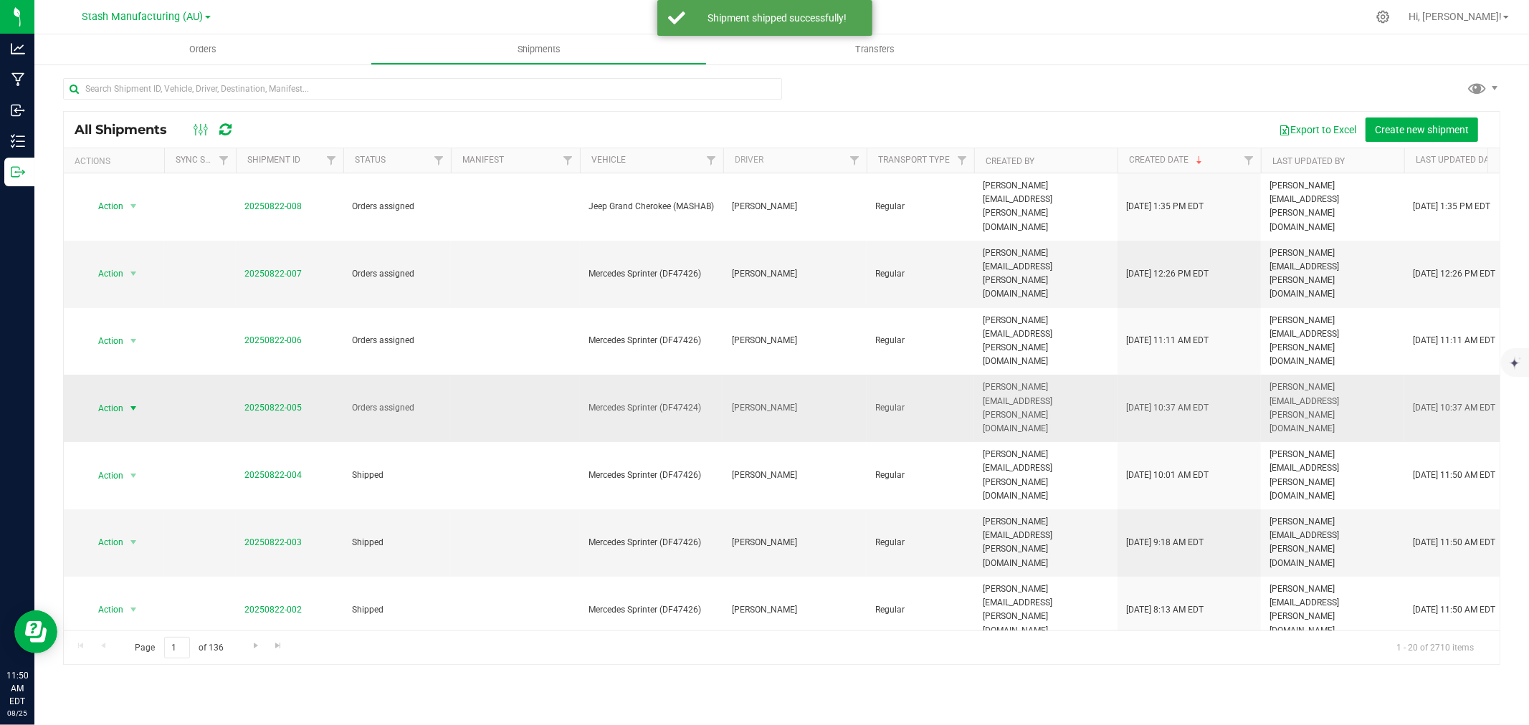
drag, startPoint x: 119, startPoint y: 307, endPoint x: 124, endPoint y: 315, distance: 10.0
click at [119, 399] on span "Action" at bounding box center [104, 409] width 39 height 20
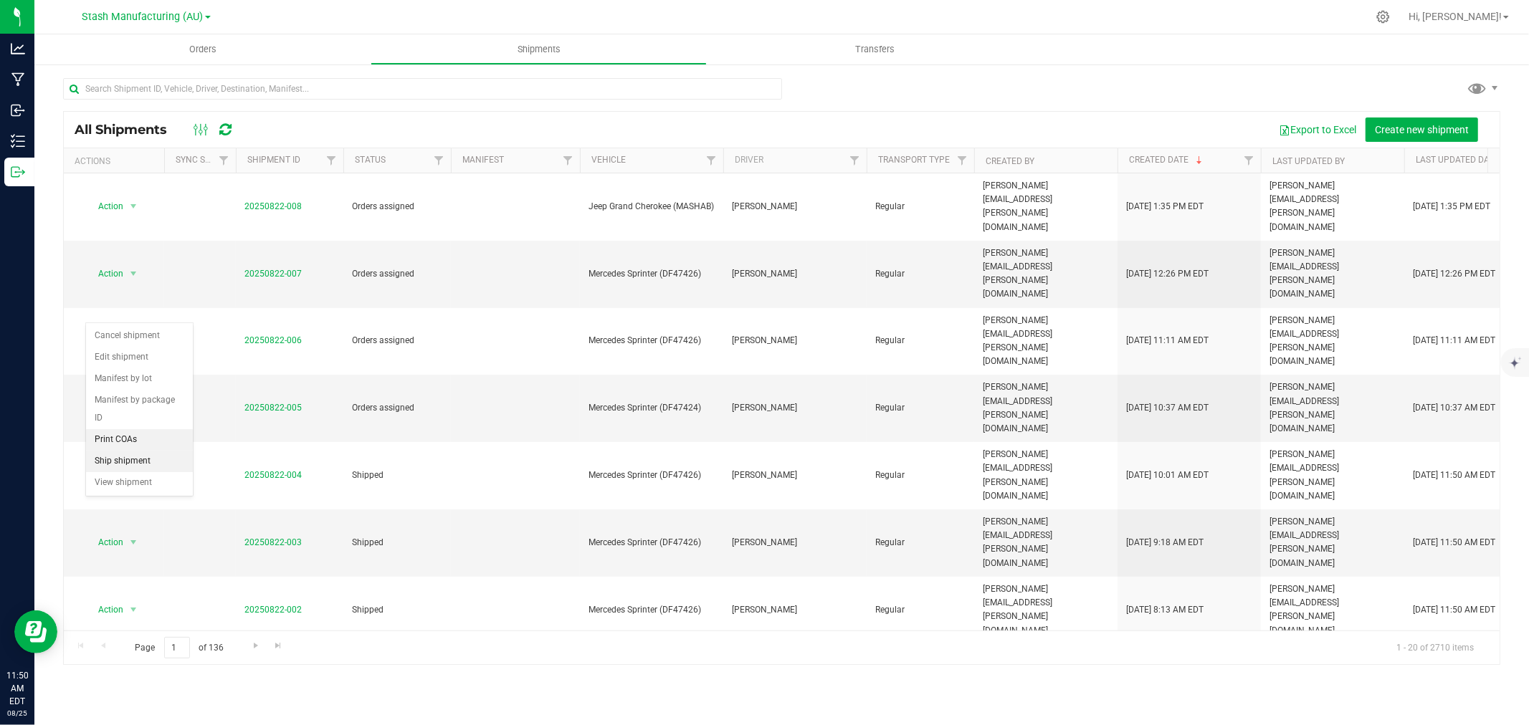
click at [145, 457] on li "Ship shipment" at bounding box center [139, 462] width 107 height 22
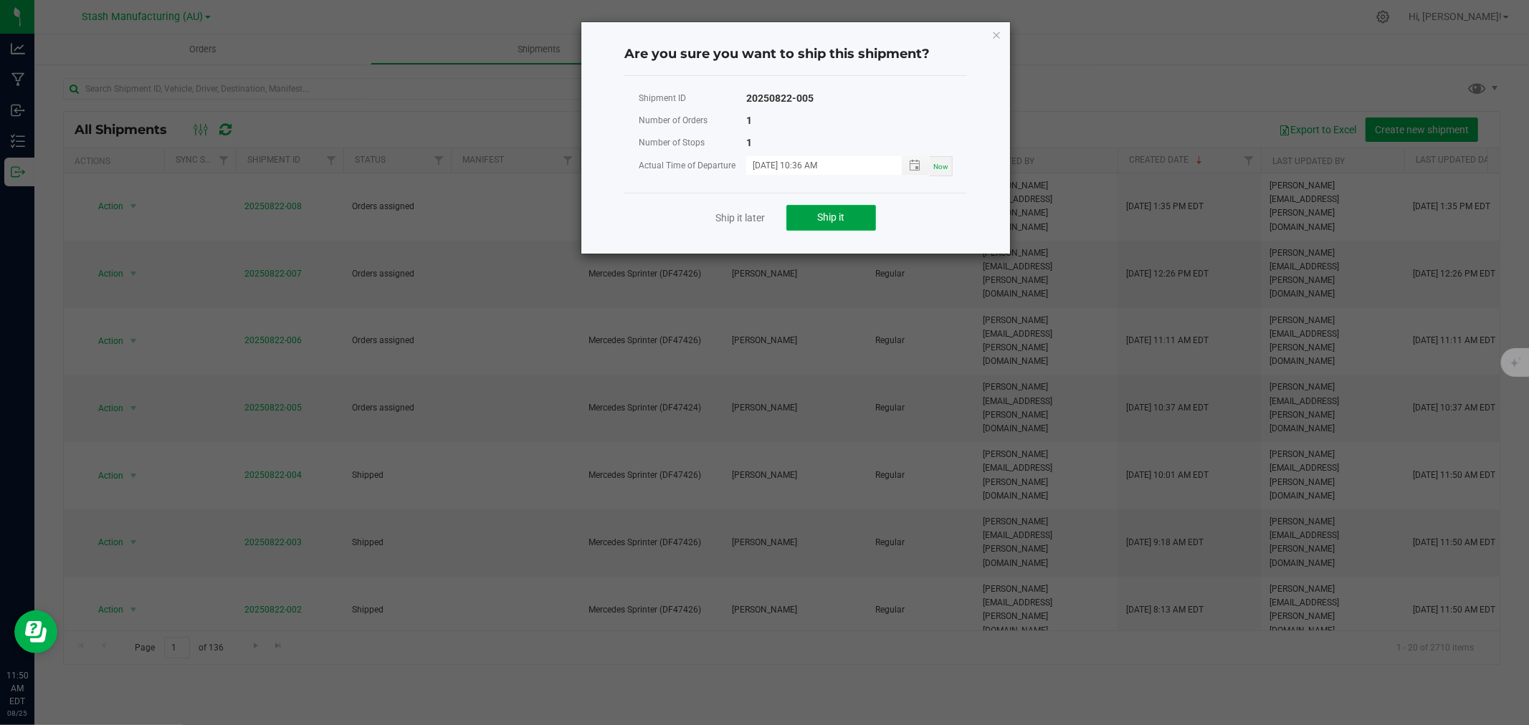
click at [843, 219] on span "Ship it" at bounding box center [831, 216] width 27 height 11
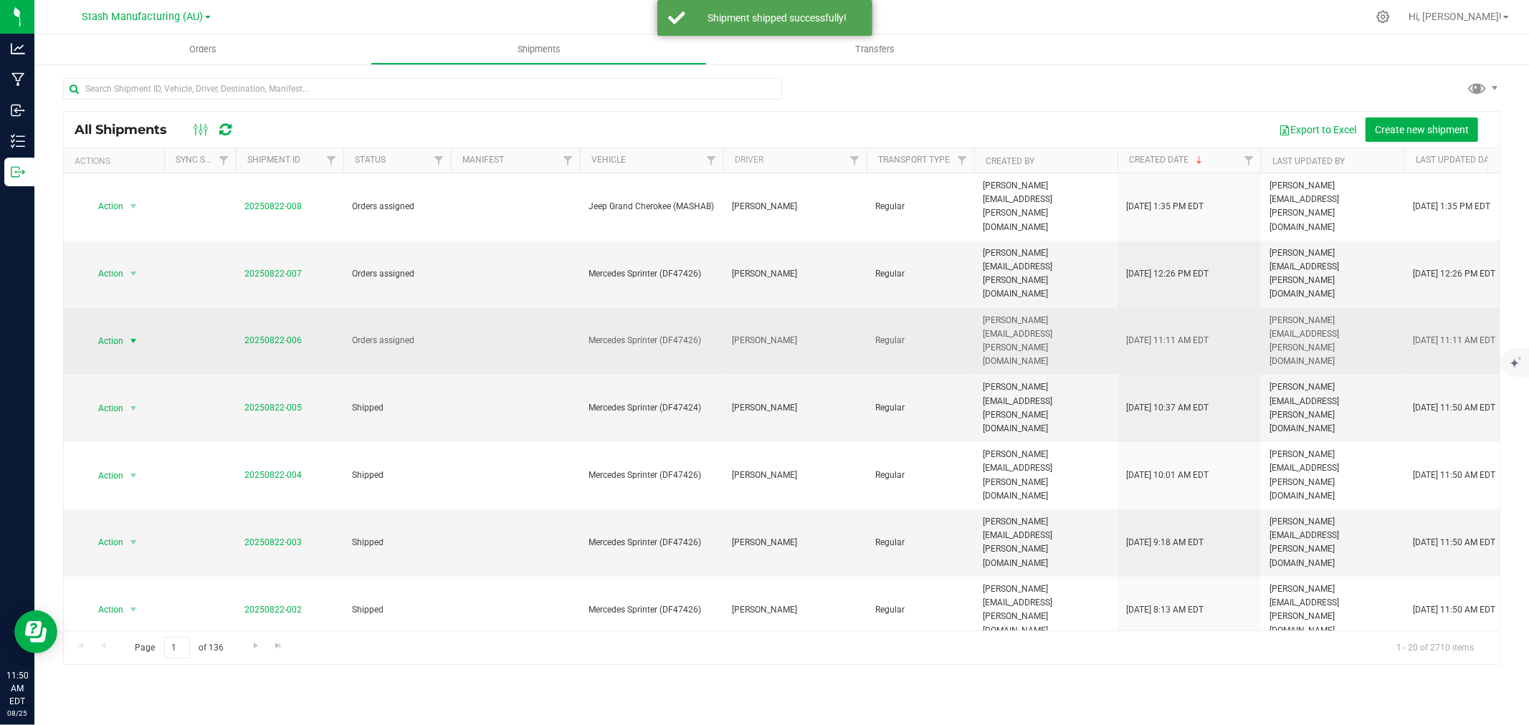
drag, startPoint x: 95, startPoint y: 273, endPoint x: 109, endPoint y: 276, distance: 13.9
click at [95, 331] on span "Action" at bounding box center [104, 341] width 39 height 20
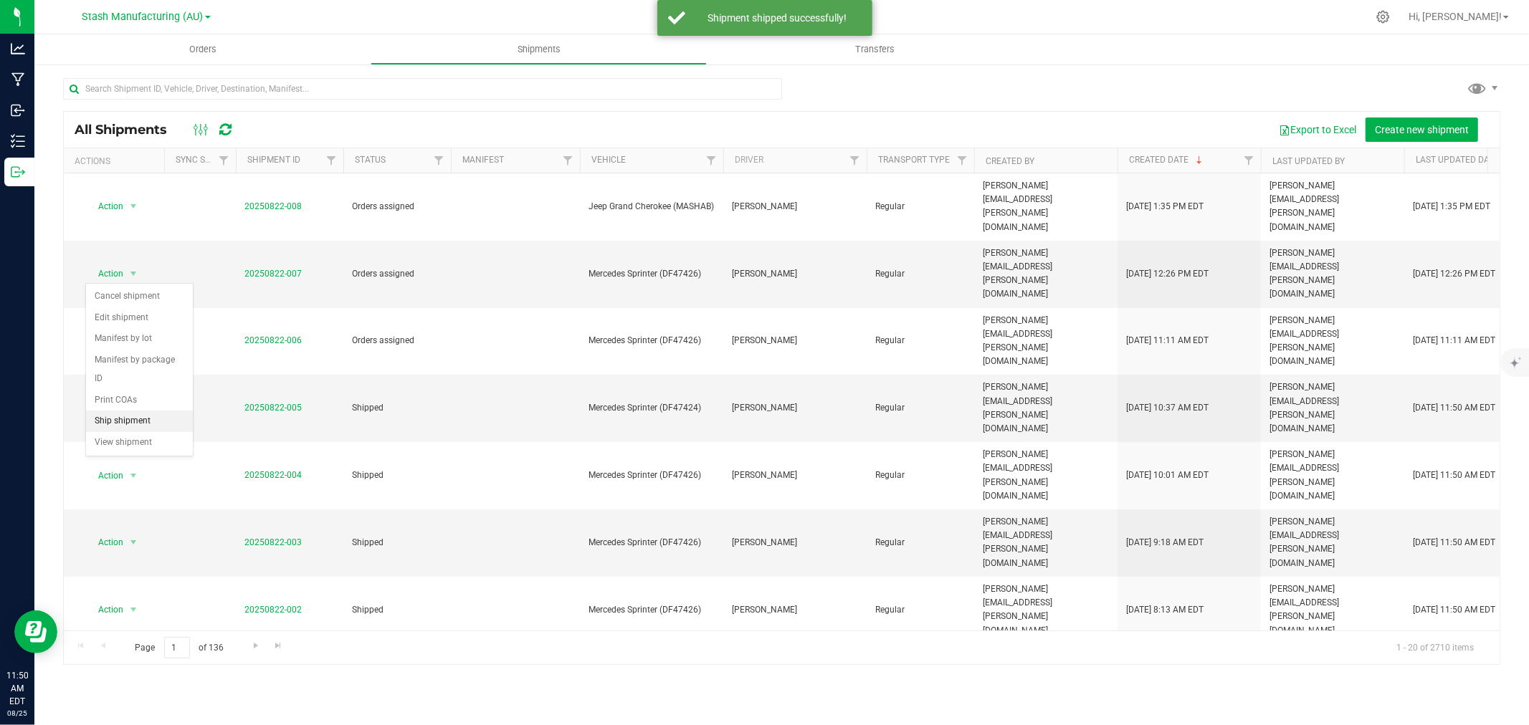
click at [147, 416] on li "Ship shipment" at bounding box center [139, 422] width 107 height 22
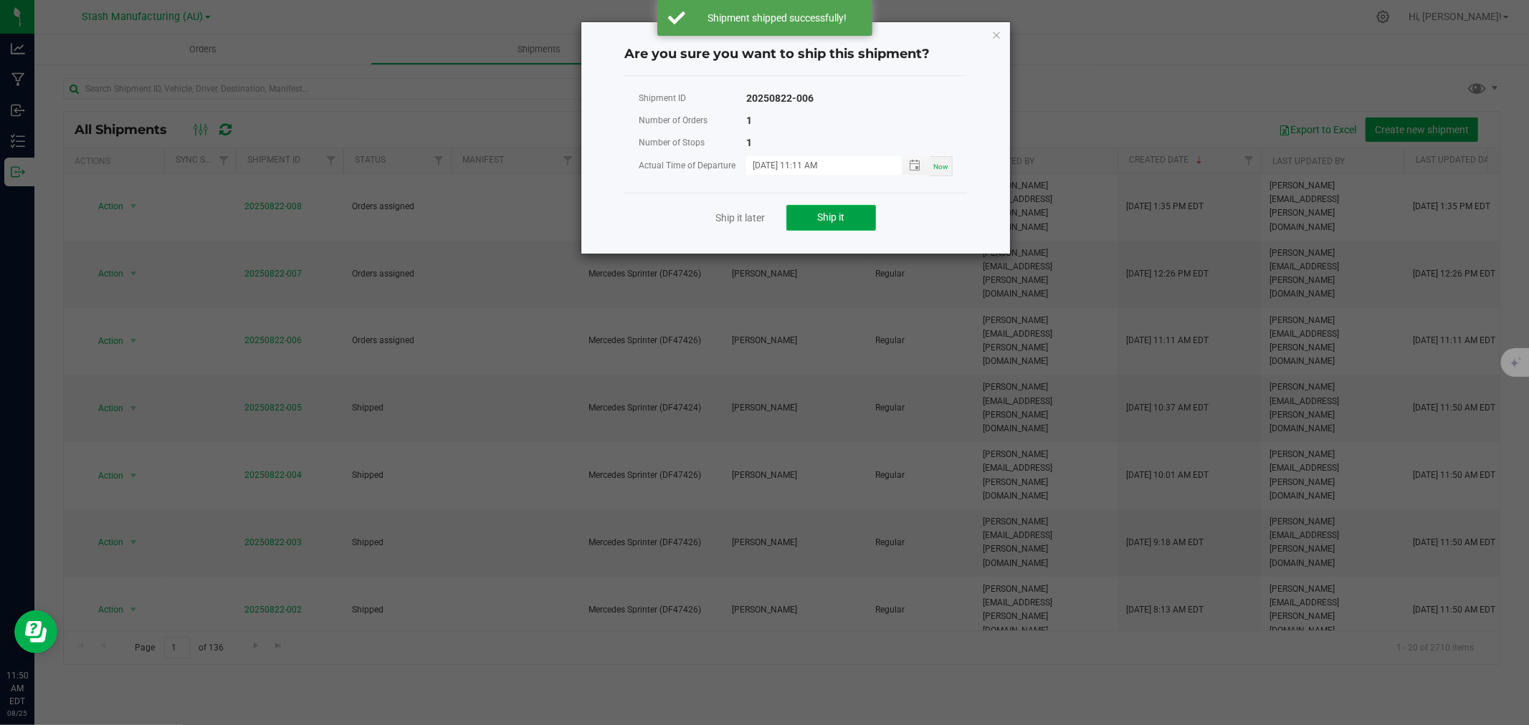
click at [834, 228] on button "Ship it" at bounding box center [831, 218] width 90 height 26
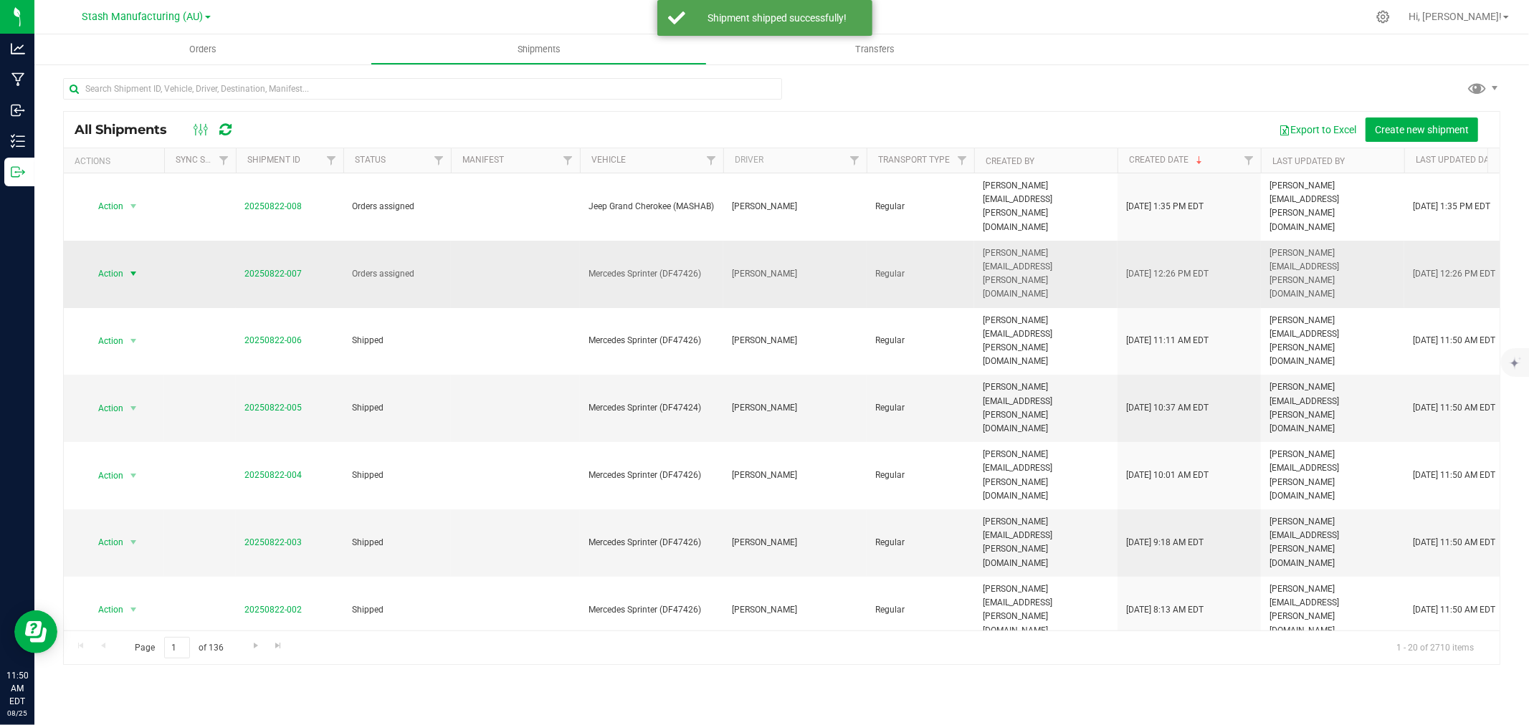
click at [109, 264] on span "Action" at bounding box center [104, 274] width 39 height 20
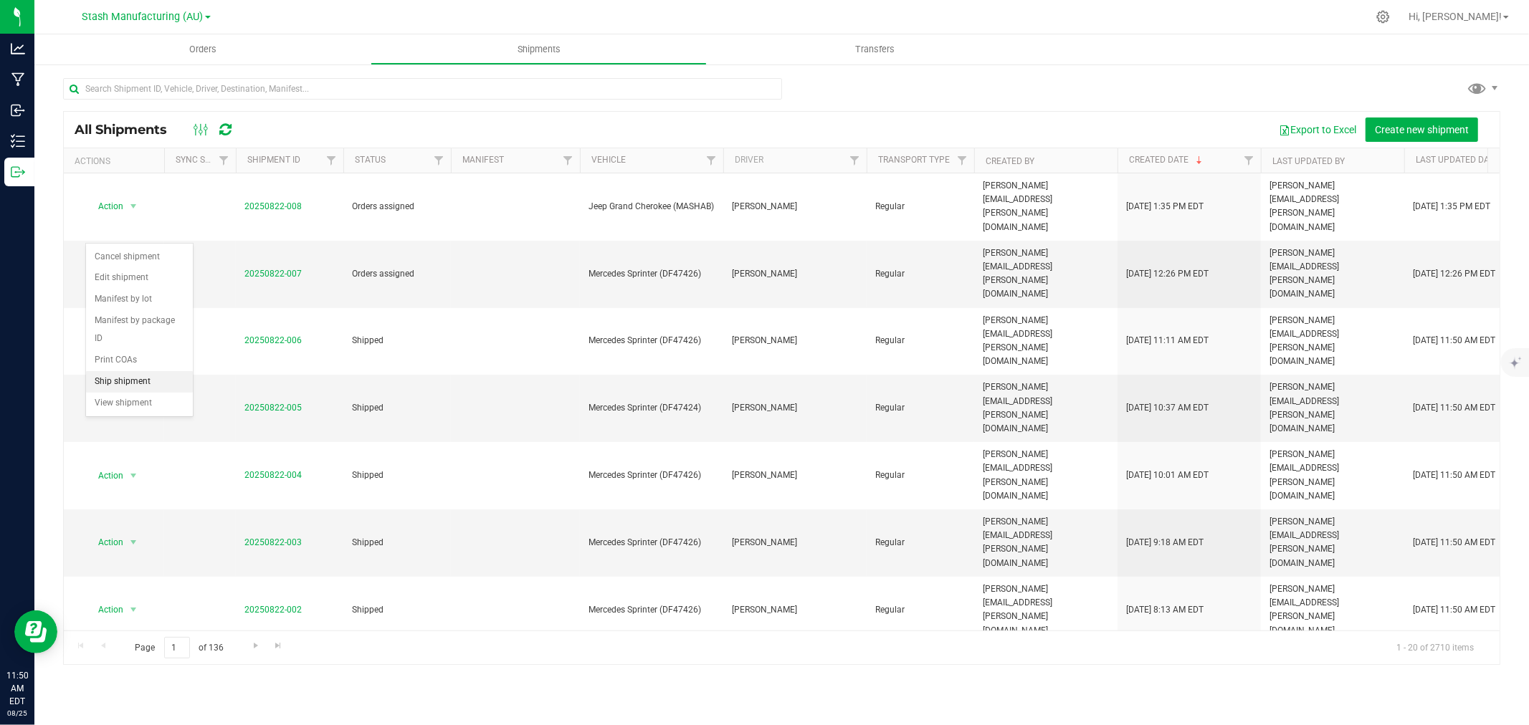
click at [133, 374] on li "Ship shipment" at bounding box center [139, 382] width 107 height 22
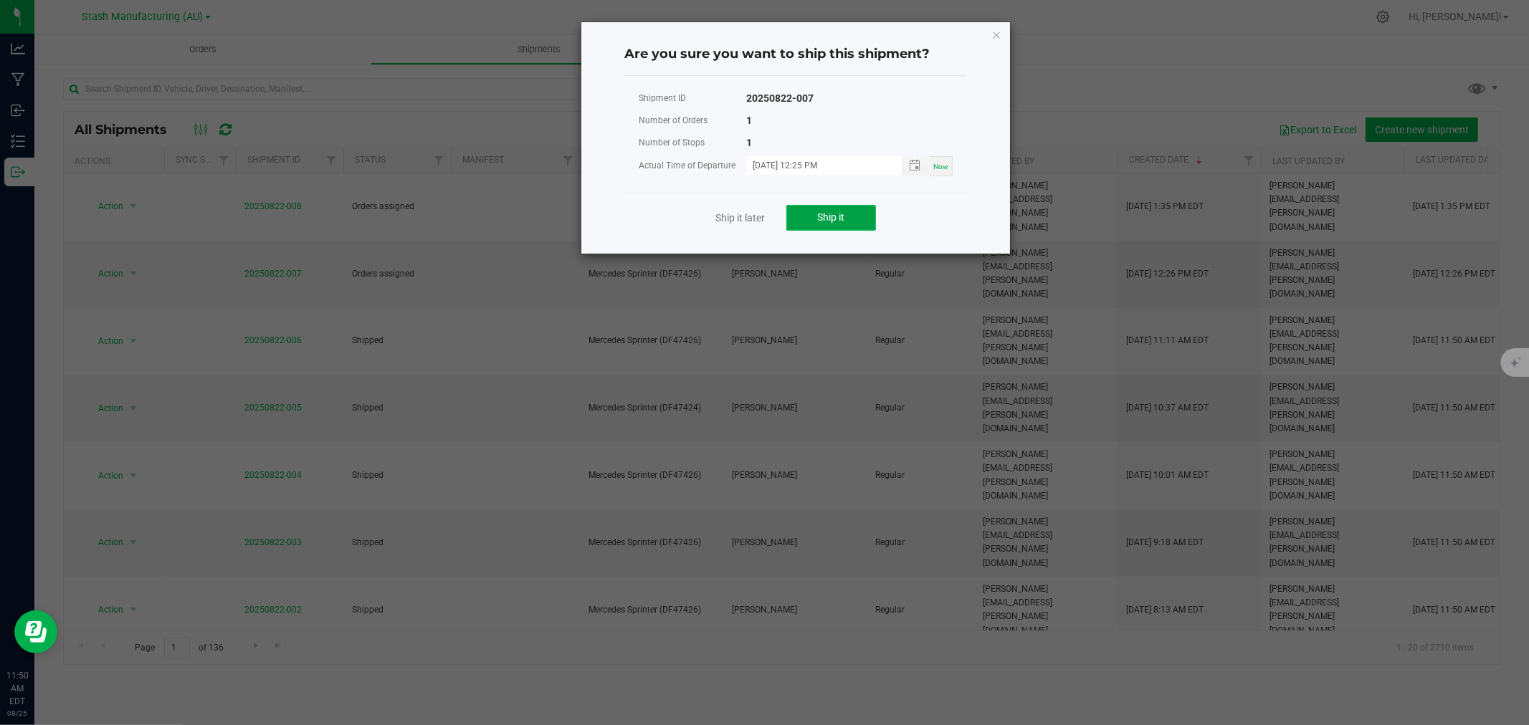
click at [834, 215] on span "Ship it" at bounding box center [831, 216] width 27 height 11
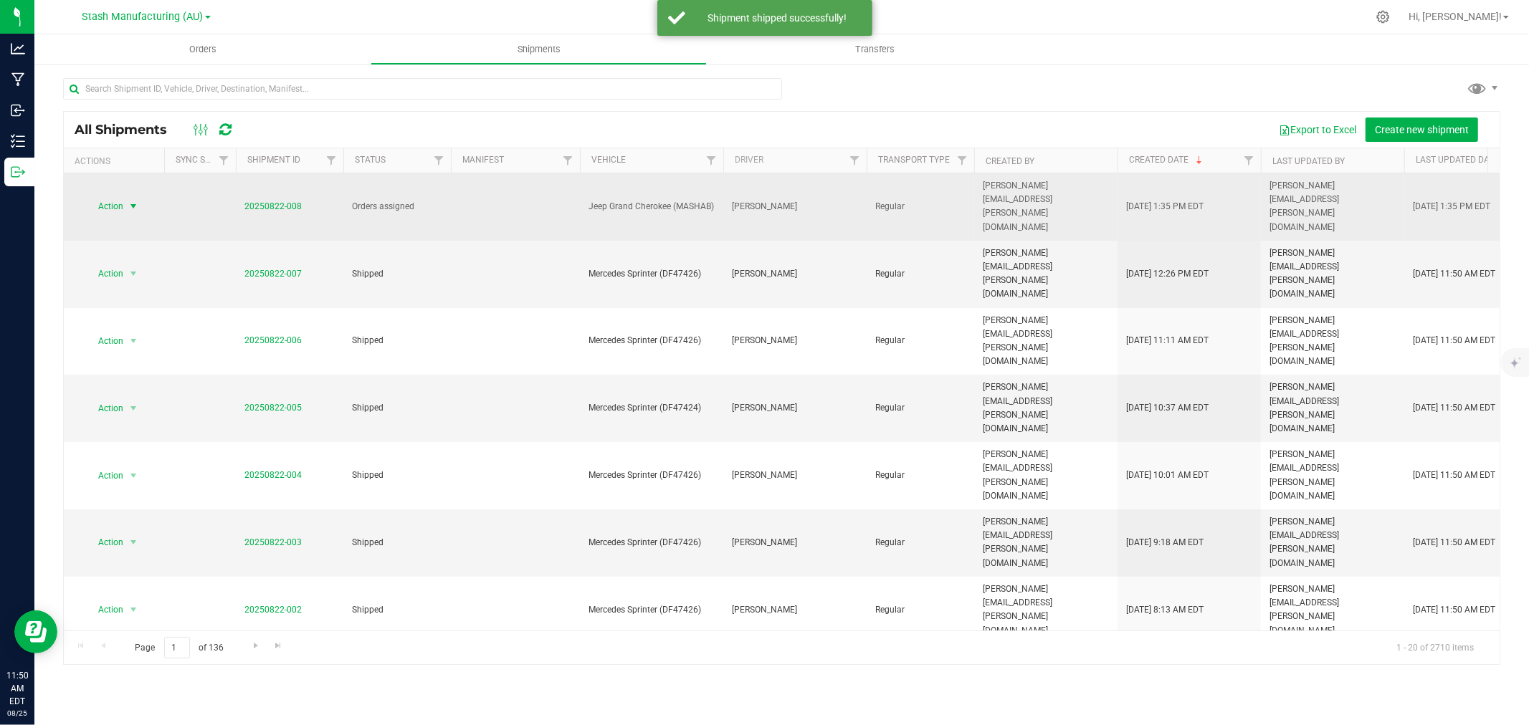
click at [105, 196] on span "Action" at bounding box center [104, 206] width 39 height 20
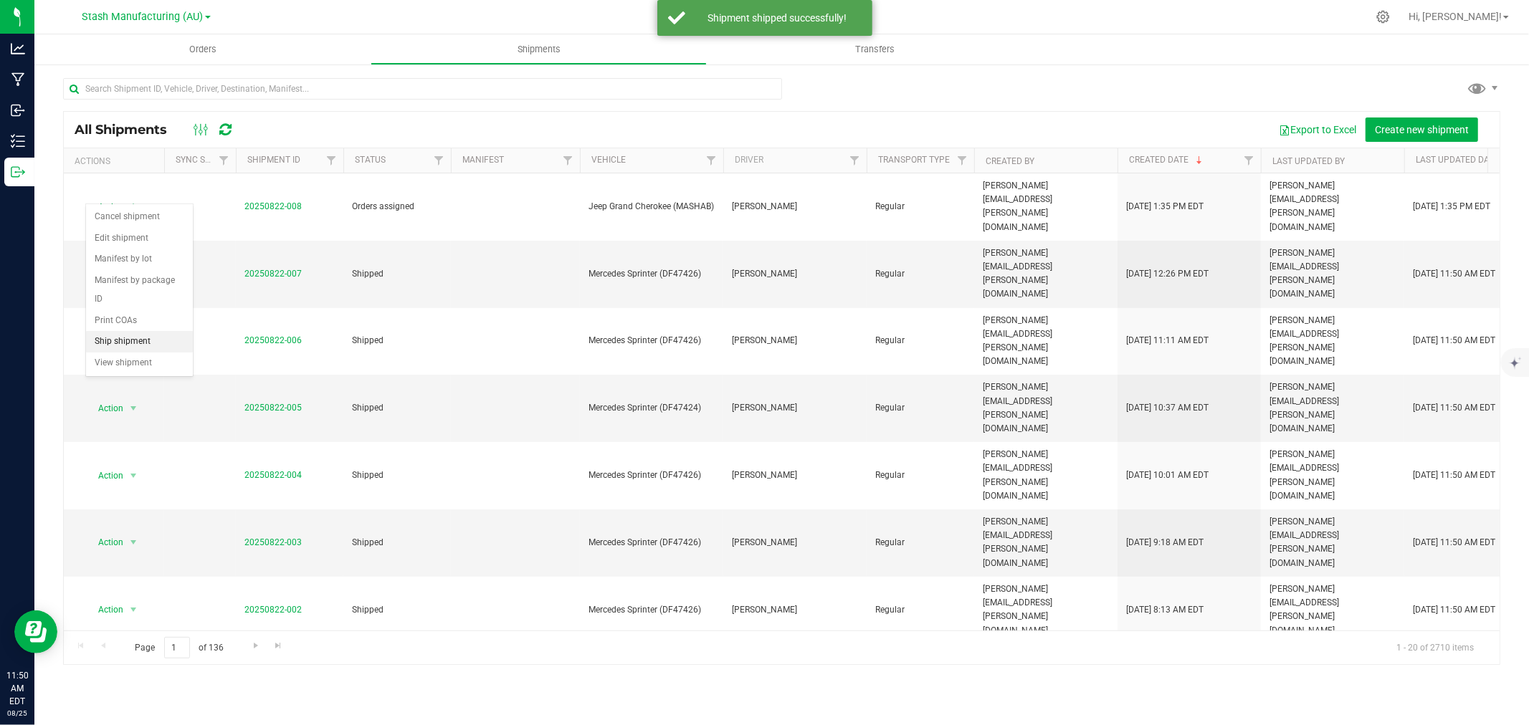
click at [139, 335] on li "Ship shipment" at bounding box center [139, 342] width 107 height 22
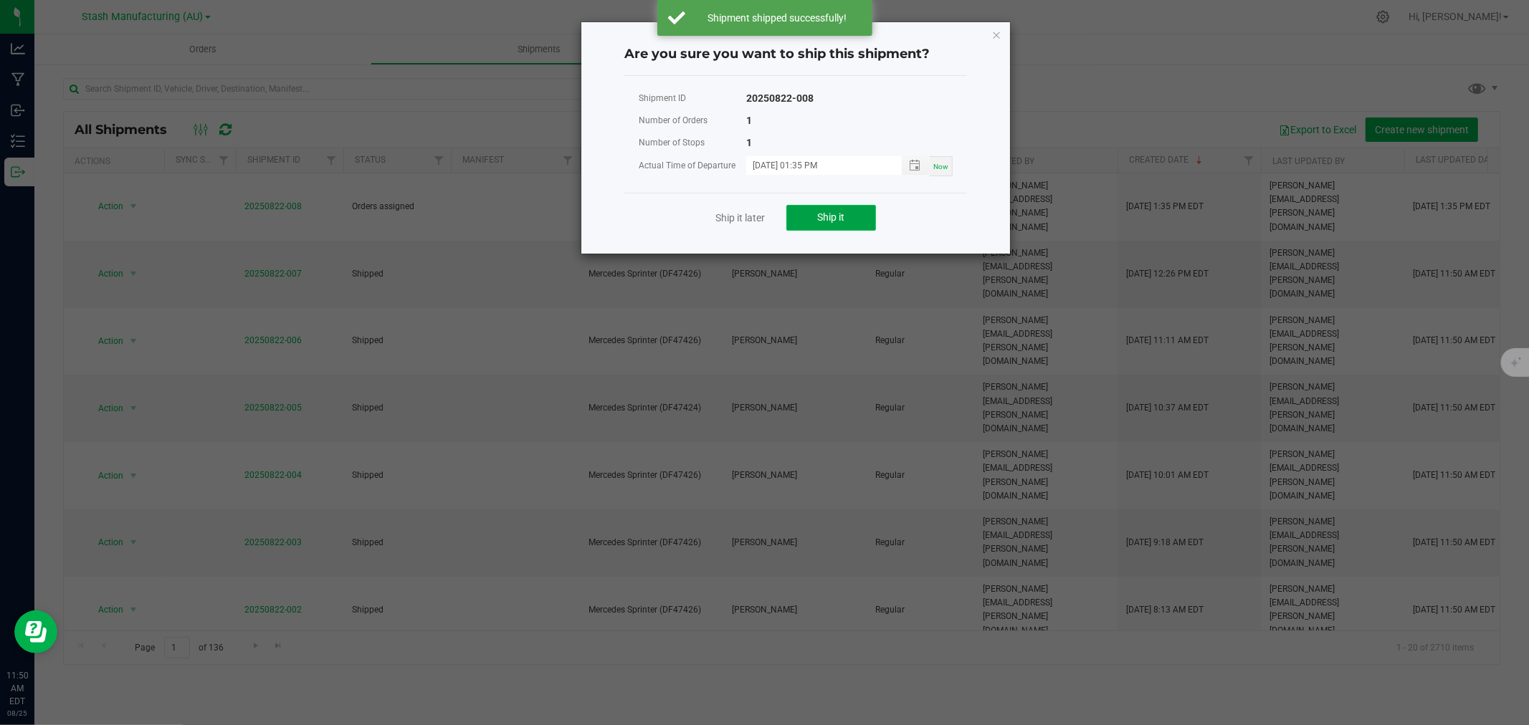
click at [826, 219] on span "Ship it" at bounding box center [831, 216] width 27 height 11
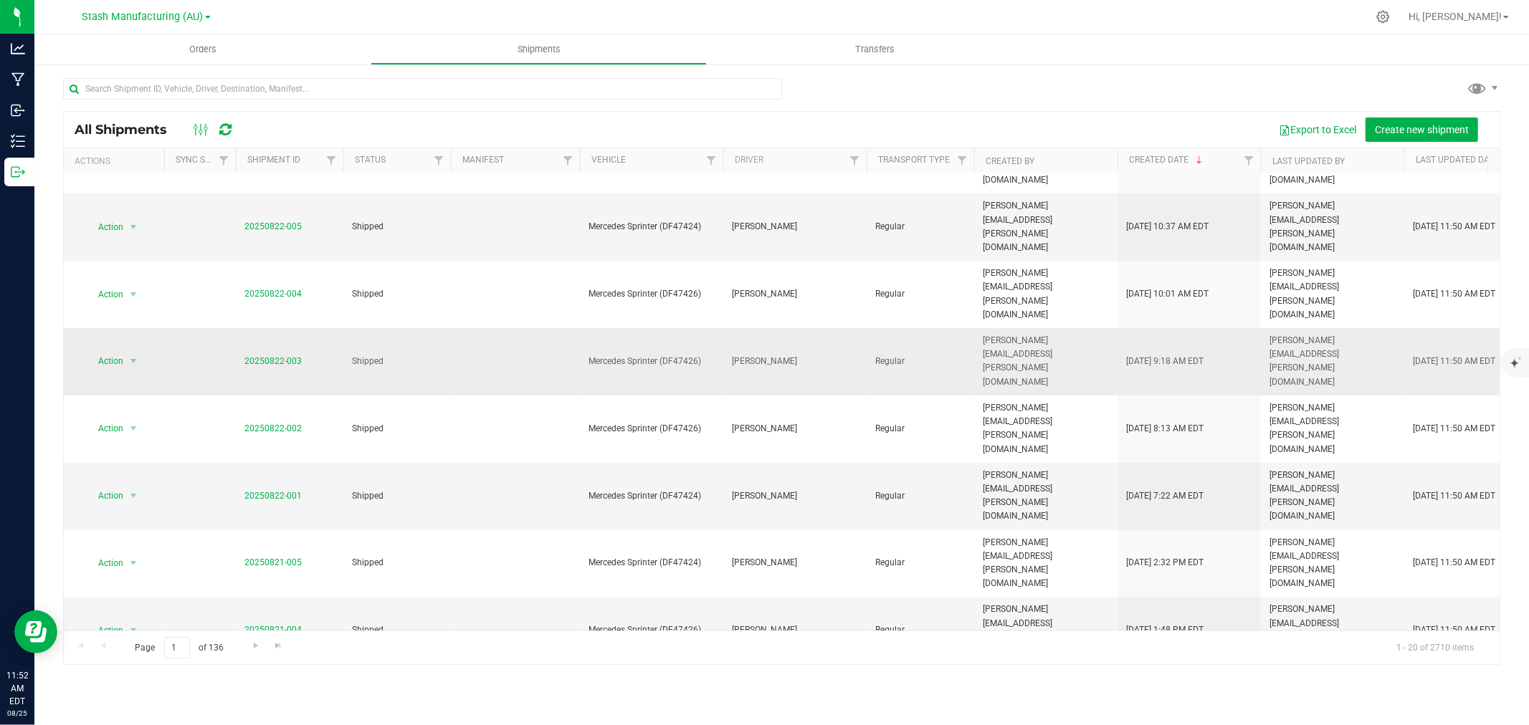
scroll to position [0, 0]
